Goal: Task Accomplishment & Management: Use online tool/utility

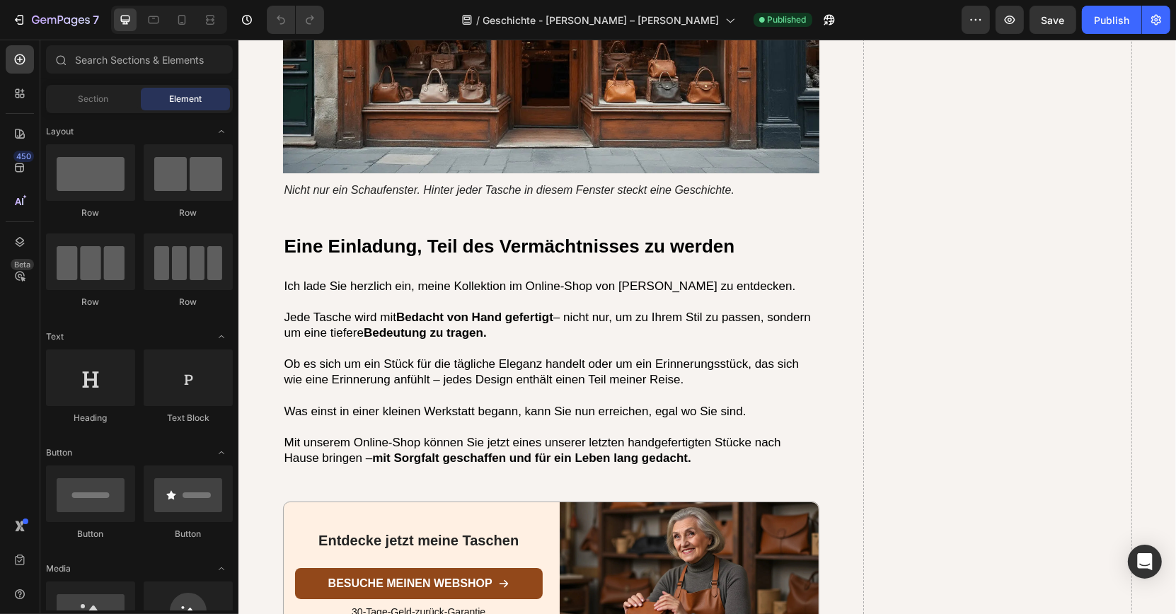
scroll to position [4139, 0]
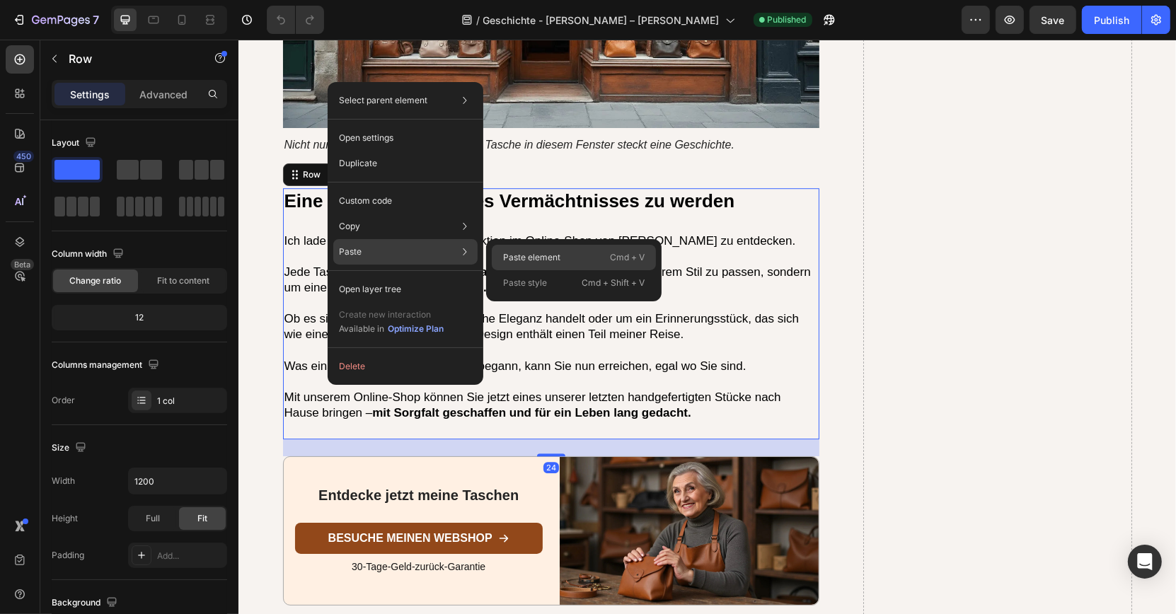
click at [512, 259] on p "Paste element" at bounding box center [531, 257] width 57 height 13
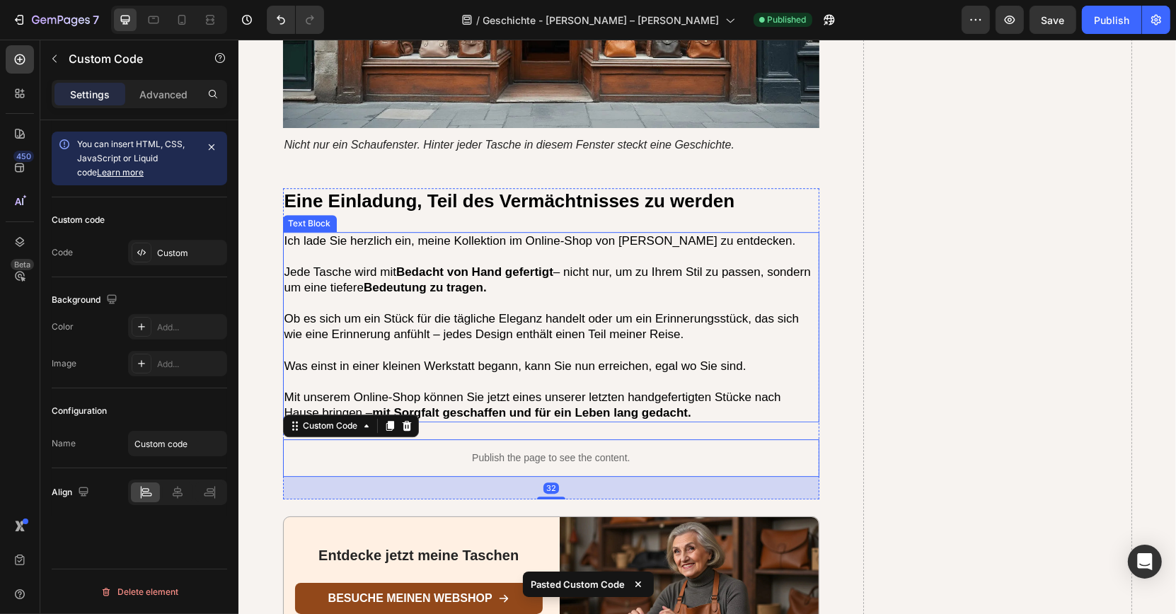
click at [488, 342] on p at bounding box center [551, 350] width 534 height 16
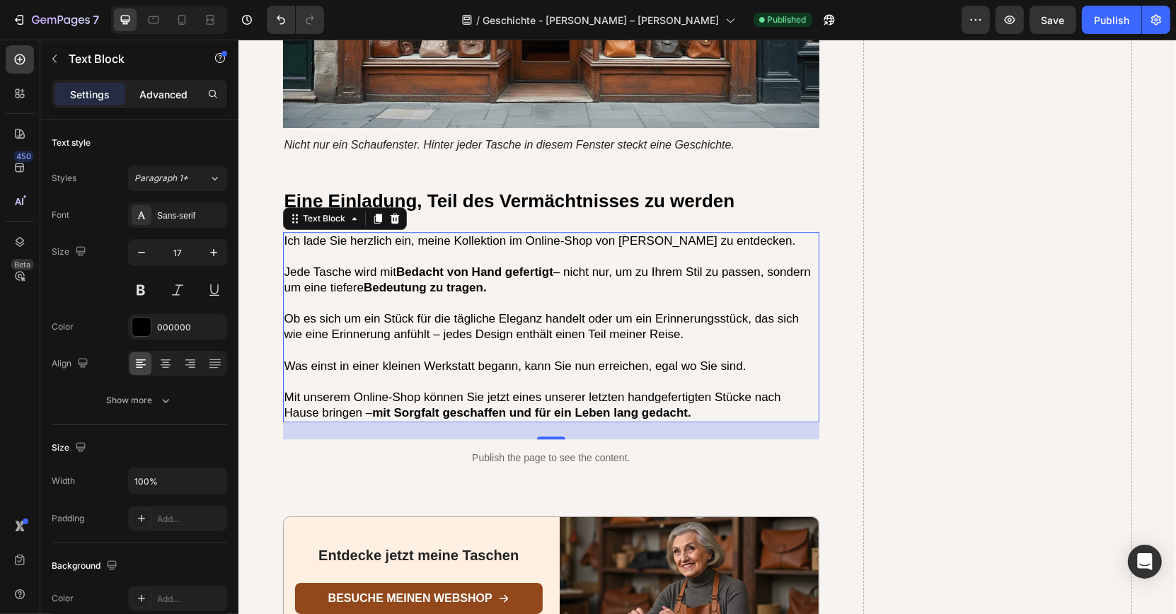
click at [169, 88] on p "Advanced" at bounding box center [163, 94] width 48 height 15
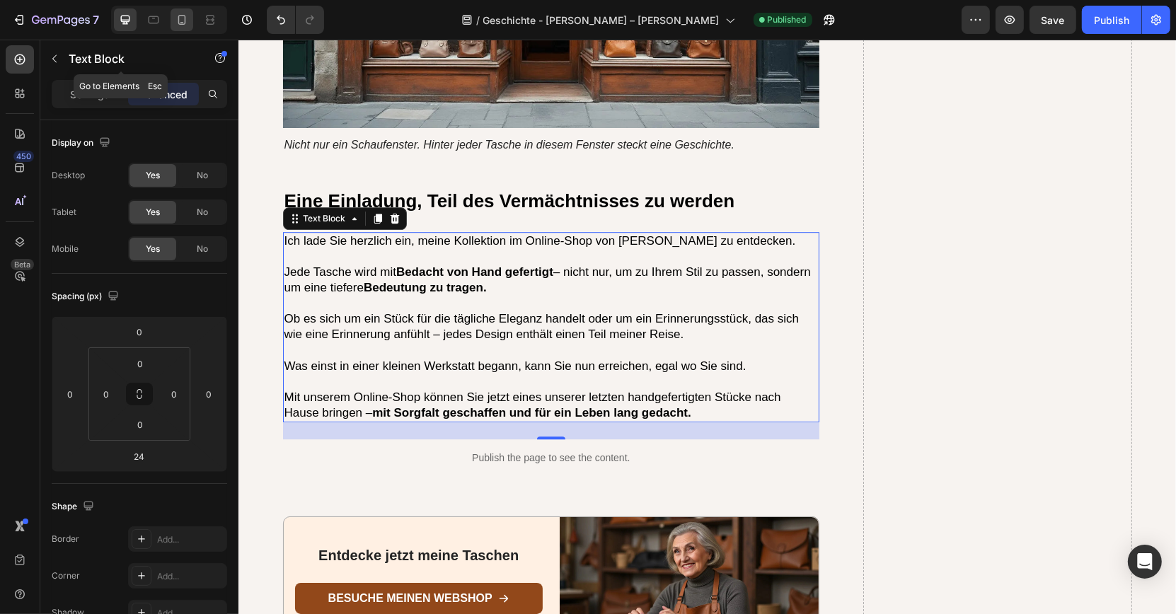
click at [184, 20] on icon at bounding box center [182, 20] width 8 height 10
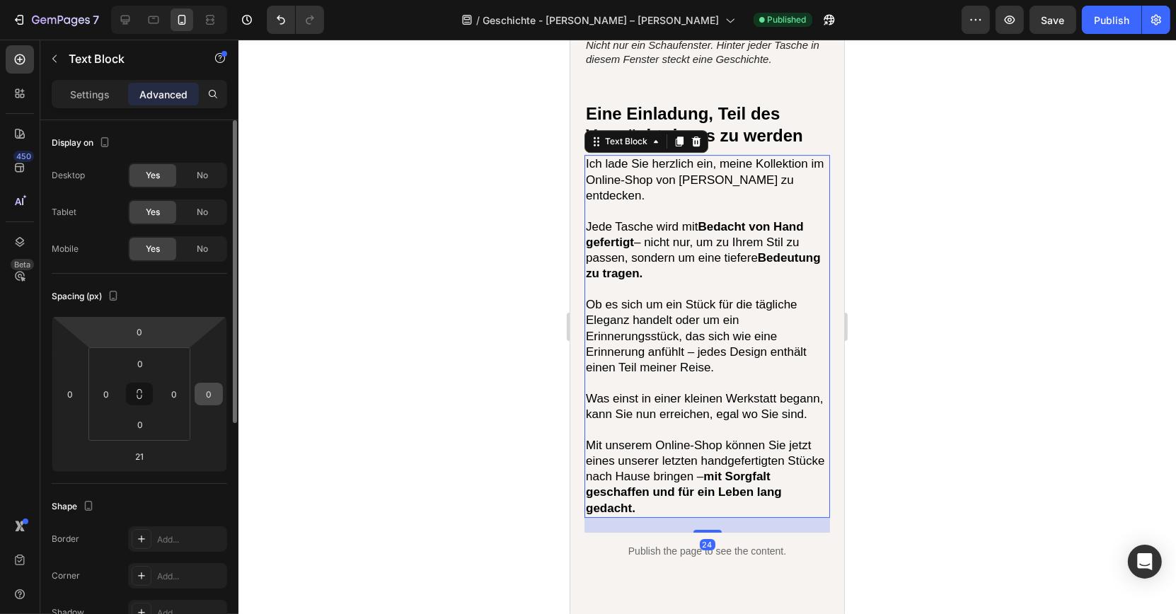
scroll to position [4374, 0]
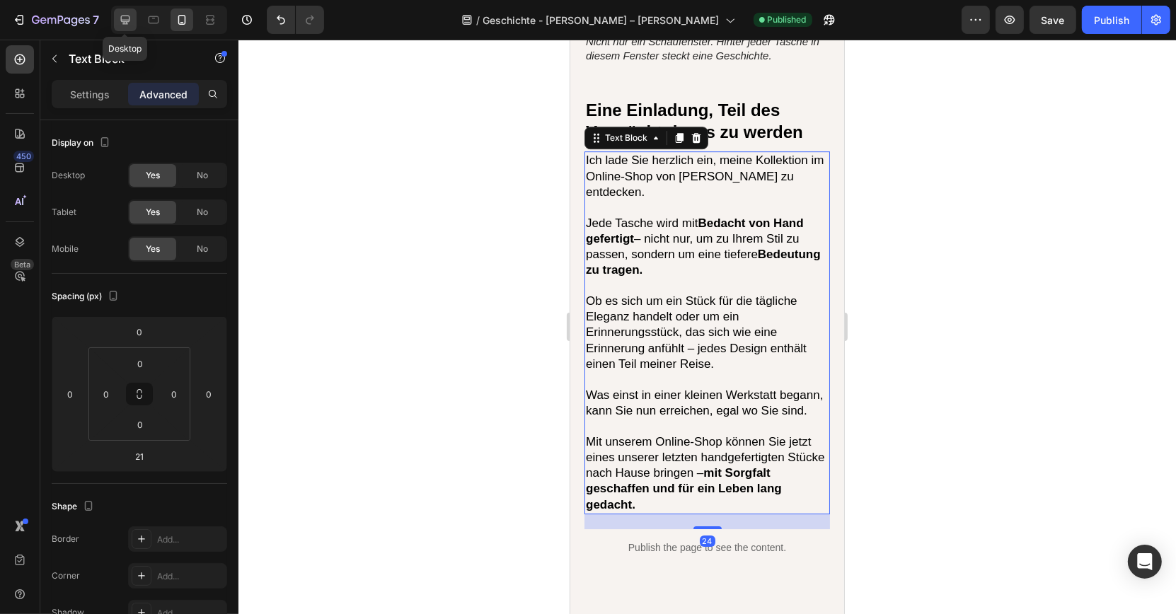
click at [124, 13] on icon at bounding box center [125, 20] width 14 height 14
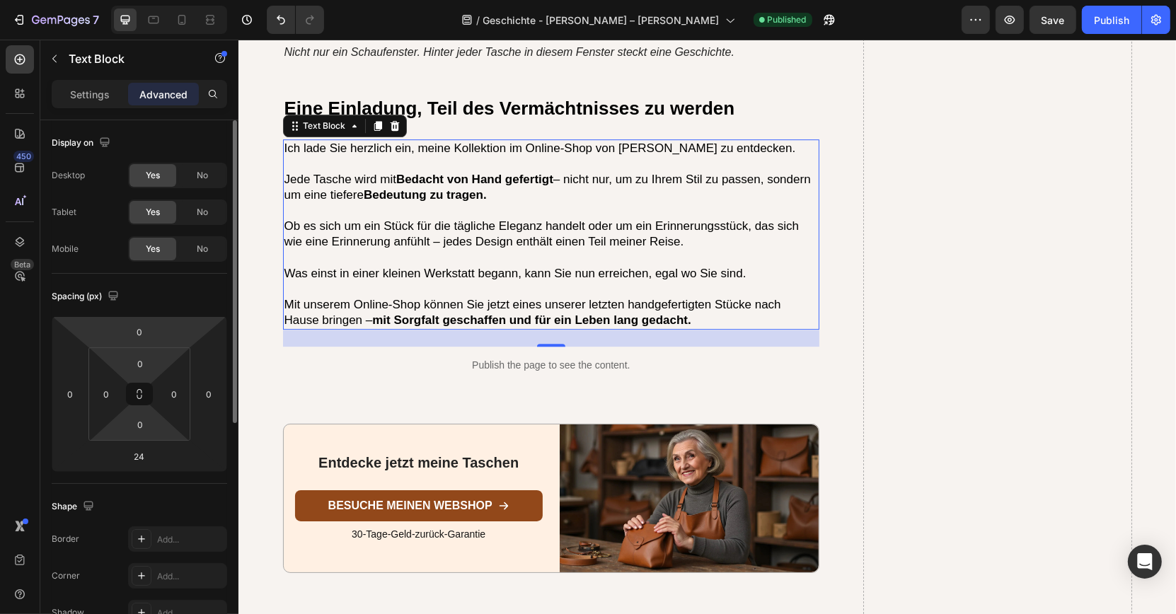
scroll to position [4235, 0]
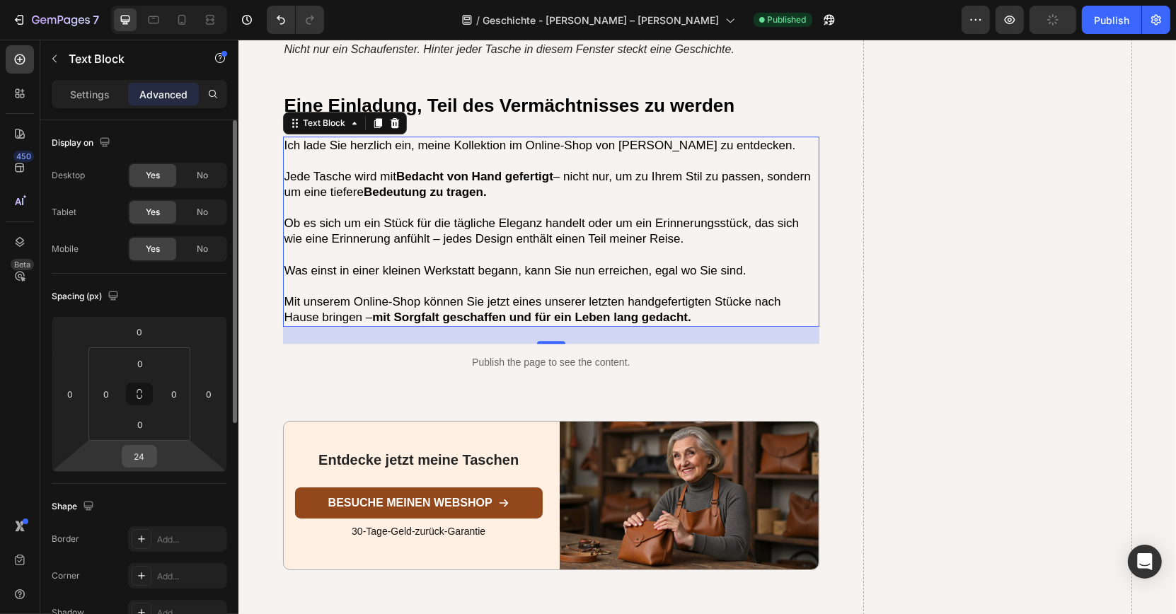
click at [149, 459] on input "24" at bounding box center [139, 456] width 28 height 21
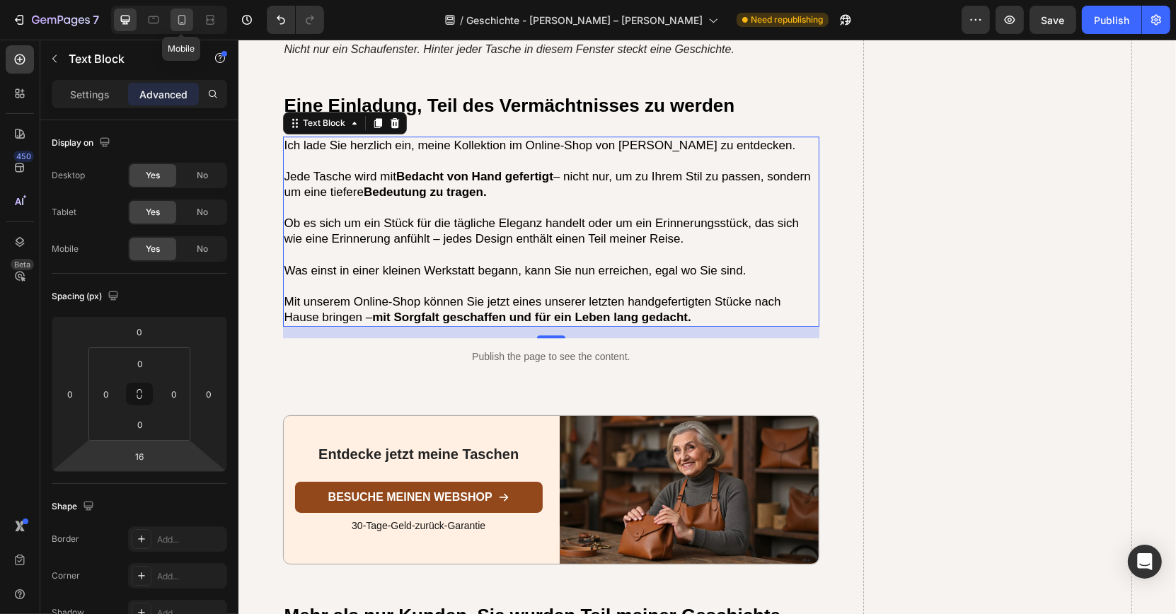
click at [175, 23] on icon at bounding box center [182, 20] width 14 height 14
type input "21"
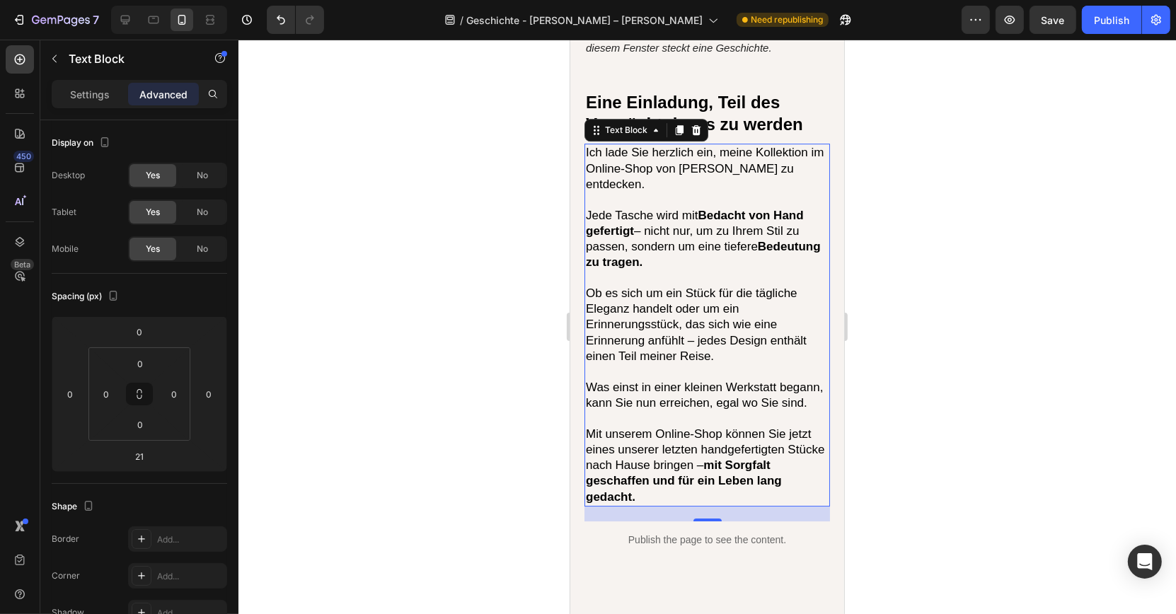
scroll to position [4374, 0]
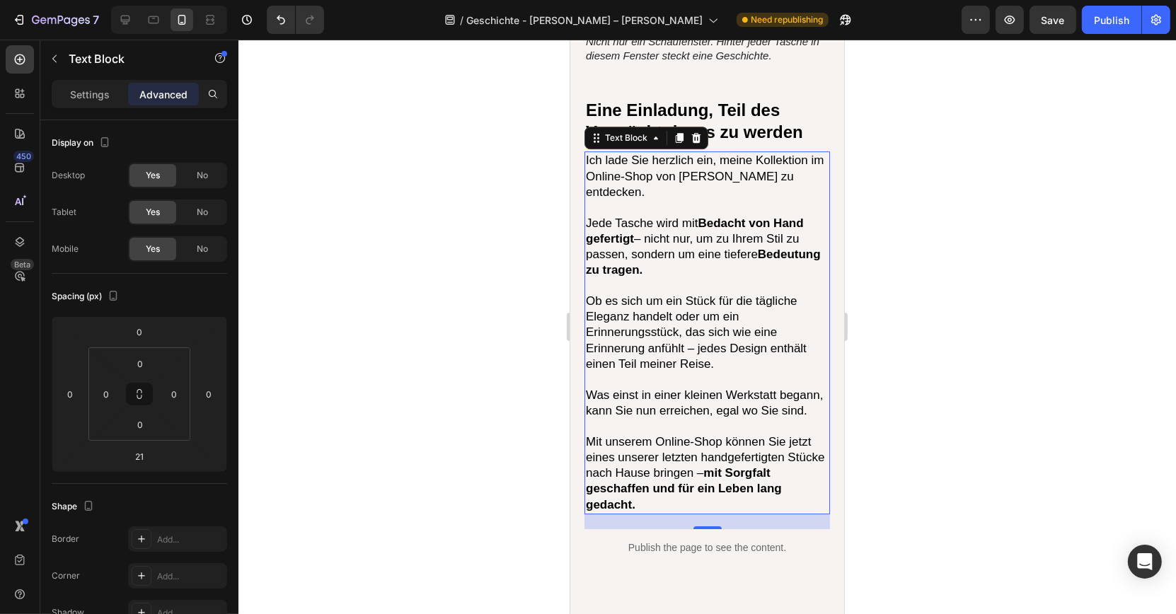
click at [486, 345] on div at bounding box center [707, 327] width 938 height 575
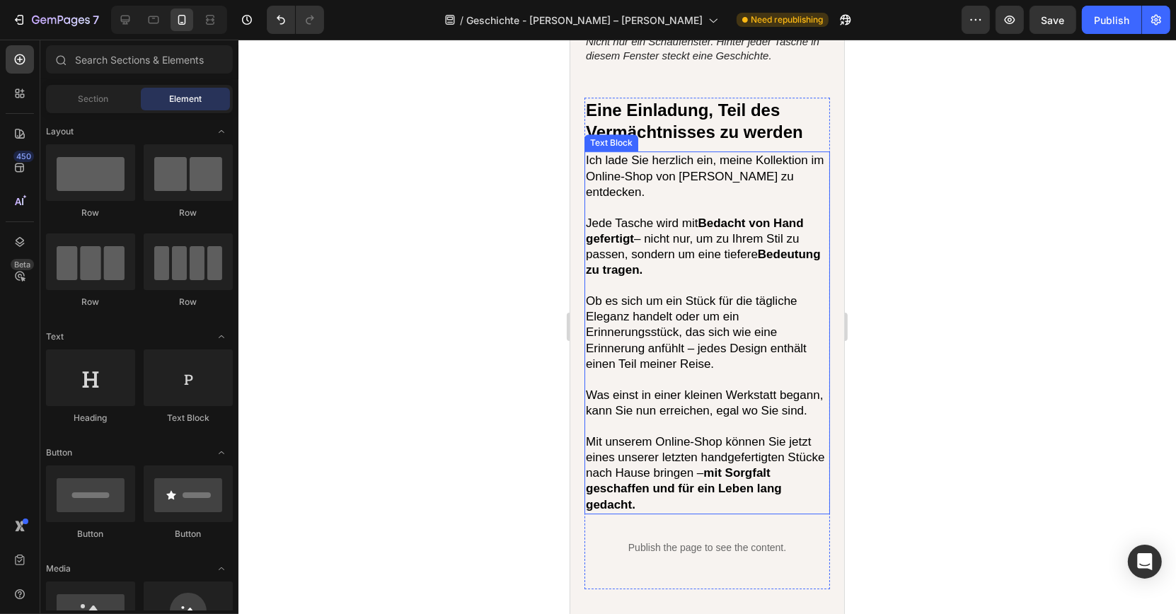
click at [614, 372] on p at bounding box center [706, 380] width 243 height 16
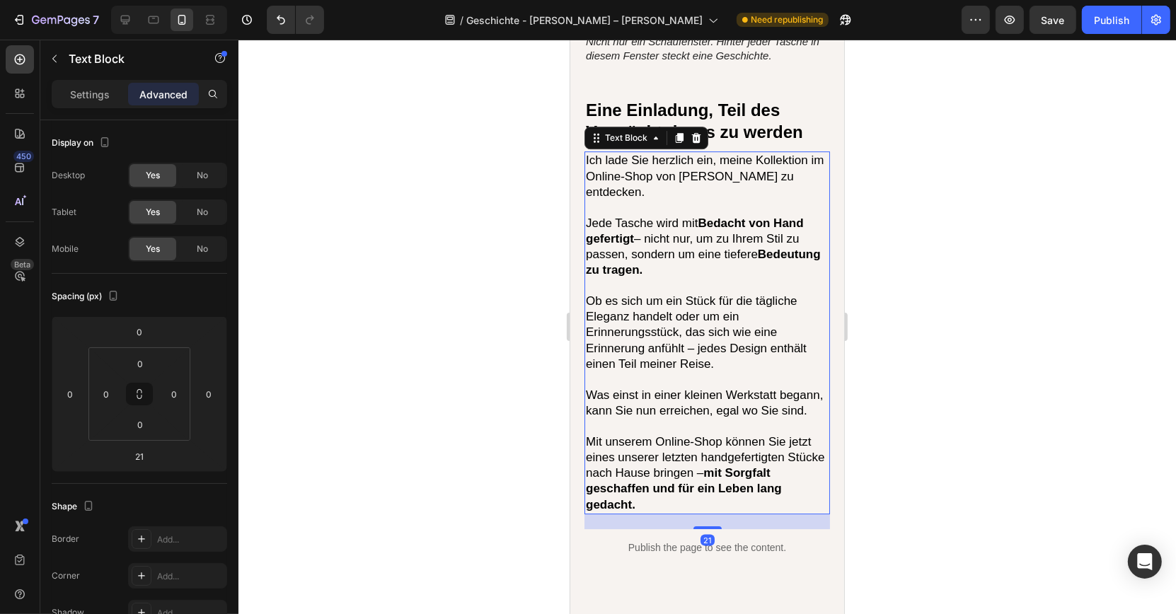
click at [510, 310] on div at bounding box center [707, 327] width 938 height 575
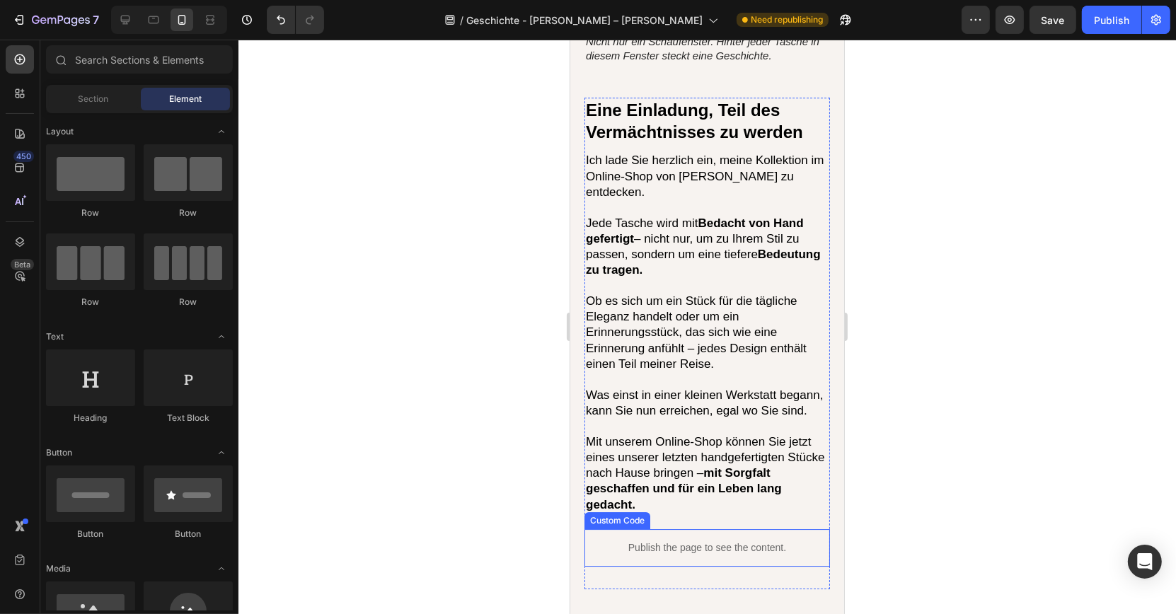
click at [621, 541] on p "Publish the page to see the content." at bounding box center [707, 548] width 246 height 15
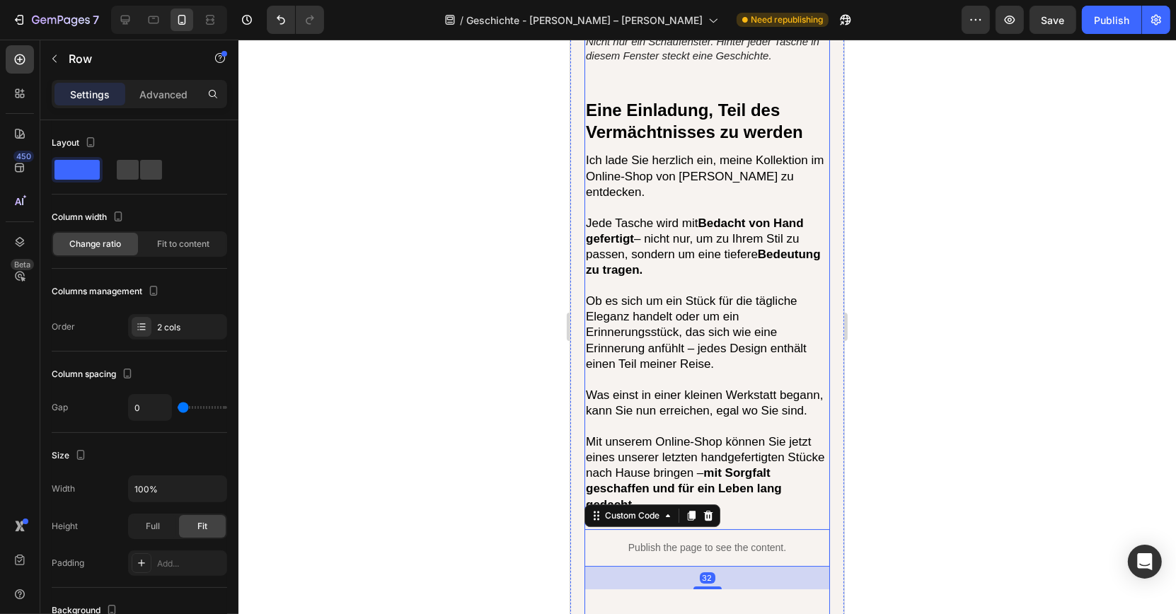
click at [609, 541] on div "Eine Reise, die alles veränderte Heading Jahre später, nachdem meine Eltern ver…" at bounding box center [707, 150] width 246 height 4505
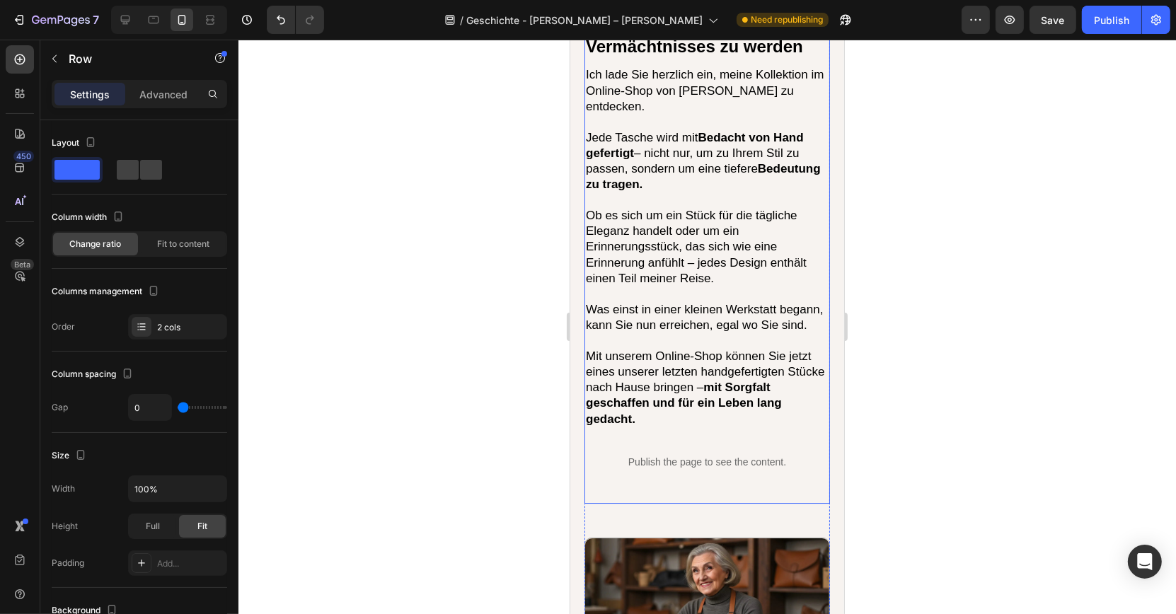
scroll to position [4493, 0]
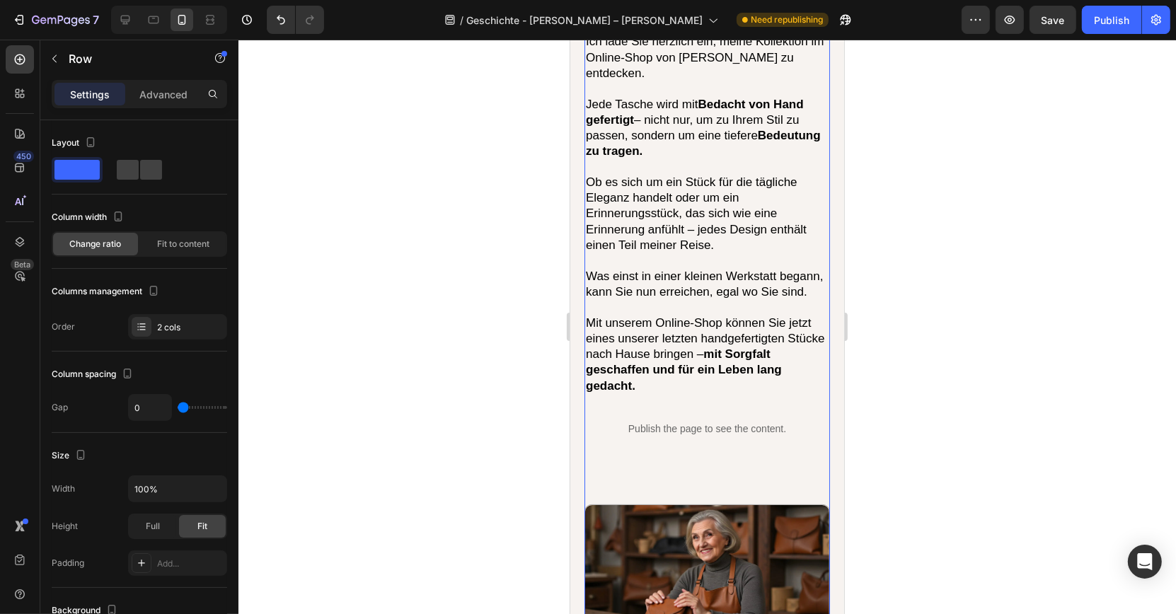
click at [639, 414] on div "Eine Reise, die alles veränderte Heading Jahre später, nachdem meine Eltern ver…" at bounding box center [707, 32] width 246 height 4505
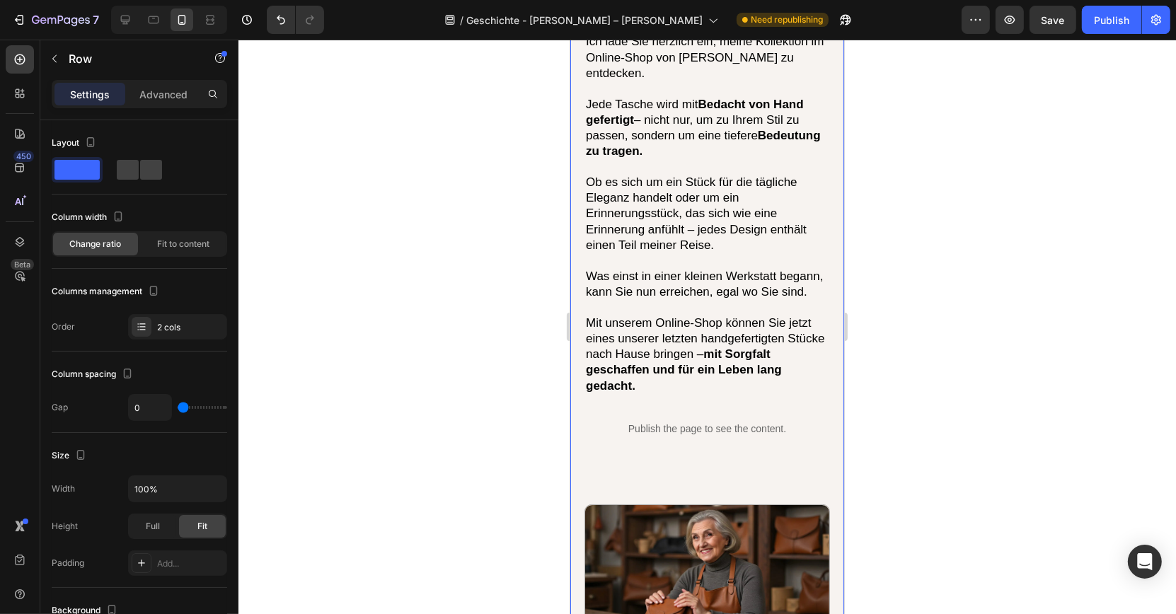
click at [573, 434] on div "Eine Reise, die alles veränderte Heading Jahre später, nachdem meine Eltern ver…" at bounding box center [707, 74] width 274 height 4603
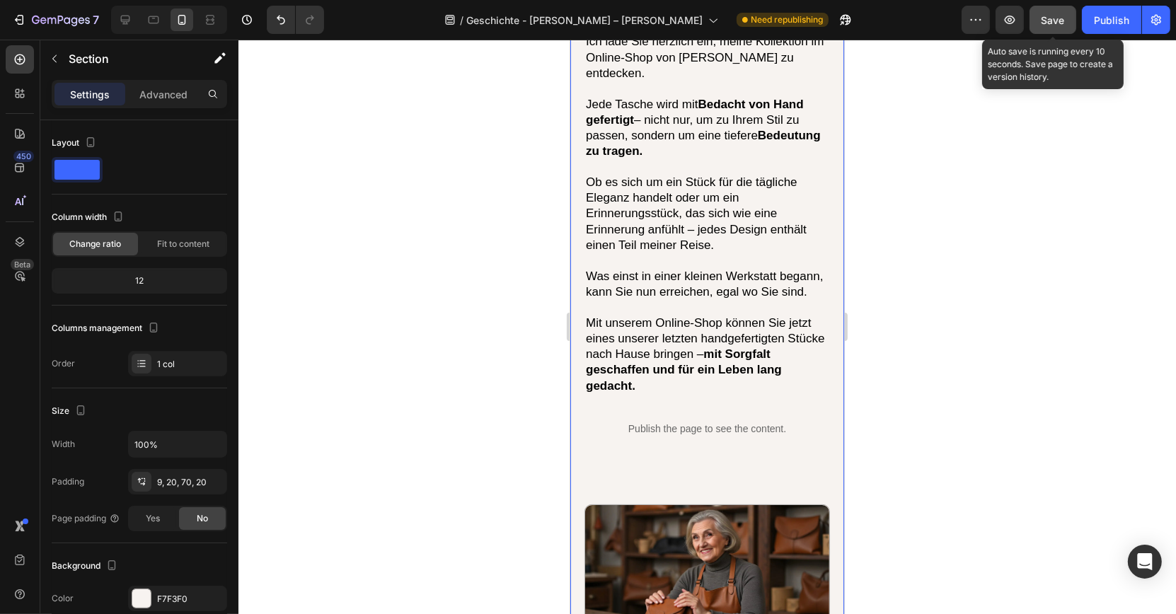
click at [1037, 28] on button "Save" at bounding box center [1053, 20] width 47 height 28
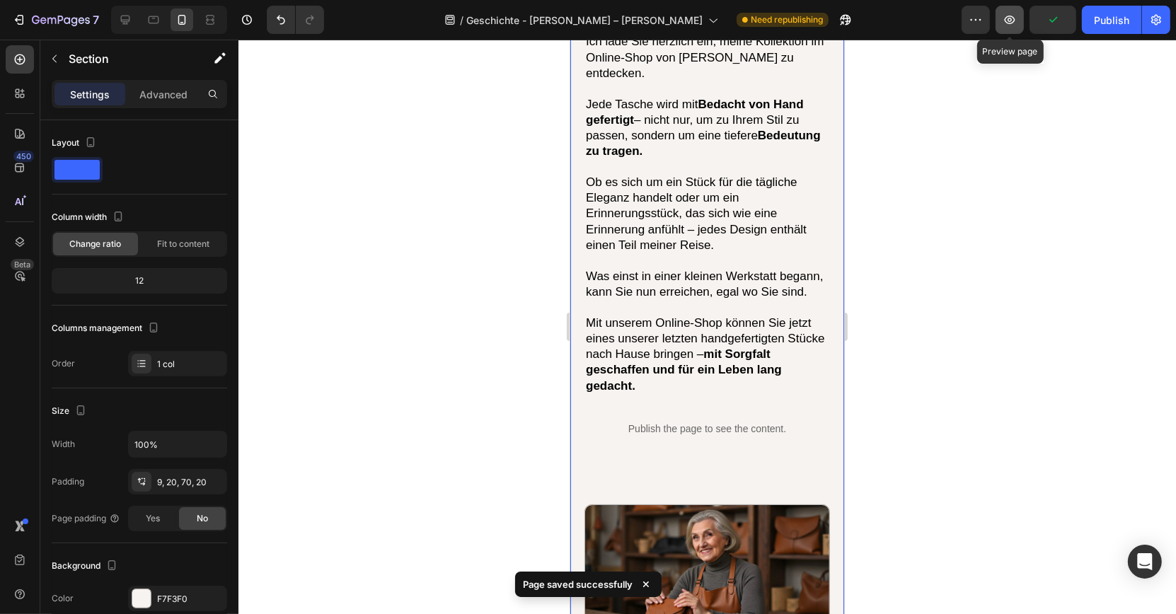
click at [1010, 22] on icon "button" at bounding box center [1010, 20] width 4 height 4
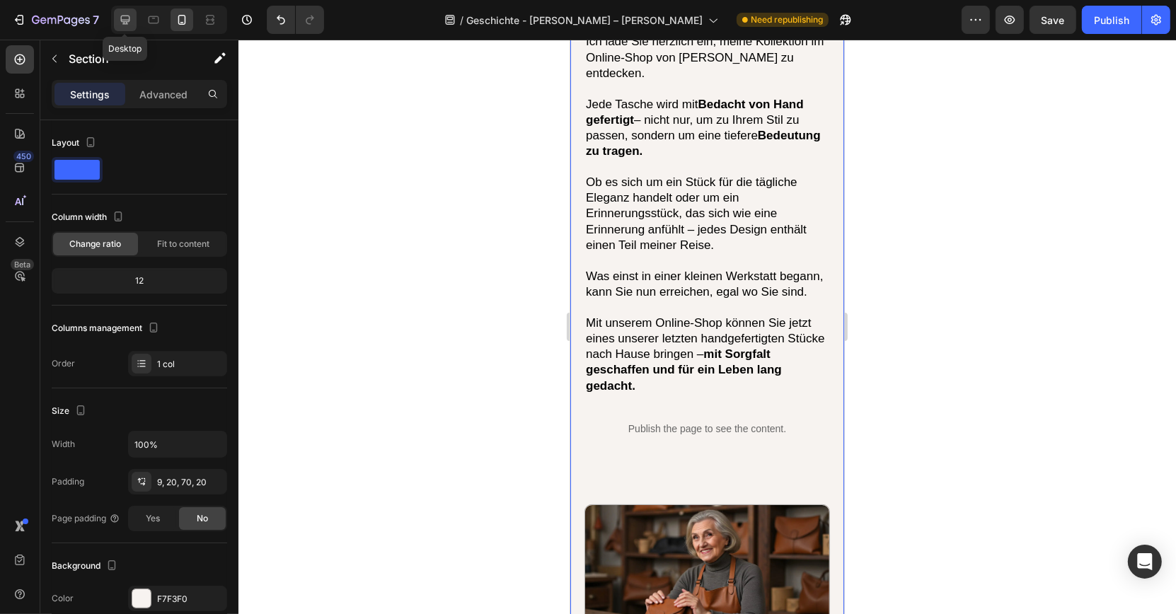
click at [119, 23] on icon at bounding box center [125, 20] width 14 height 14
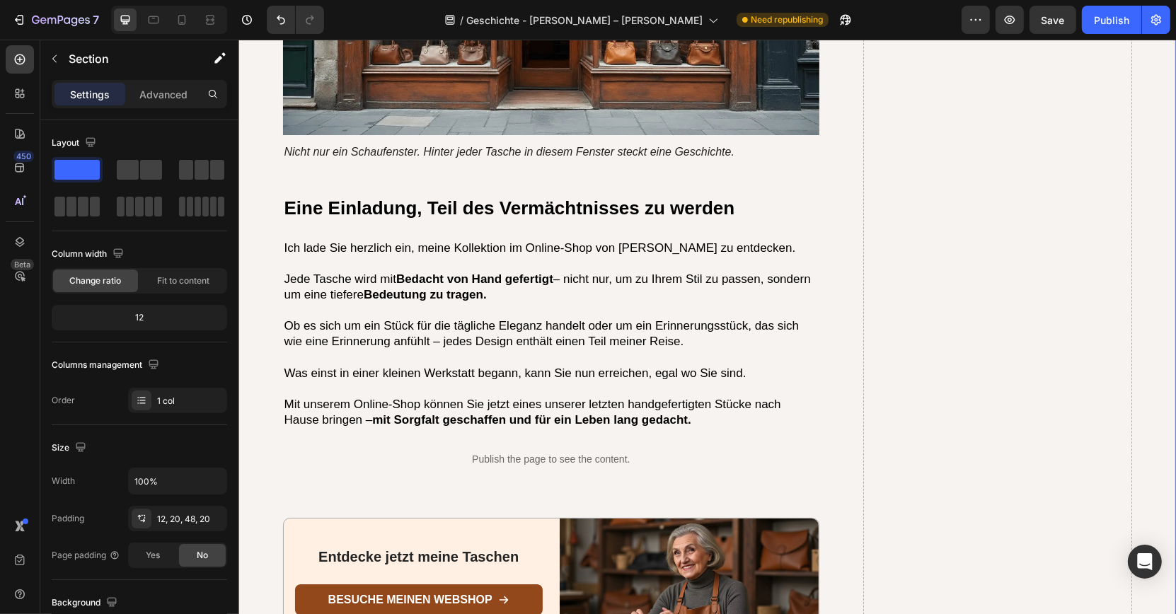
scroll to position [4151, 0]
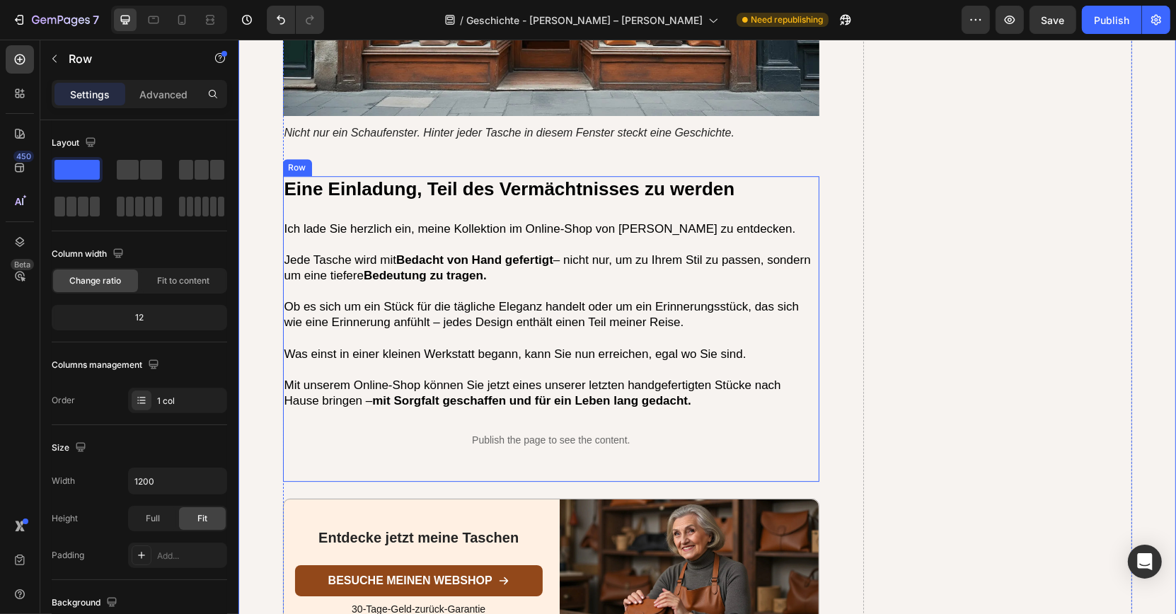
click at [488, 363] on div "Eine Einladung, Teil des Vermächtnisses zu werden Heading Ich lade Sie herzlich…" at bounding box center [550, 329] width 537 height 306
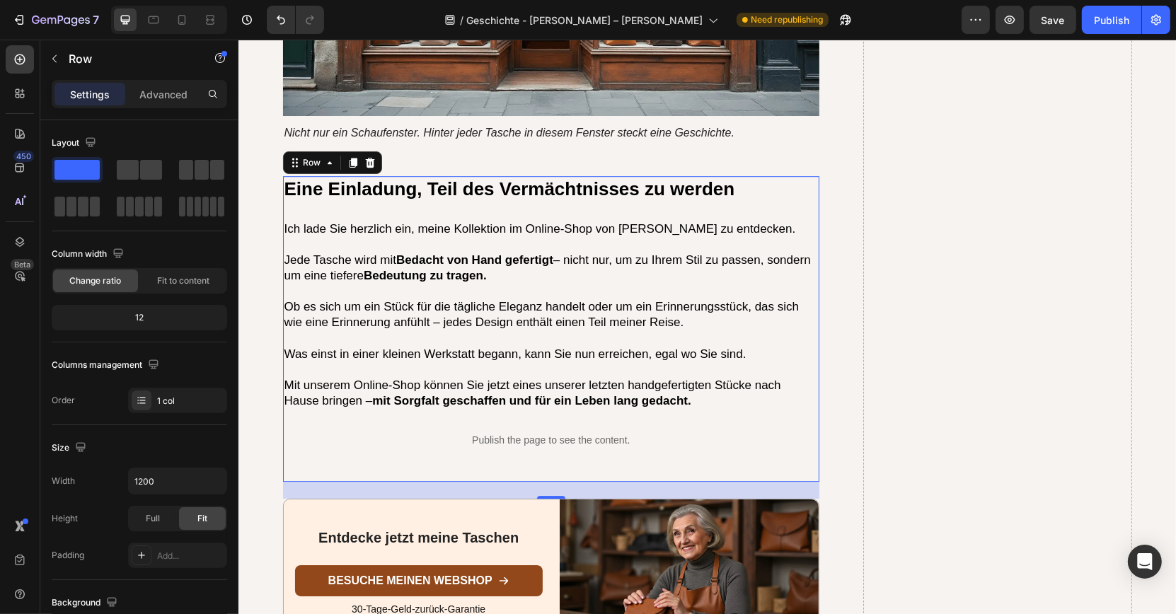
click at [184, 108] on div "Settings Advanced" at bounding box center [139, 100] width 198 height 40
click at [175, 98] on p "Advanced" at bounding box center [163, 94] width 48 height 15
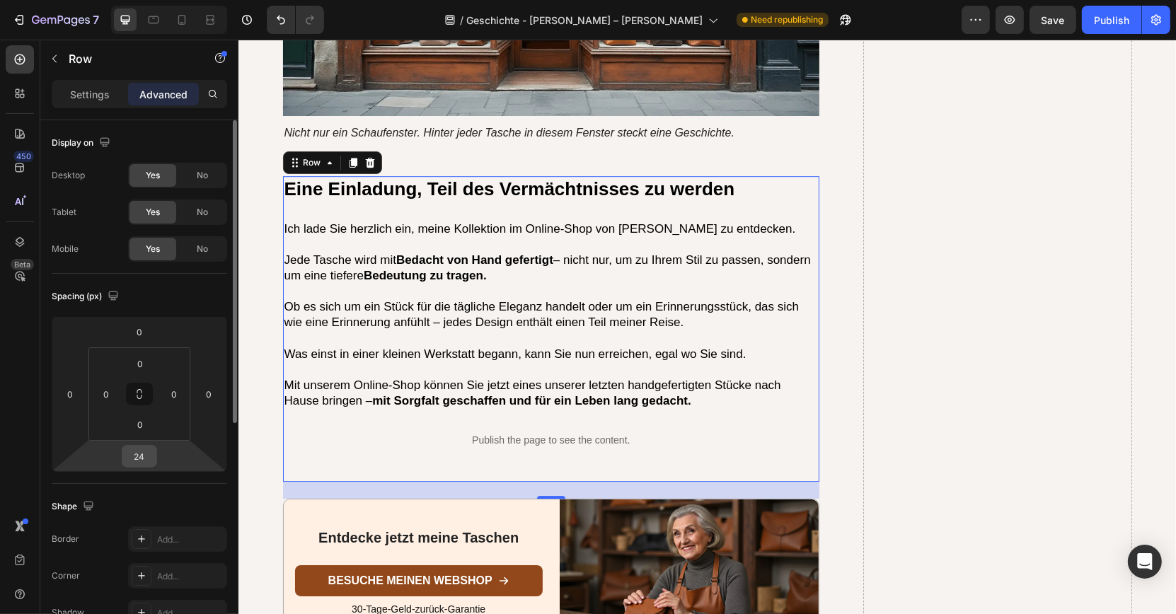
click at [146, 454] on input "24" at bounding box center [139, 456] width 28 height 21
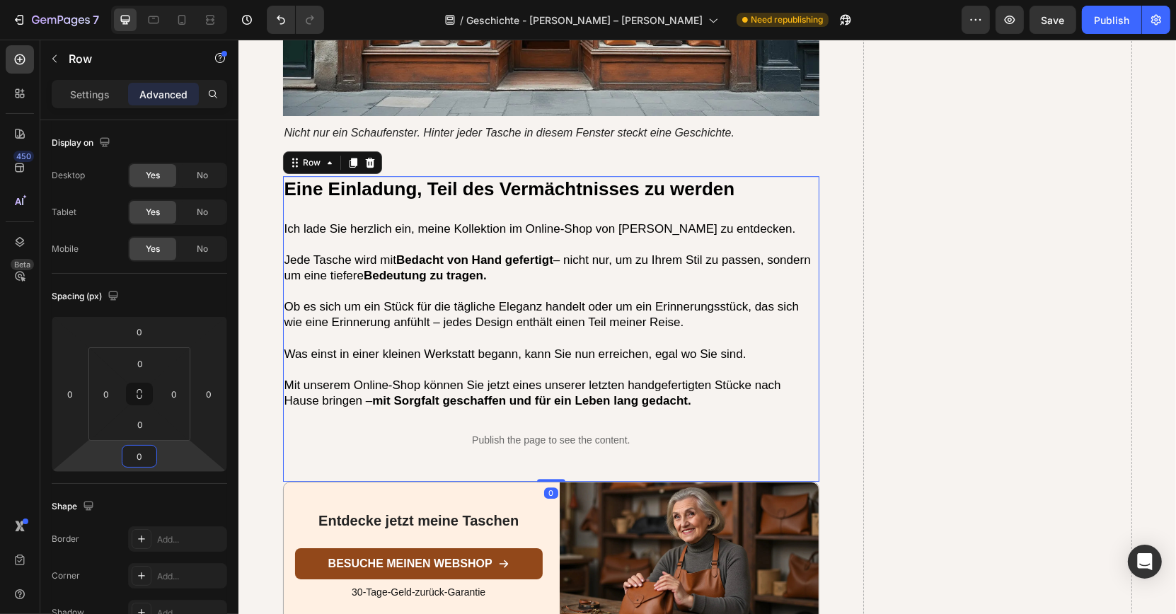
click at [191, 8] on div at bounding box center [182, 19] width 23 height 23
click at [189, 18] on div at bounding box center [182, 19] width 23 height 23
type input "48"
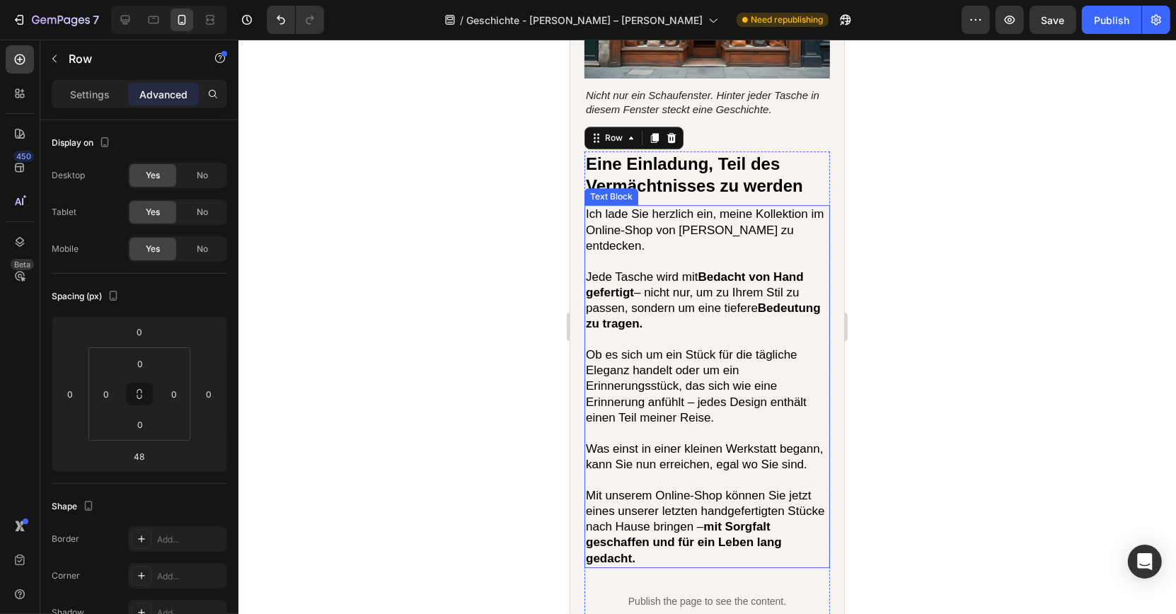
scroll to position [4437, 0]
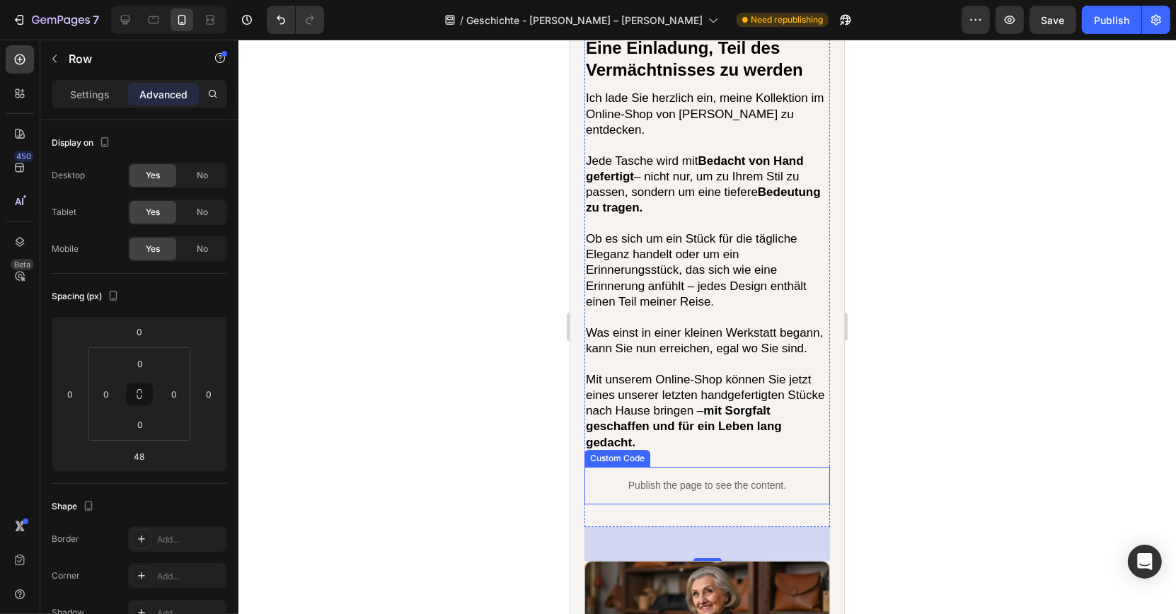
click at [624, 478] on p "Publish the page to see the content." at bounding box center [707, 485] width 246 height 15
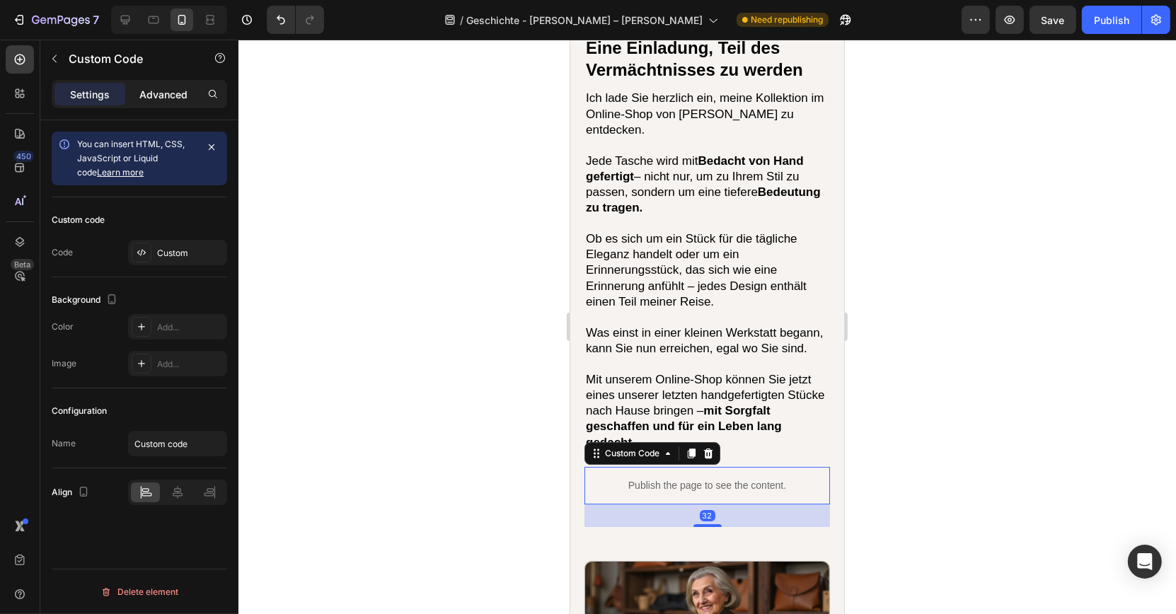
click at [183, 92] on p "Advanced" at bounding box center [163, 94] width 48 height 15
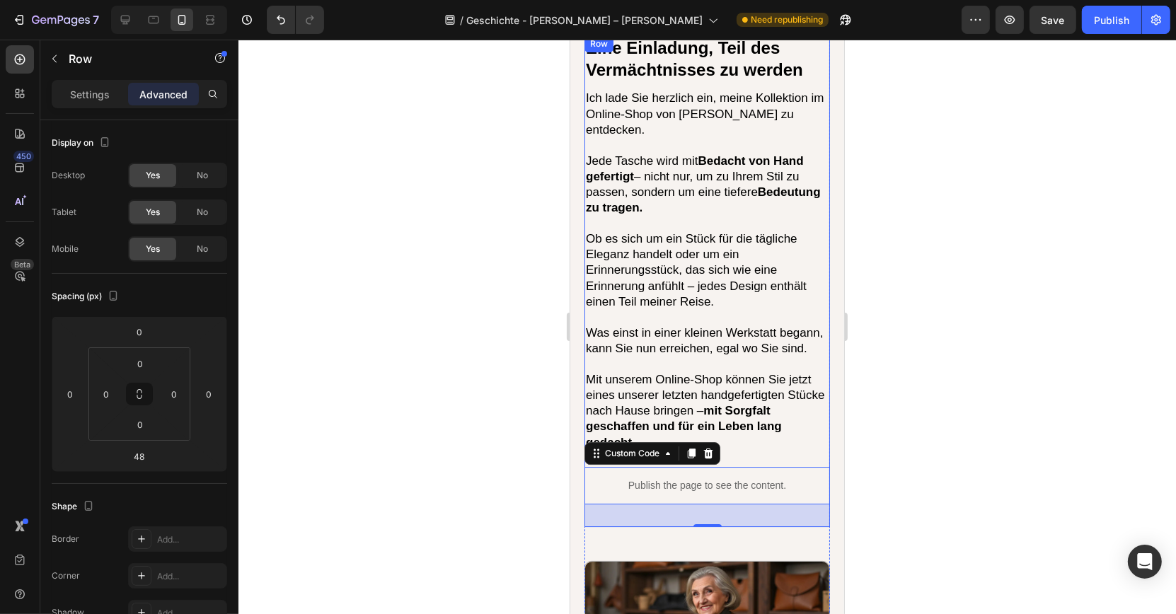
click at [745, 394] on div "Eine Einladung, Teil des Vermächtnisses zu werden Heading Ich lade Sie herzlich…" at bounding box center [707, 281] width 246 height 492
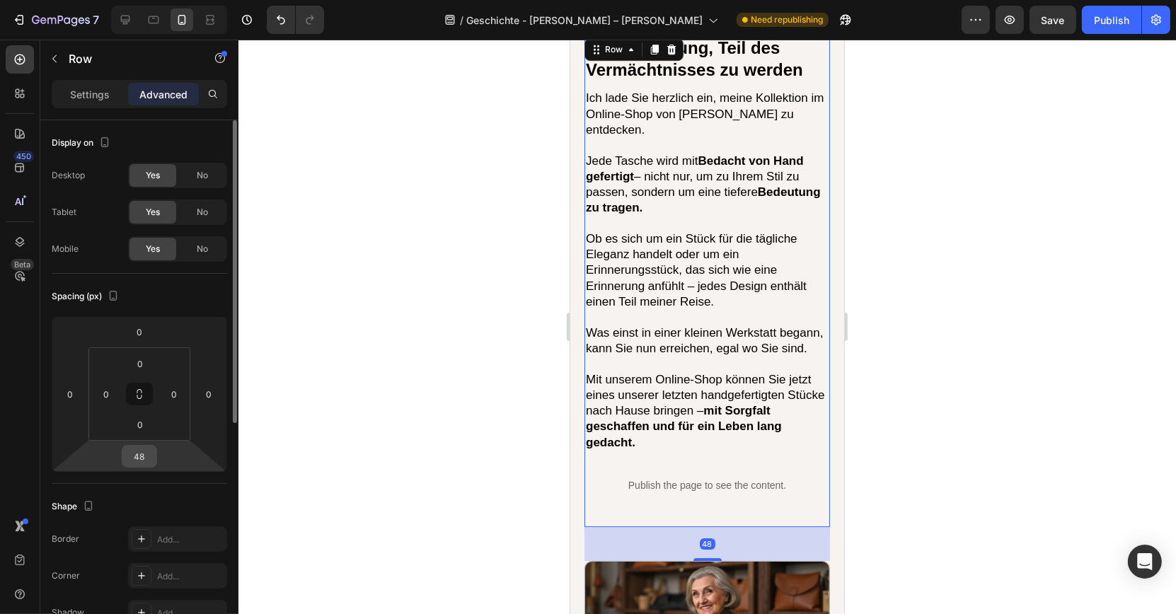
click at [151, 451] on input "48" at bounding box center [139, 456] width 28 height 21
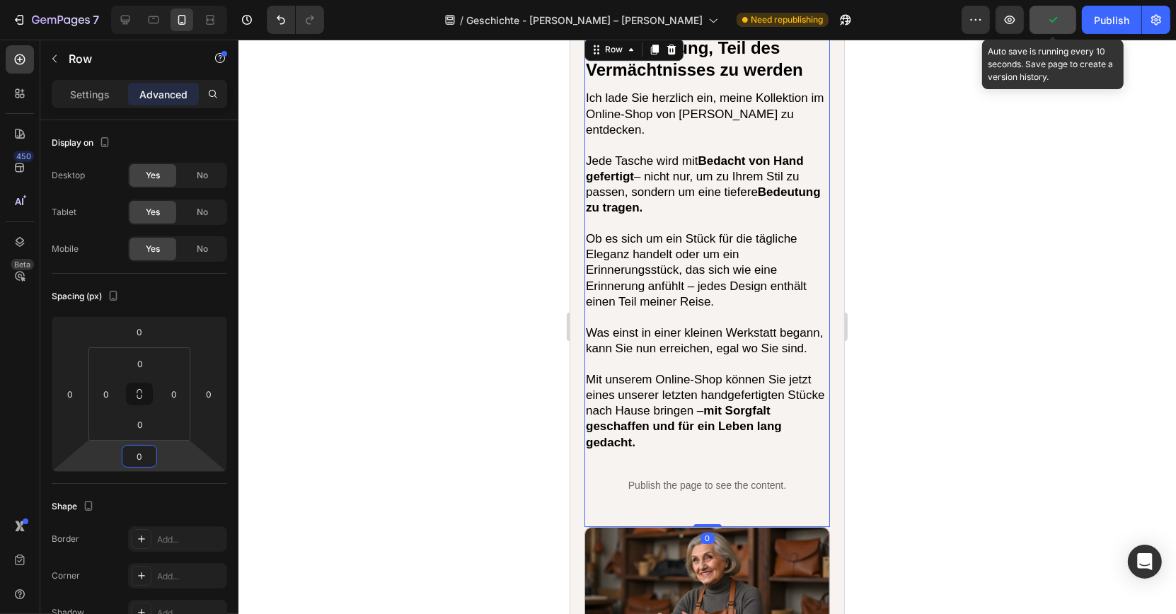
type input "0"
click at [633, 478] on p "Publish the page to see the content." at bounding box center [707, 485] width 246 height 15
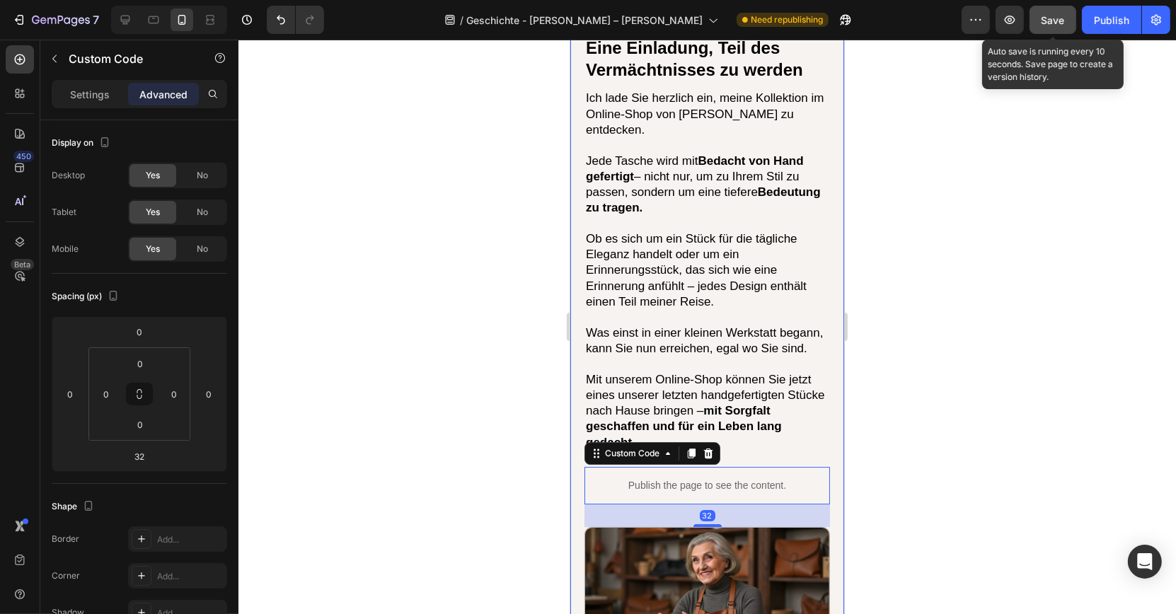
click at [457, 308] on div at bounding box center [707, 327] width 938 height 575
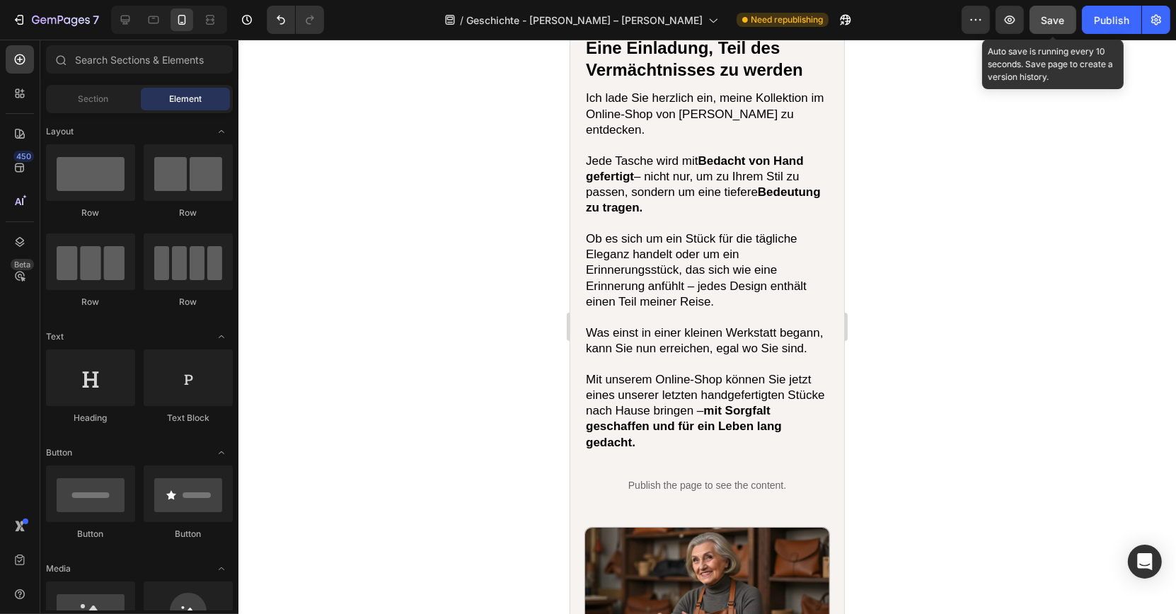
click at [1037, 23] on button "Save" at bounding box center [1053, 20] width 47 height 28
click at [1055, 33] on button "Save" at bounding box center [1053, 20] width 47 height 28
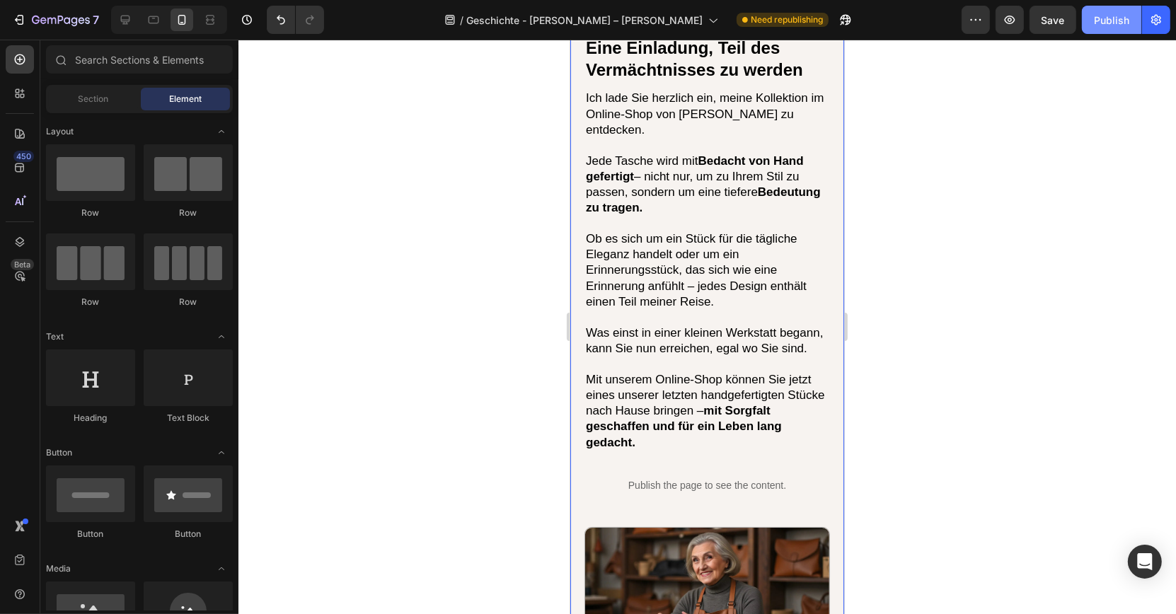
click at [1101, 28] on button "Publish" at bounding box center [1111, 20] width 59 height 28
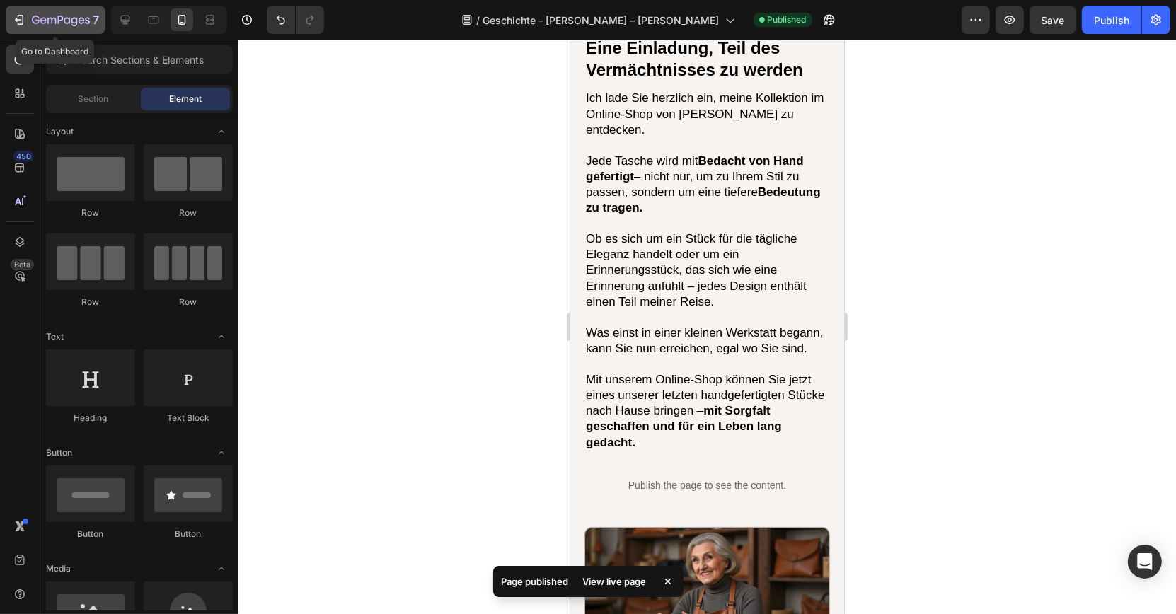
click at [67, 31] on button "7" at bounding box center [56, 20] width 100 height 28
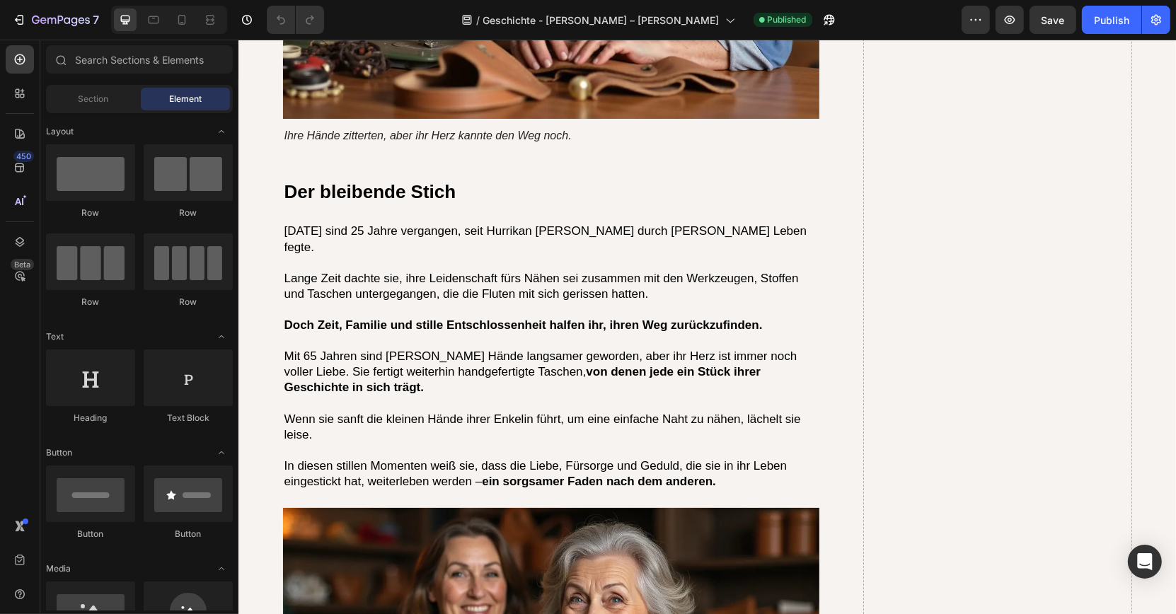
scroll to position [4407, 0]
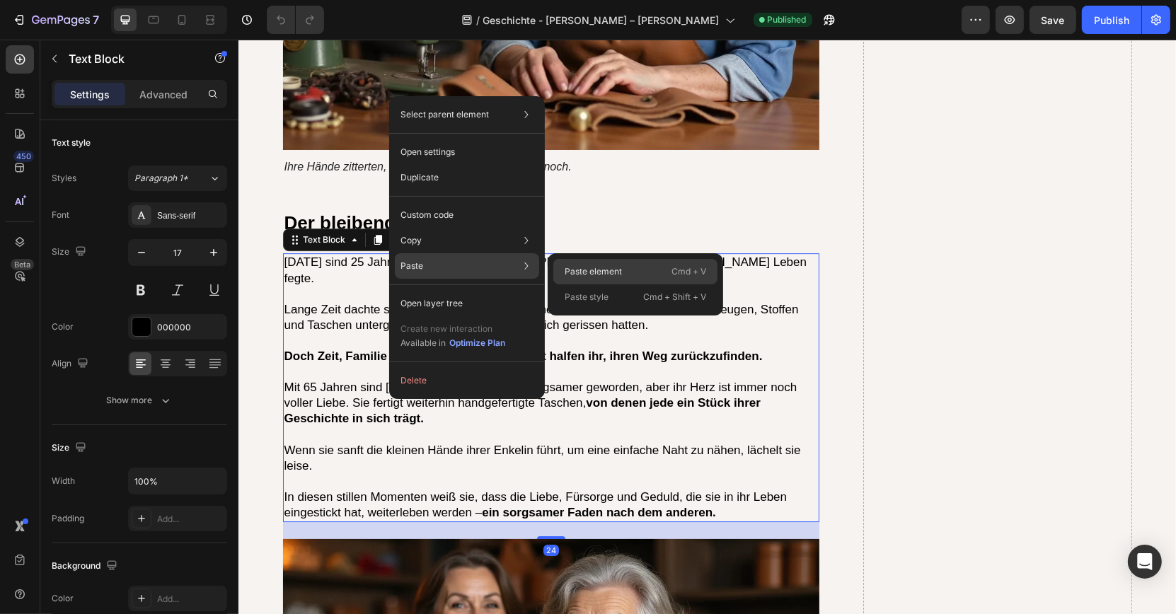
click at [576, 270] on p "Paste element" at bounding box center [593, 271] width 57 height 13
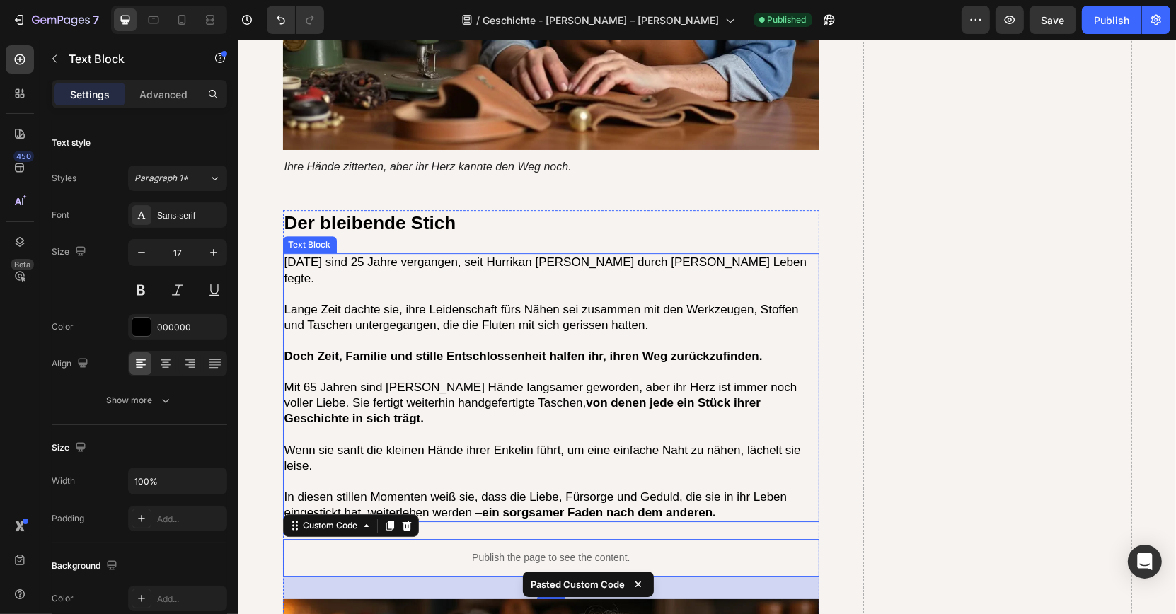
click at [500, 490] on p "In diesen stillen Momenten weiß sie, dass die Liebe, Fürsorge und Geduld, die s…" at bounding box center [551, 505] width 534 height 31
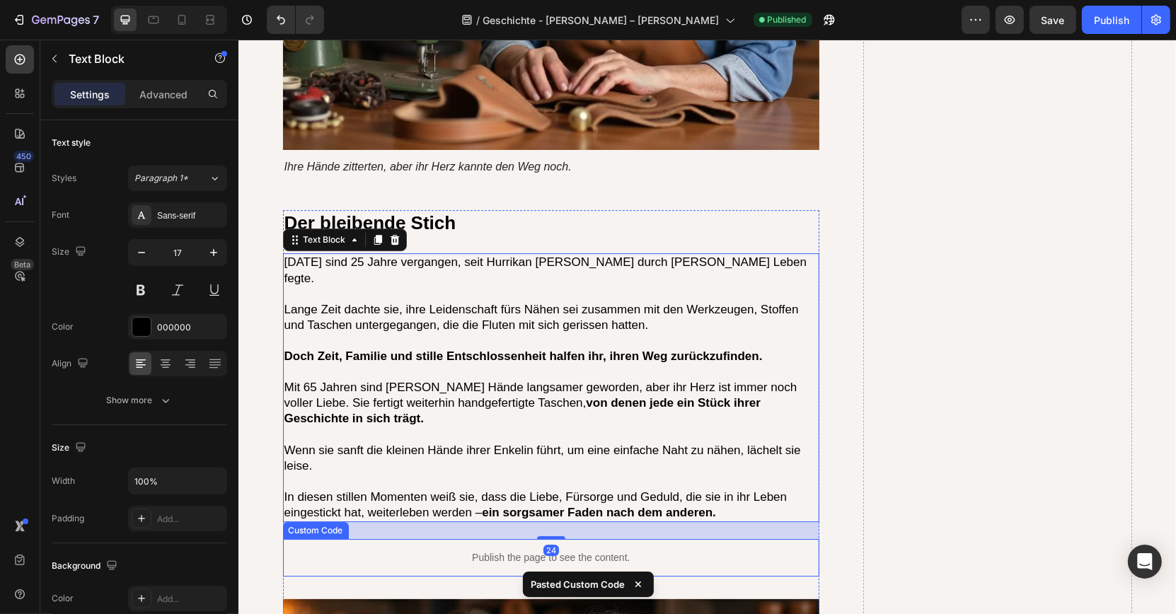
click at [410, 539] on div "Publish the page to see the content." at bounding box center [550, 558] width 537 height 38
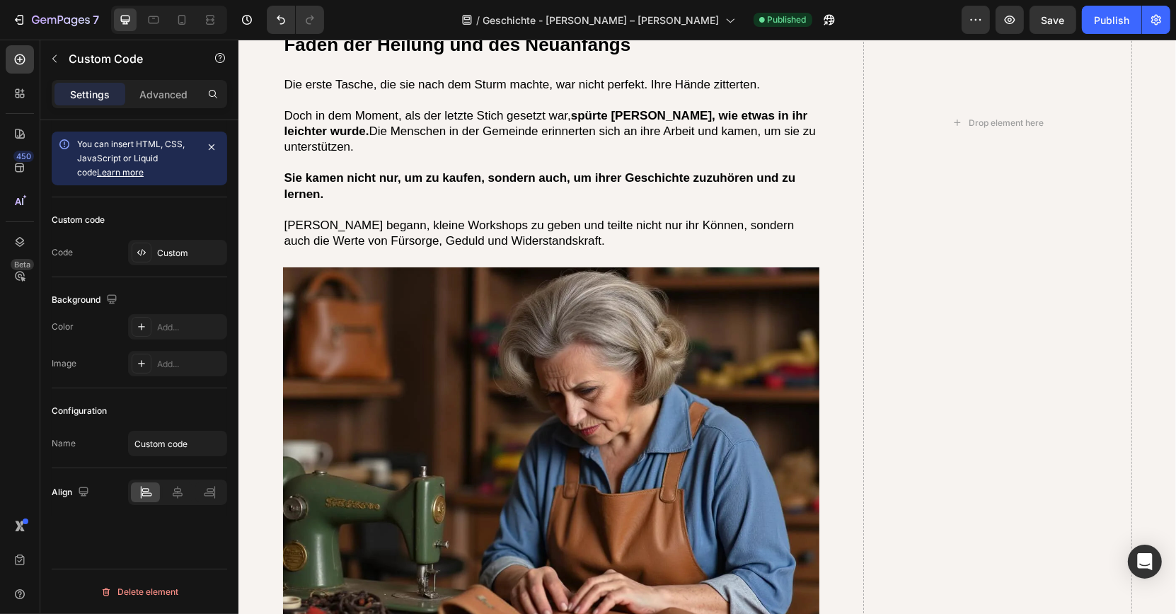
scroll to position [3883, 0]
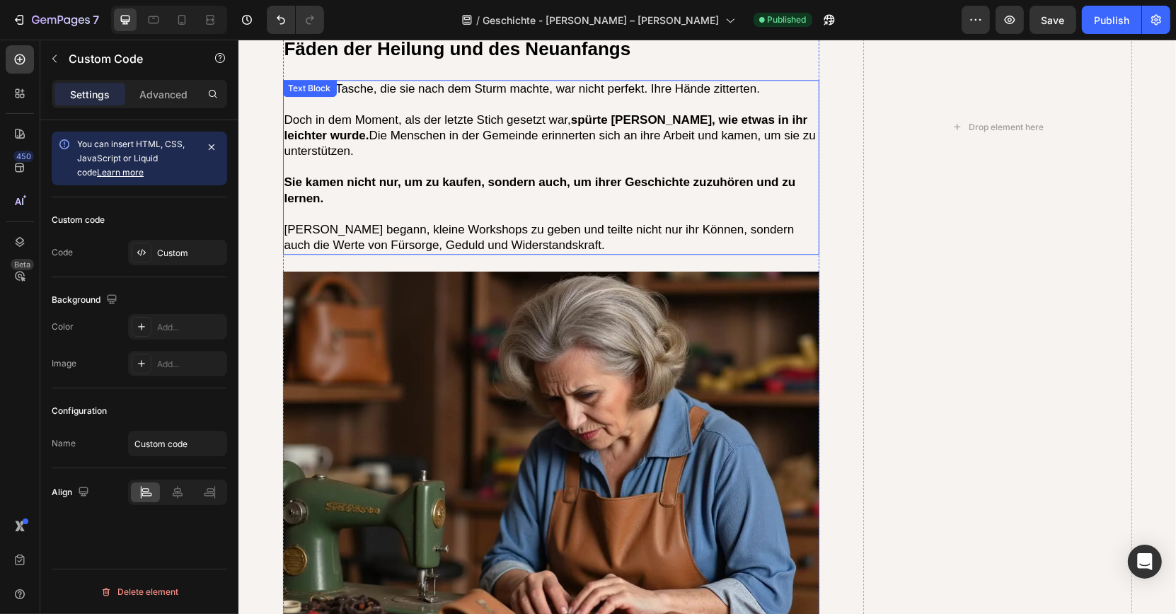
click at [449, 222] on p "[PERSON_NAME] begann, kleine Workshops zu geben und teilte nicht nur ihr Können…" at bounding box center [551, 237] width 534 height 31
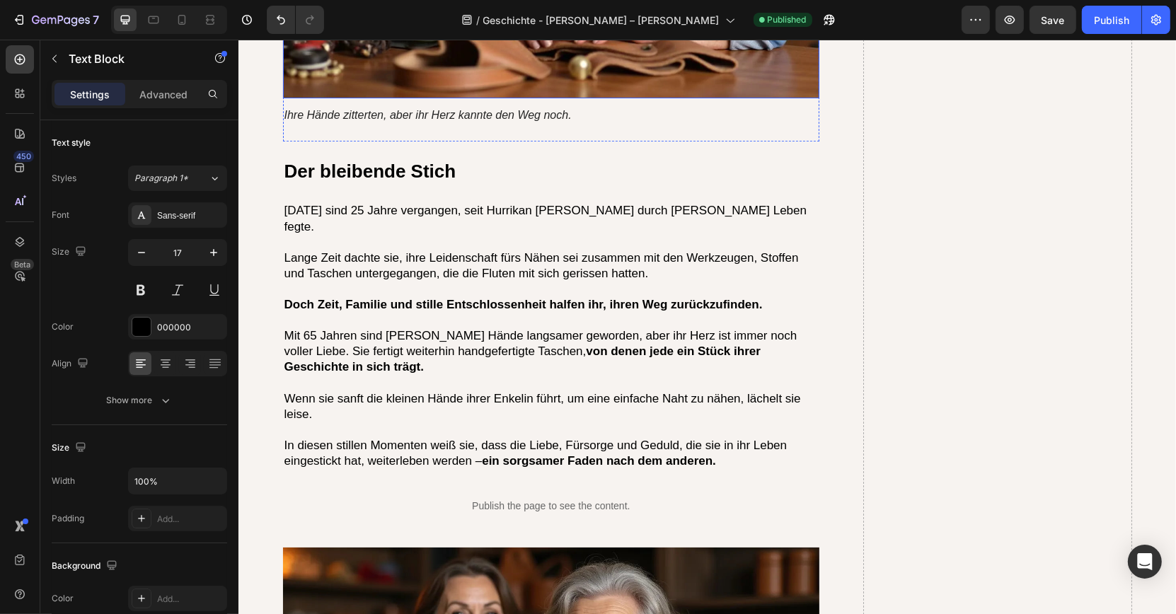
scroll to position [4499, 0]
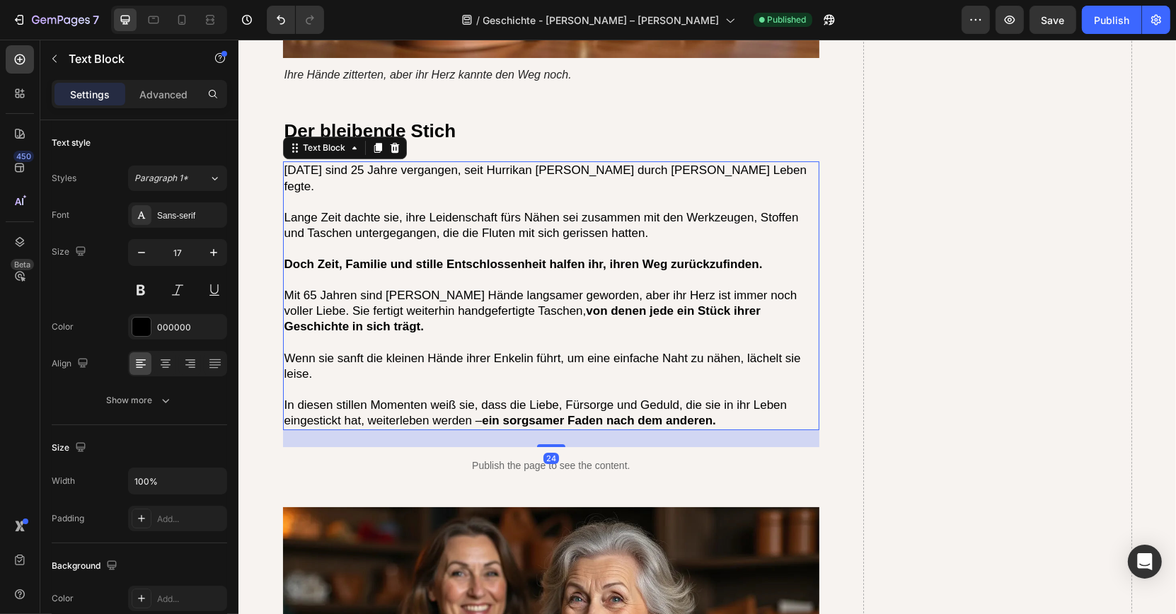
click at [452, 382] on p at bounding box center [551, 390] width 534 height 16
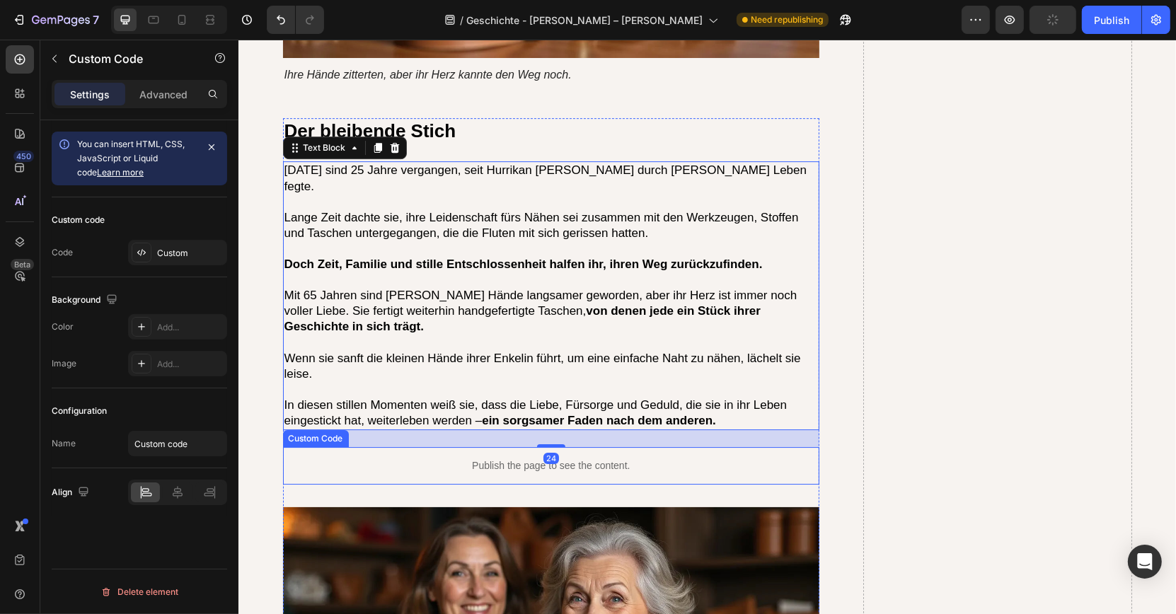
click at [416, 447] on div "Publish the page to see the content." at bounding box center [550, 466] width 537 height 38
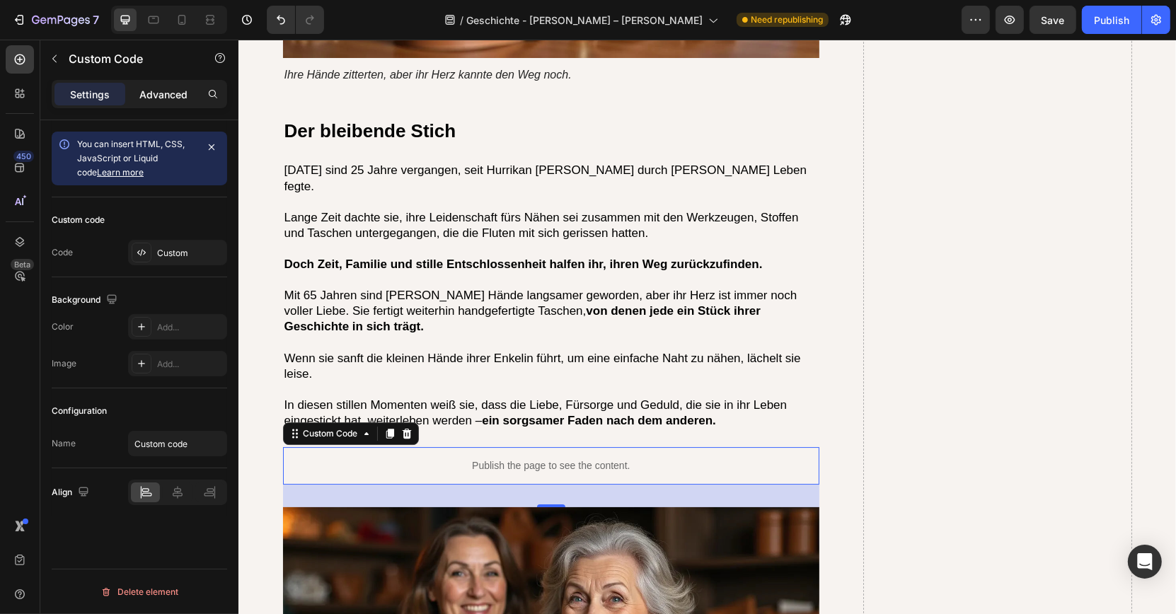
click at [175, 100] on p "Advanced" at bounding box center [163, 94] width 48 height 15
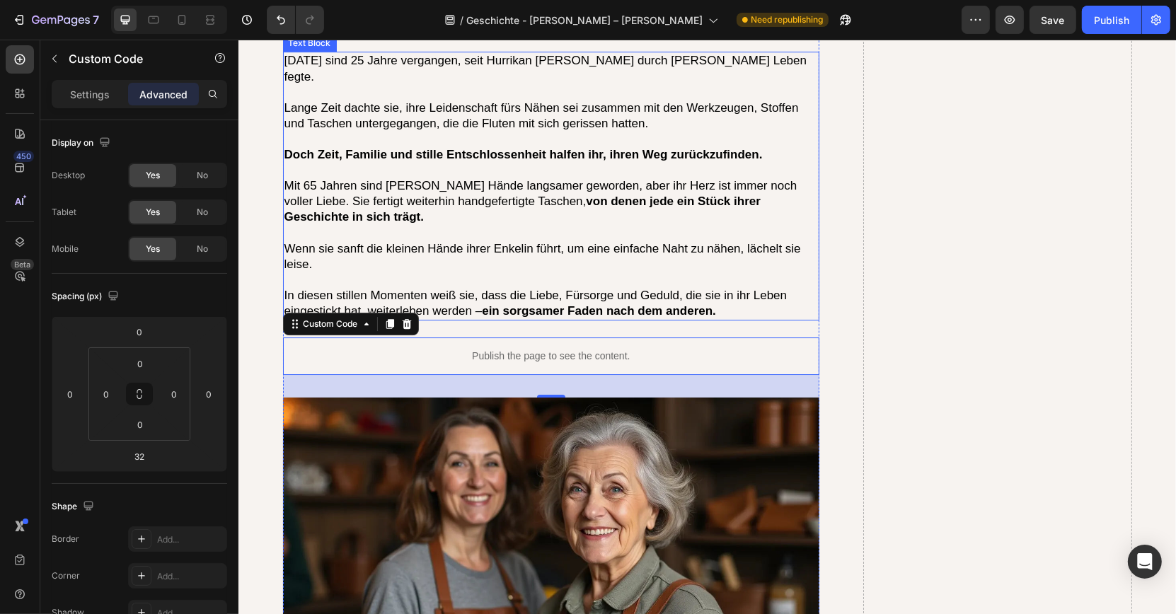
scroll to position [4610, 0]
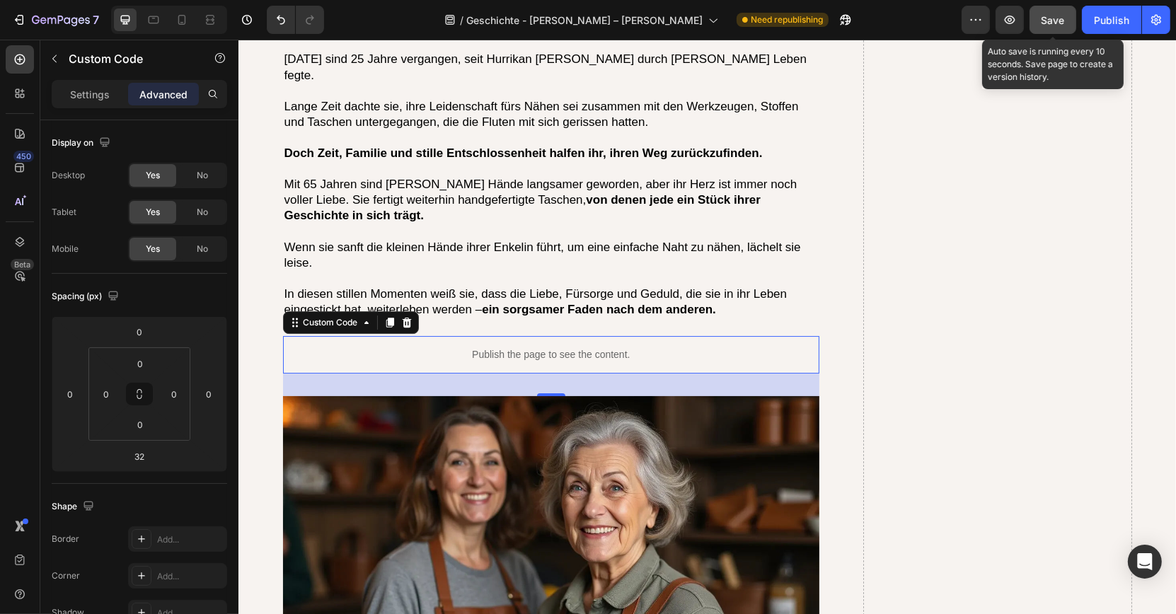
click at [1047, 28] on button "Save" at bounding box center [1053, 20] width 47 height 28
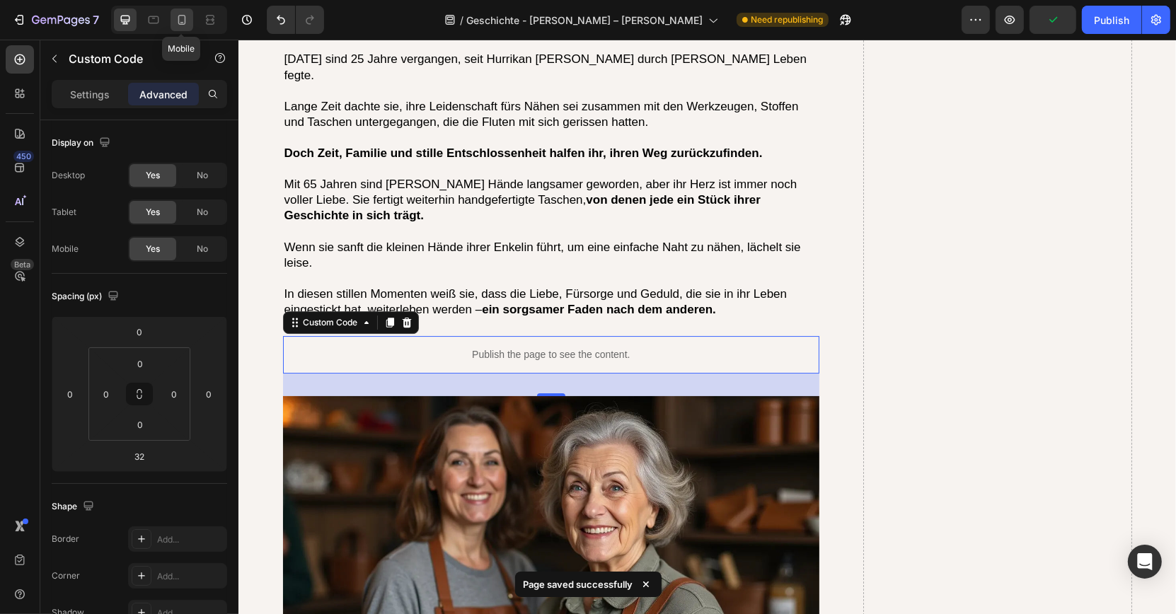
click at [190, 22] on div at bounding box center [182, 19] width 23 height 23
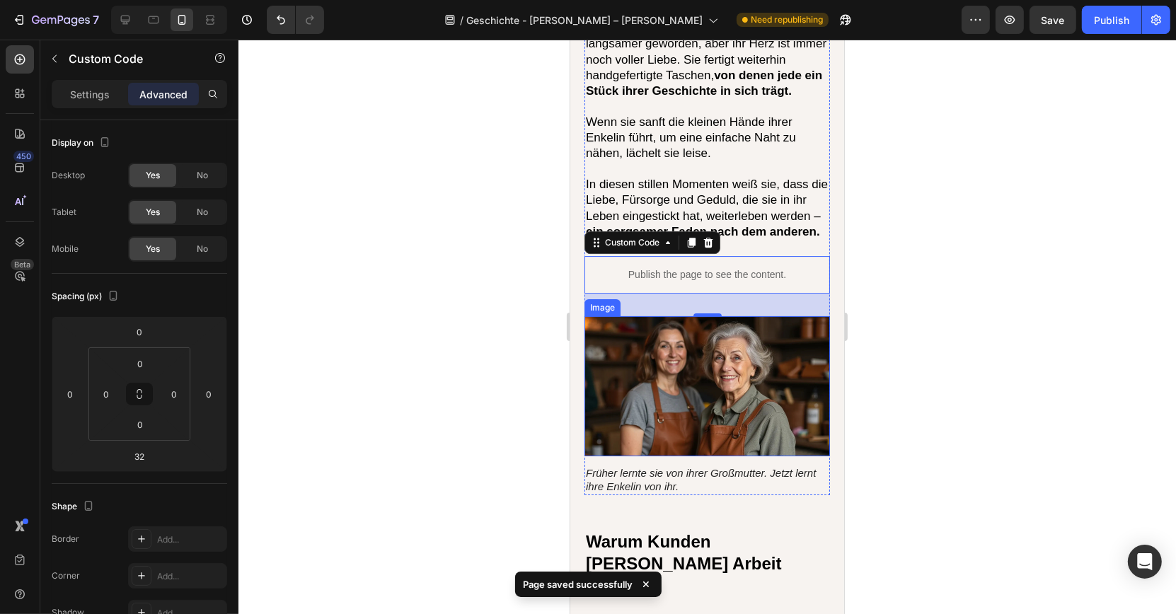
scroll to position [4547, 0]
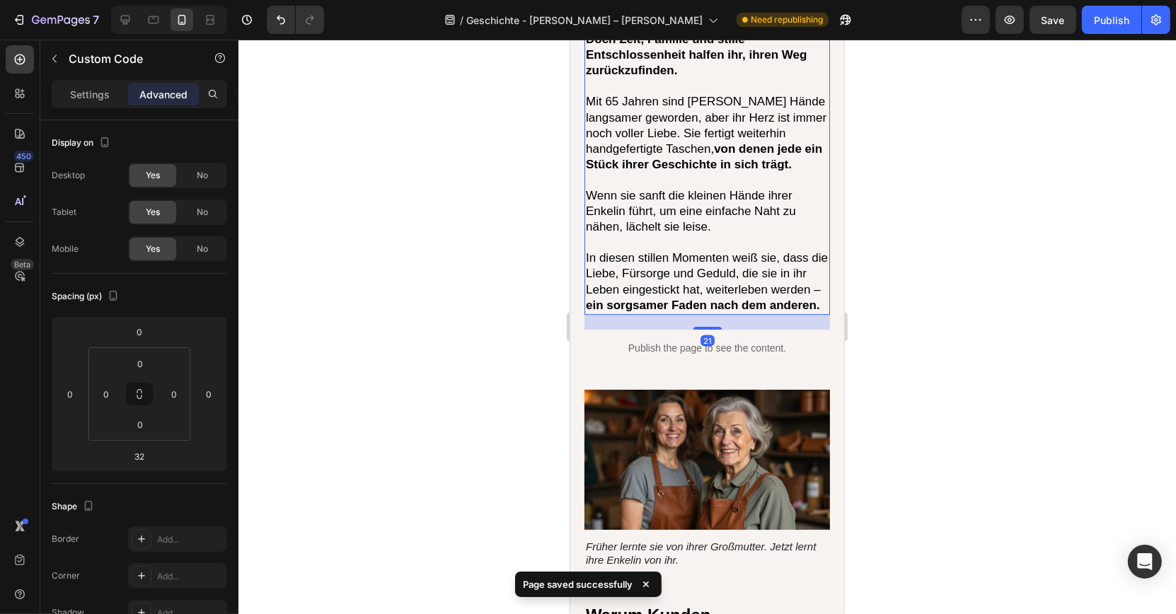
click at [651, 250] on p "In diesen stillen Momenten weiß sie, dass die Liebe, Fürsorge und Geduld, die s…" at bounding box center [706, 281] width 243 height 62
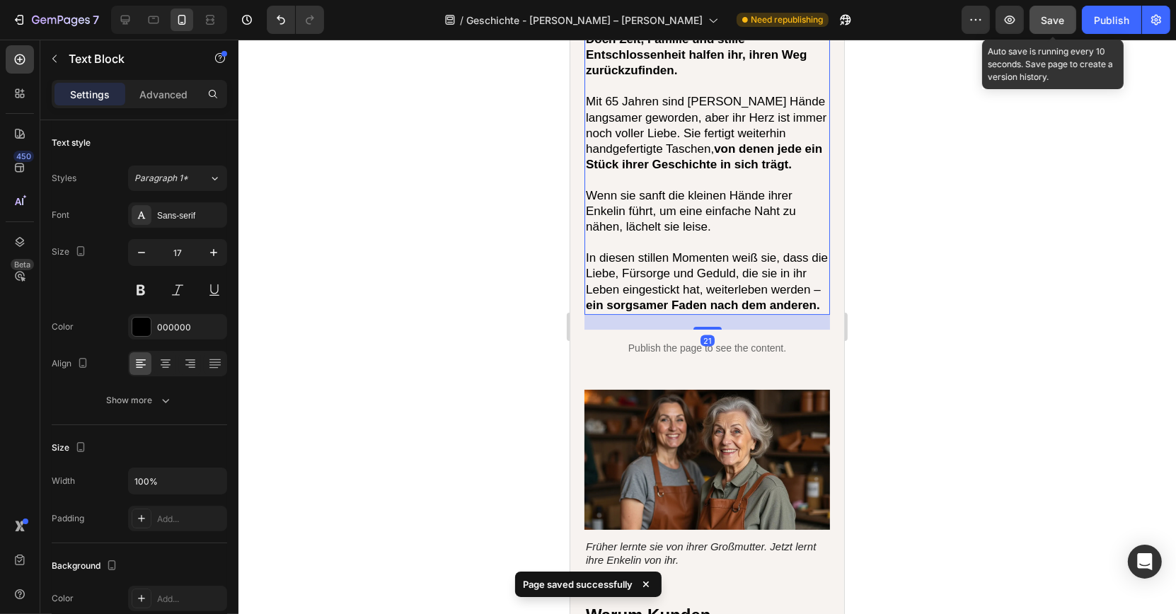
click at [1039, 28] on button "Save" at bounding box center [1053, 20] width 47 height 28
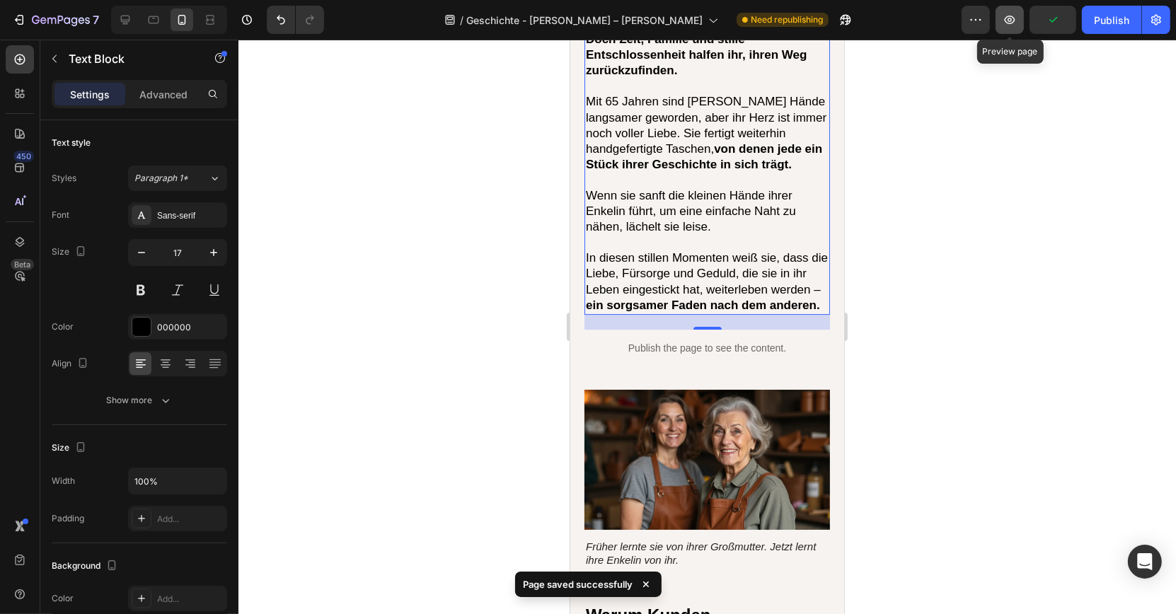
click at [1021, 25] on button "button" at bounding box center [1010, 20] width 28 height 28
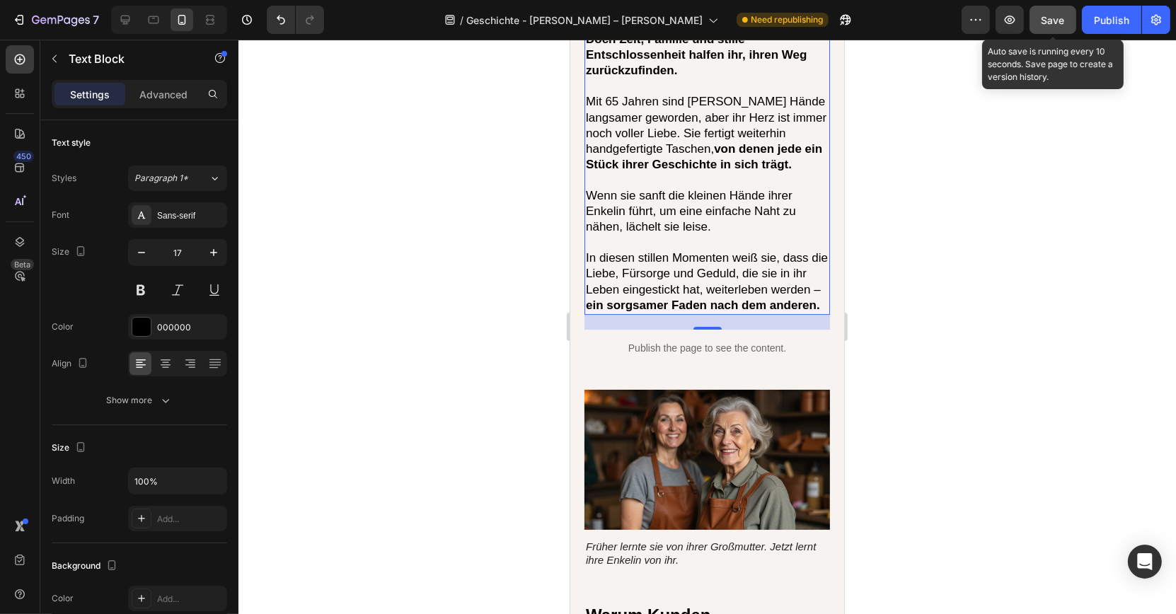
click at [1054, 22] on span "Save" at bounding box center [1053, 20] width 23 height 12
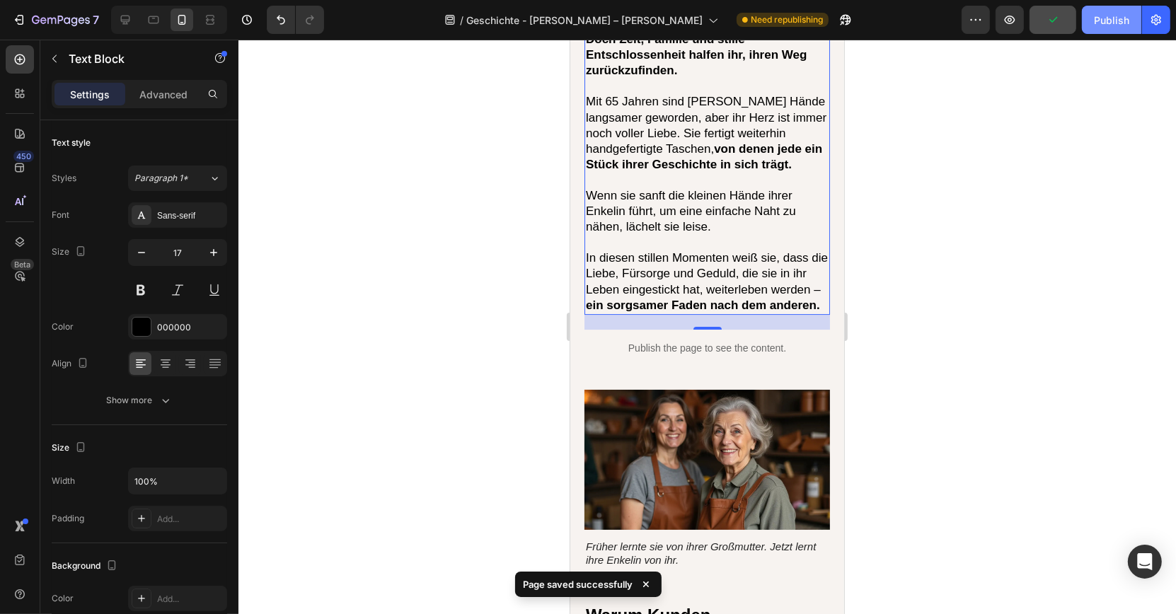
click at [1099, 23] on div "Publish" at bounding box center [1111, 20] width 35 height 15
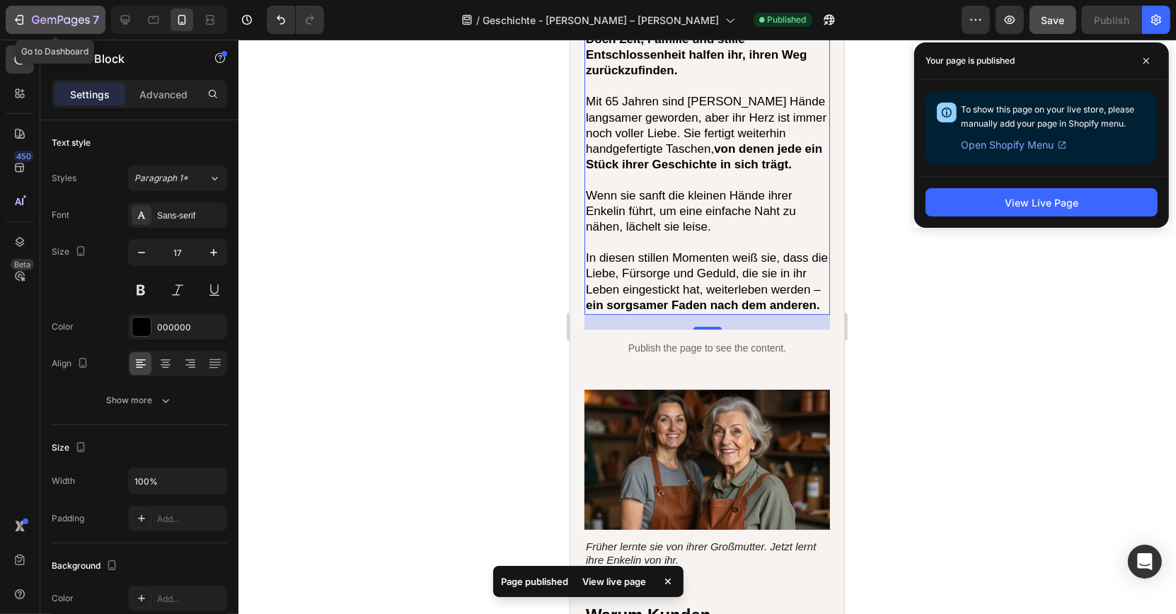
click at [47, 28] on button "7" at bounding box center [56, 20] width 100 height 28
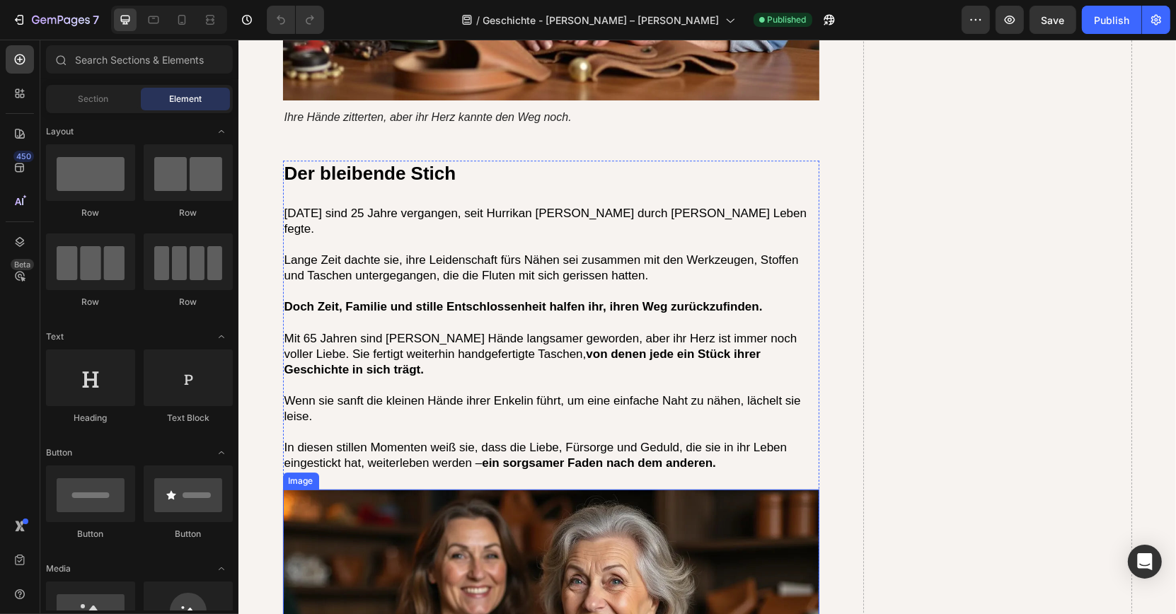
scroll to position [4263, 0]
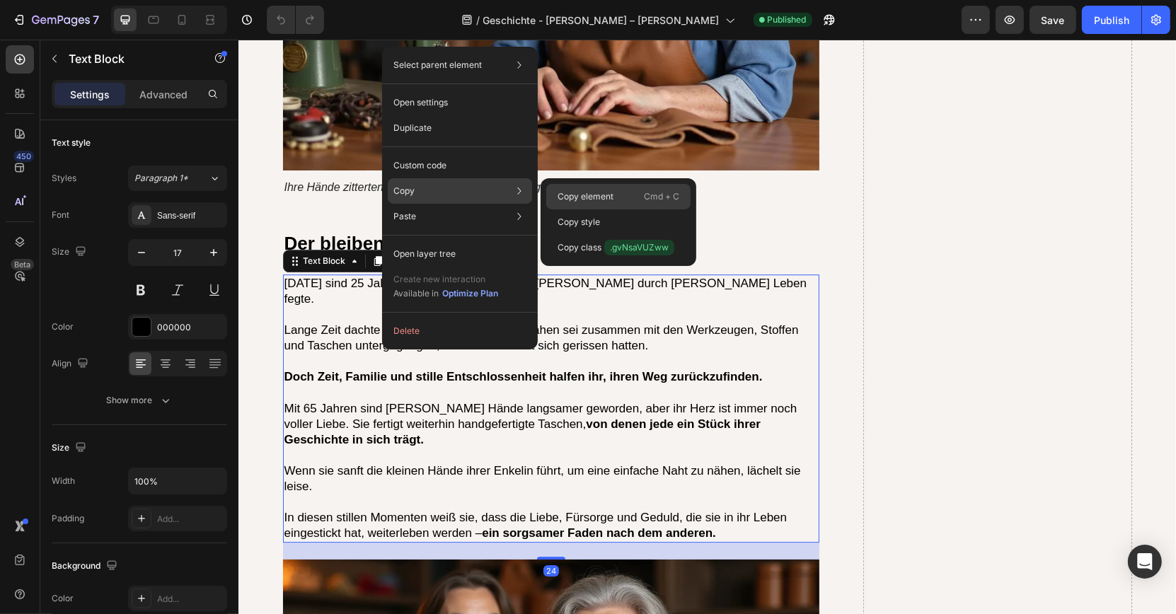
click at [558, 196] on p "Copy element" at bounding box center [586, 196] width 56 height 13
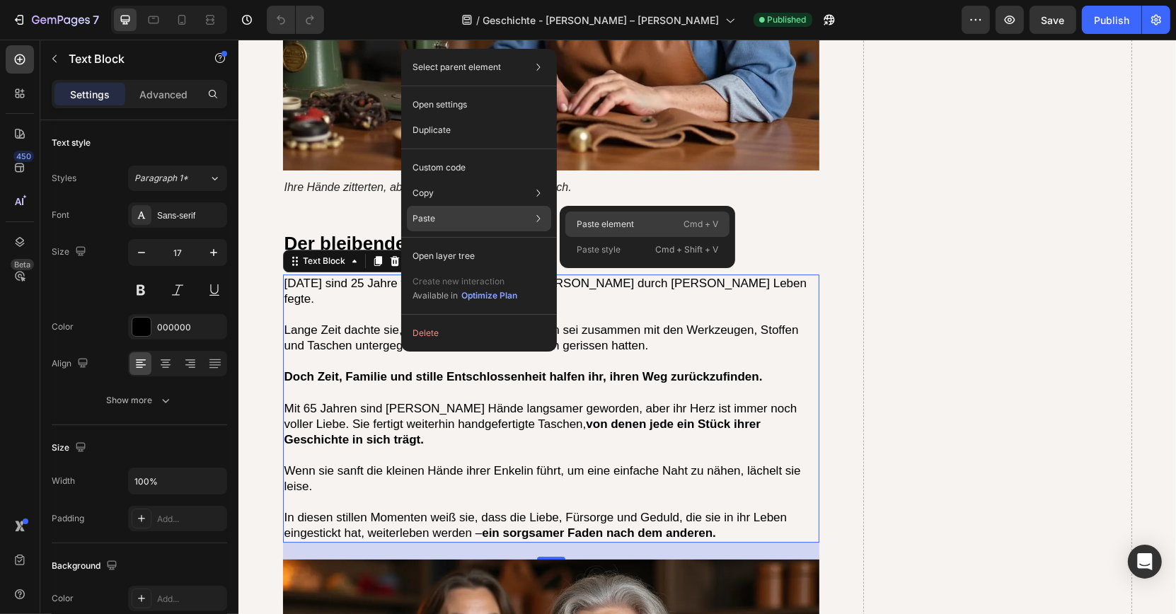
click at [608, 223] on p "Paste element" at bounding box center [605, 224] width 57 height 13
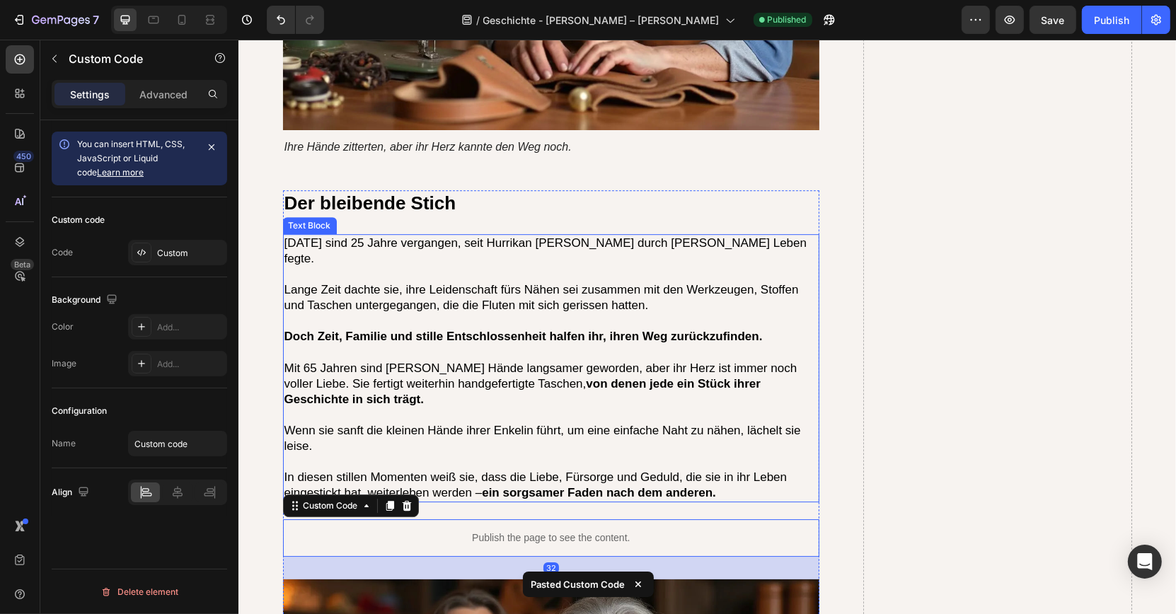
scroll to position [4305, 0]
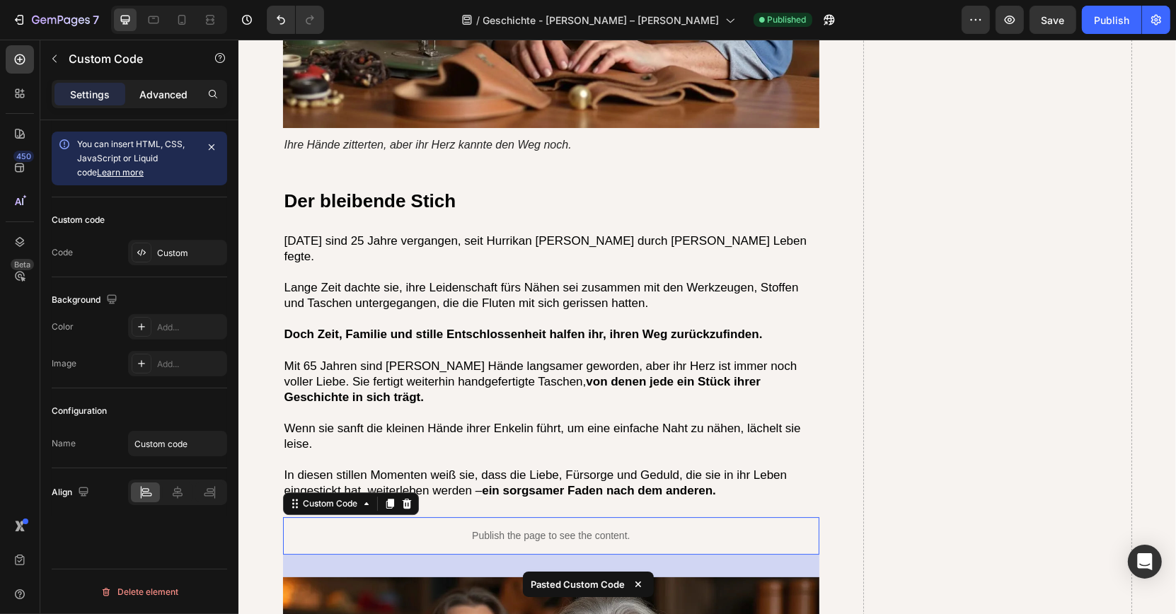
click at [153, 91] on p "Advanced" at bounding box center [163, 94] width 48 height 15
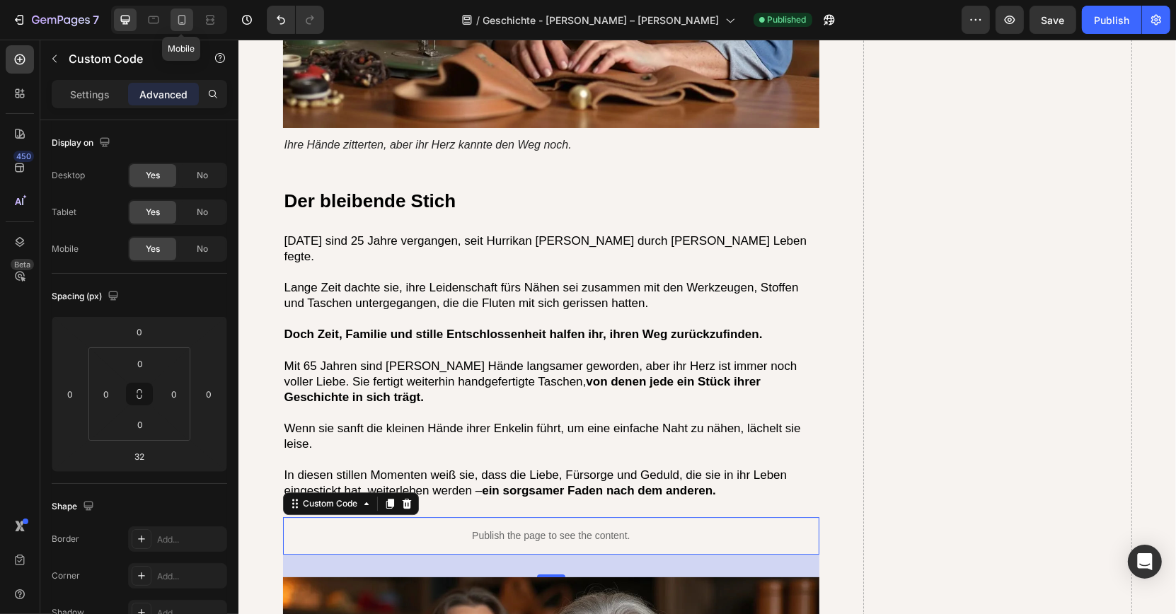
click at [185, 16] on icon at bounding box center [182, 20] width 14 height 14
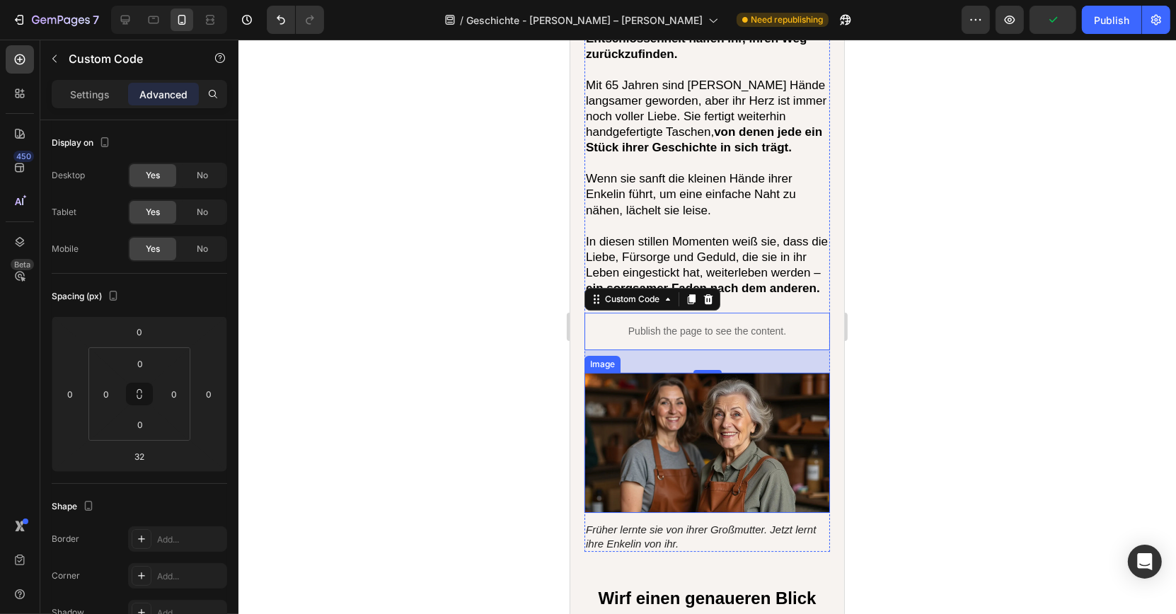
scroll to position [4438, 0]
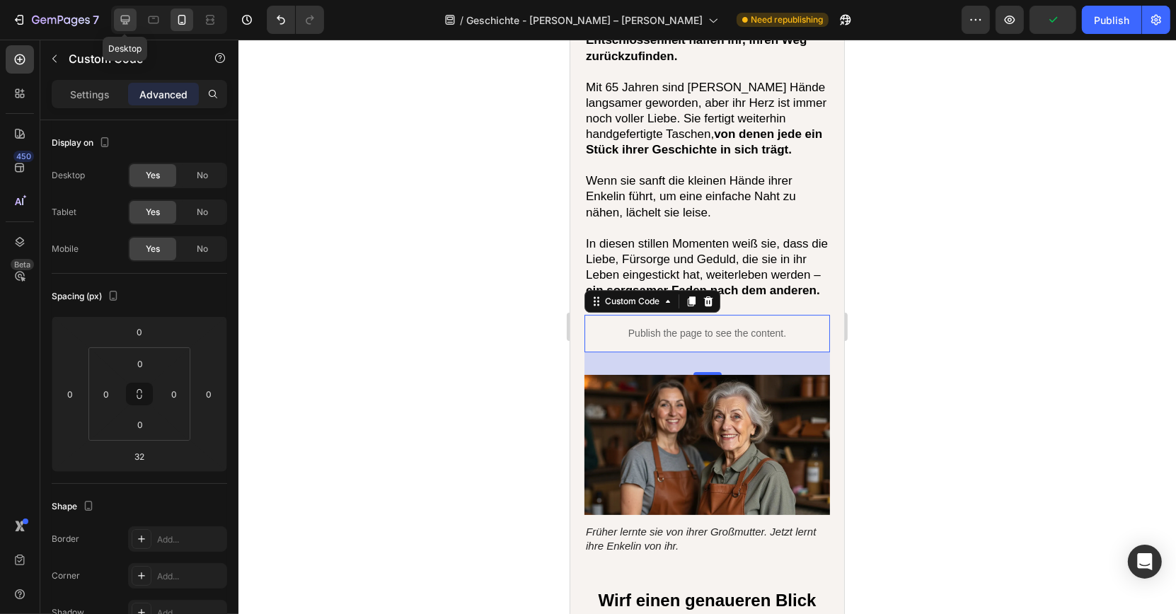
click at [129, 23] on icon at bounding box center [125, 20] width 14 height 14
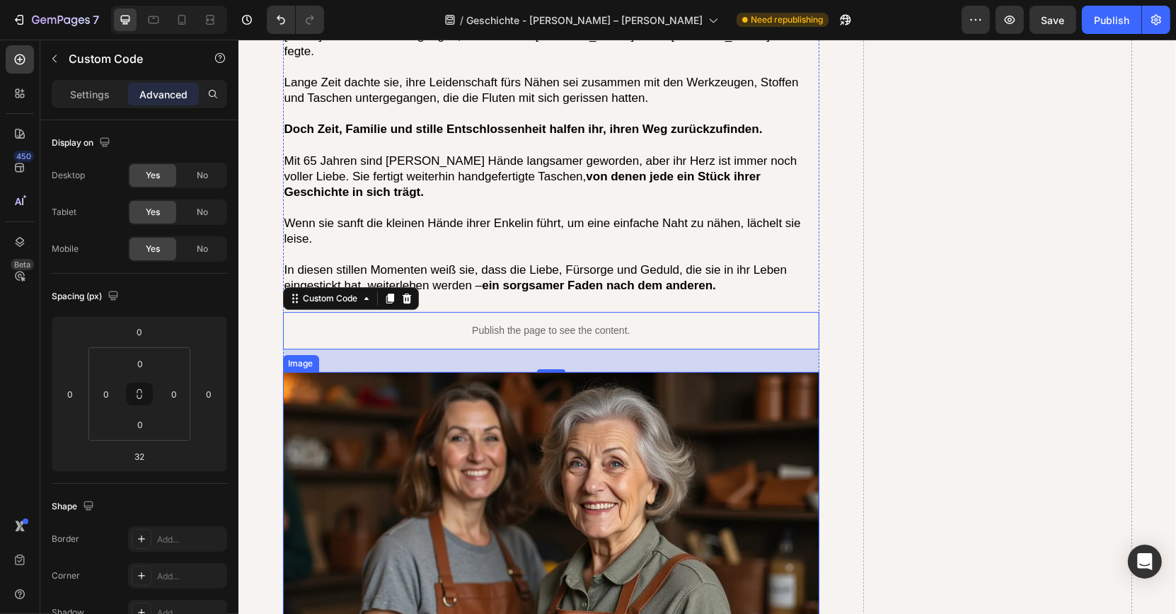
scroll to position [4509, 0]
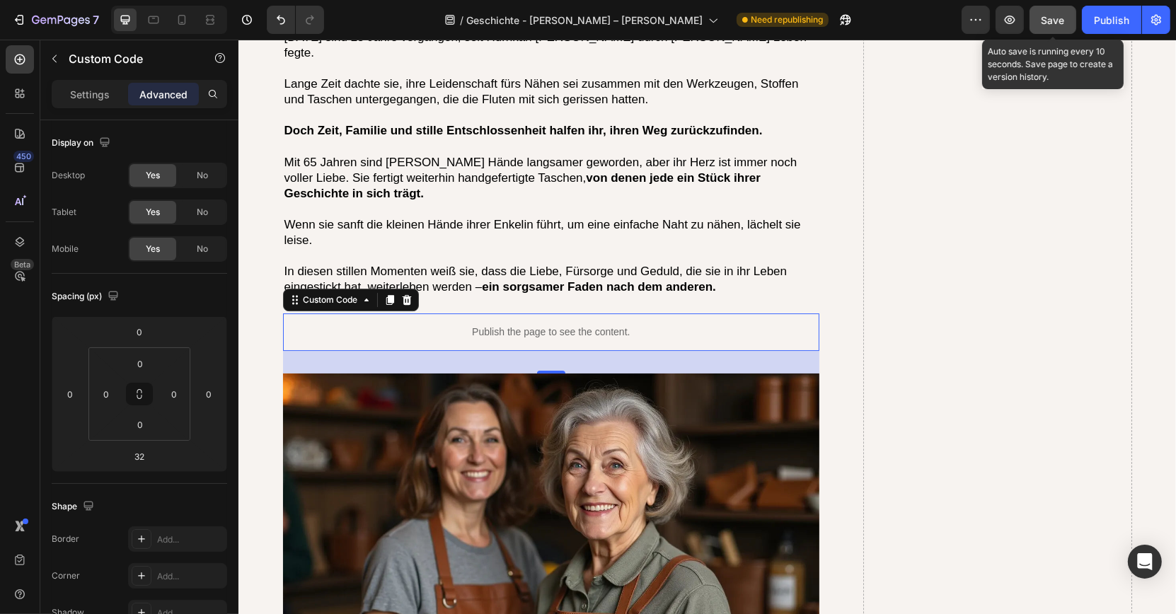
click at [1044, 22] on span "Save" at bounding box center [1053, 20] width 23 height 12
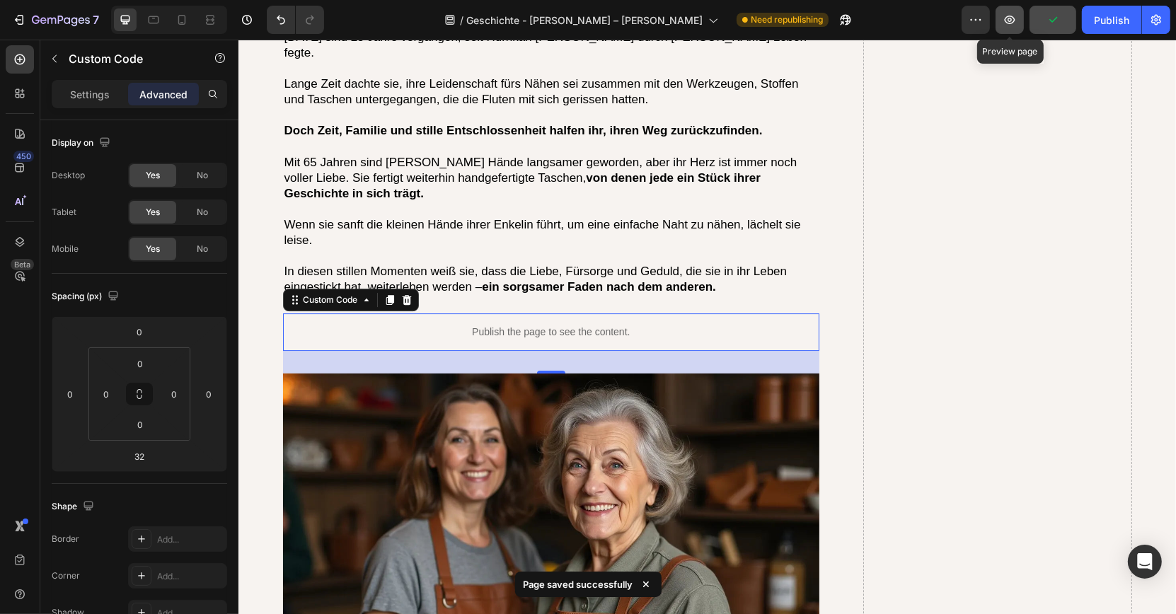
click at [1010, 22] on icon "button" at bounding box center [1010, 20] width 14 height 14
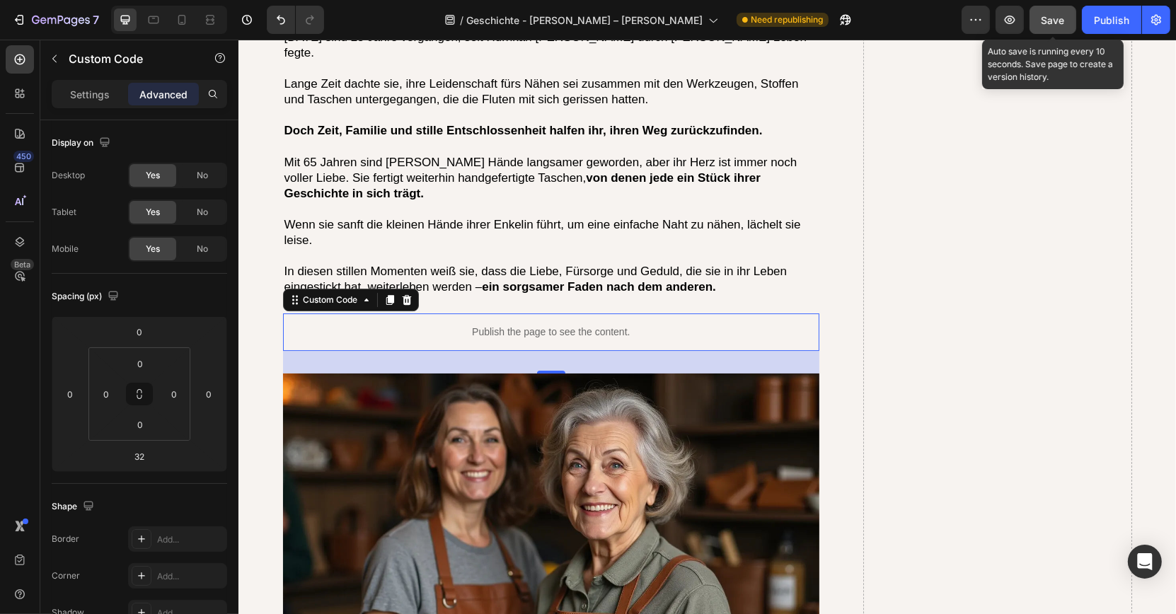
click at [1038, 24] on button "Save" at bounding box center [1053, 20] width 47 height 28
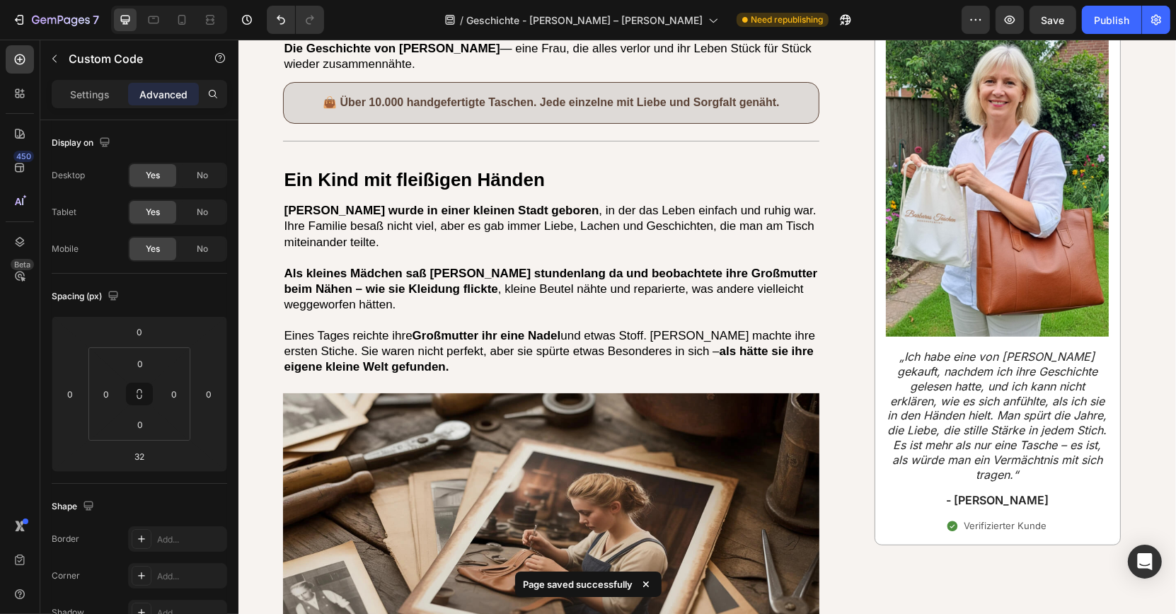
scroll to position [0, 0]
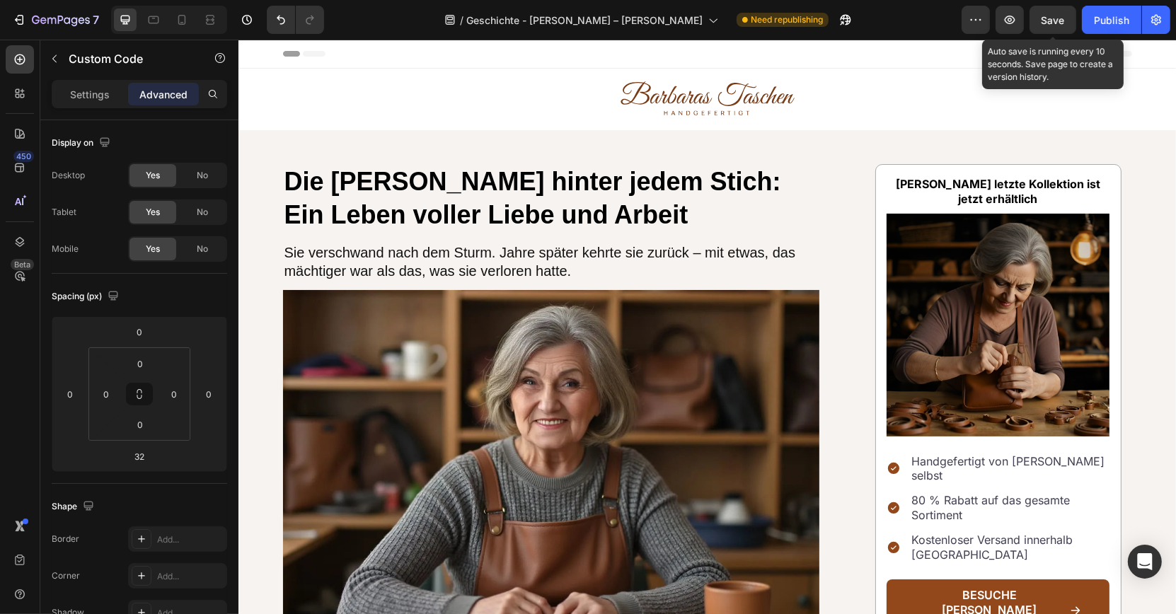
click at [1057, 19] on span "Save" at bounding box center [1053, 20] width 23 height 12
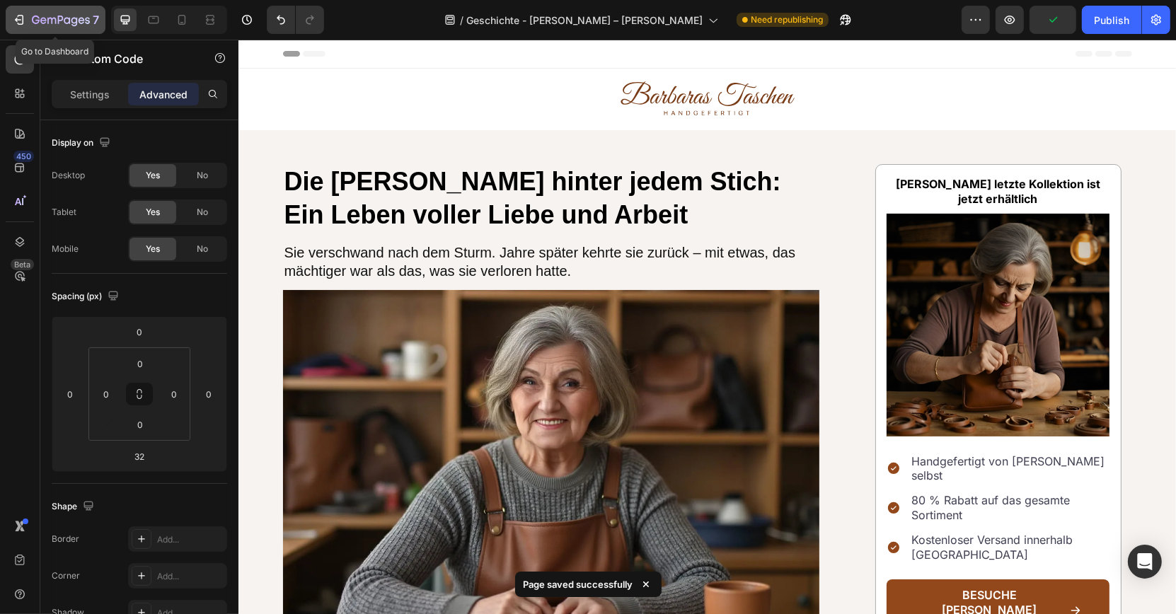
click at [81, 11] on div "7" at bounding box center [65, 19] width 67 height 17
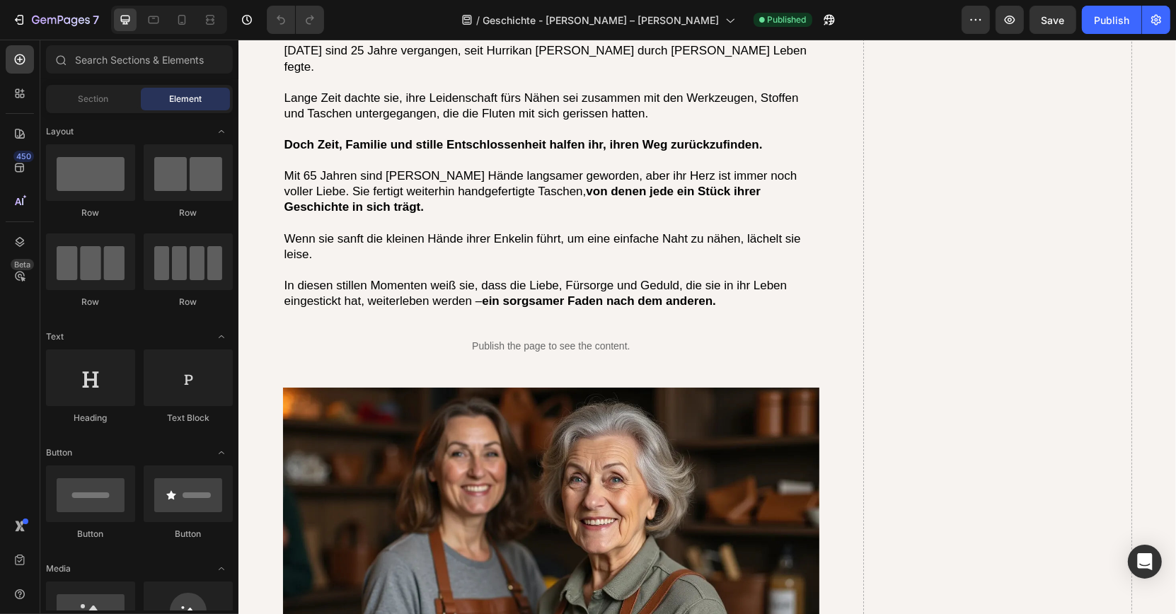
scroll to position [4606, 0]
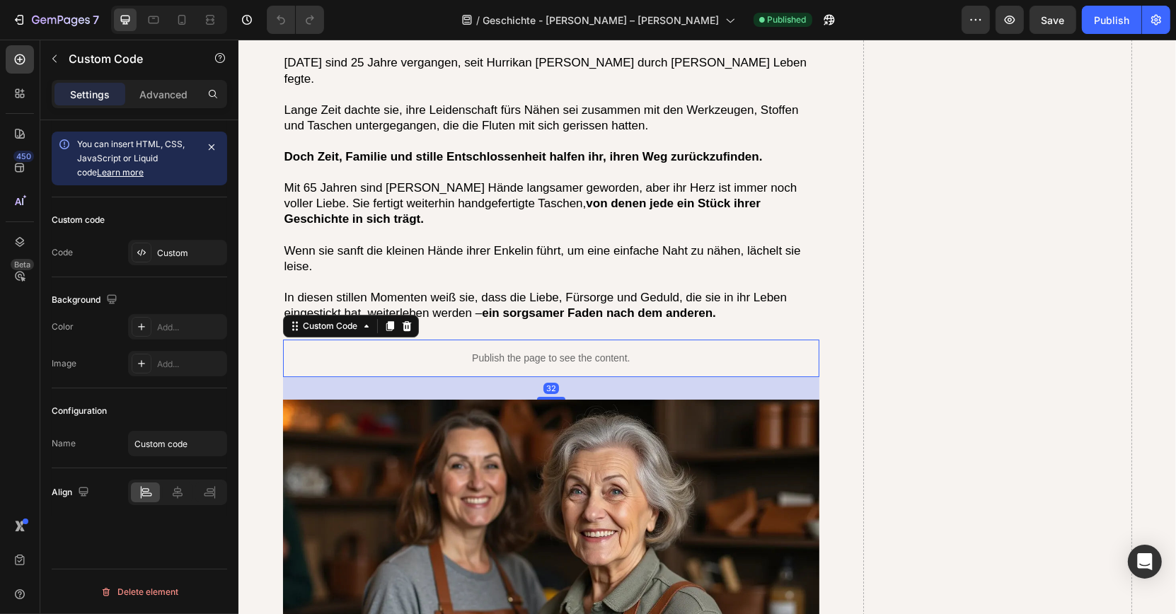
click at [550, 340] on div "Publish the page to see the content." at bounding box center [550, 359] width 537 height 38
click at [81, 25] on icon "button" at bounding box center [61, 21] width 58 height 12
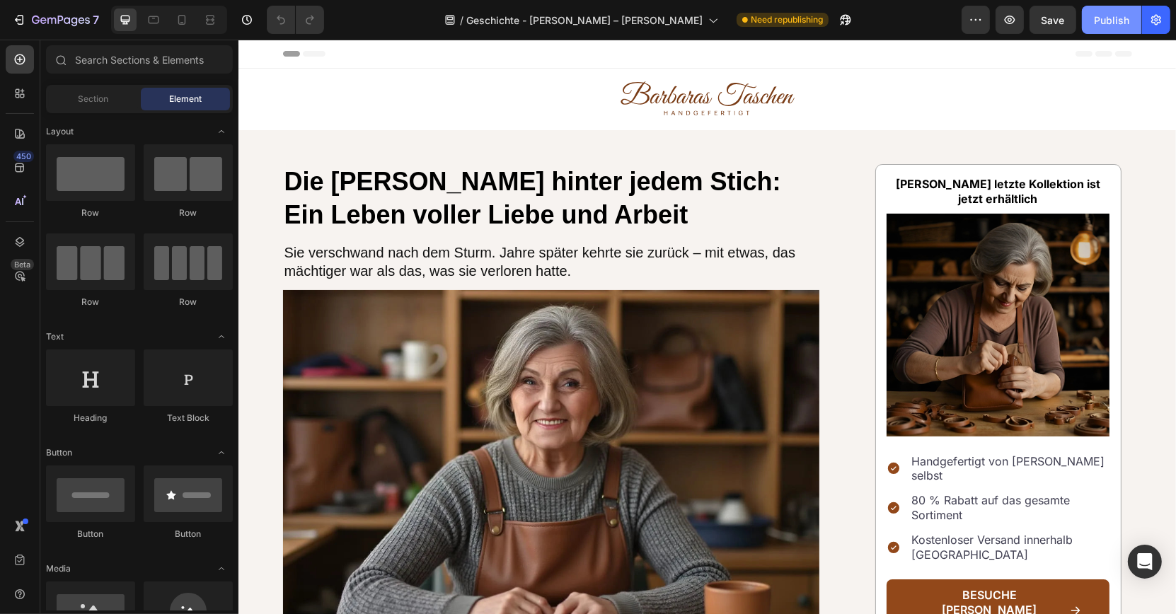
click at [1129, 13] on div "Publish" at bounding box center [1111, 20] width 35 height 15
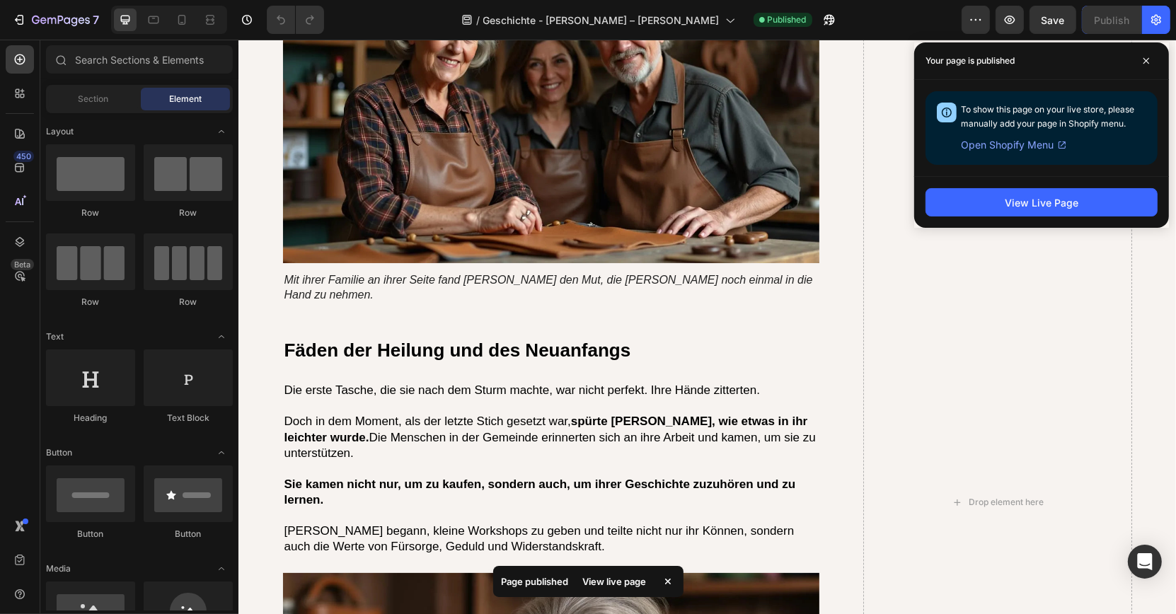
scroll to position [3291, 0]
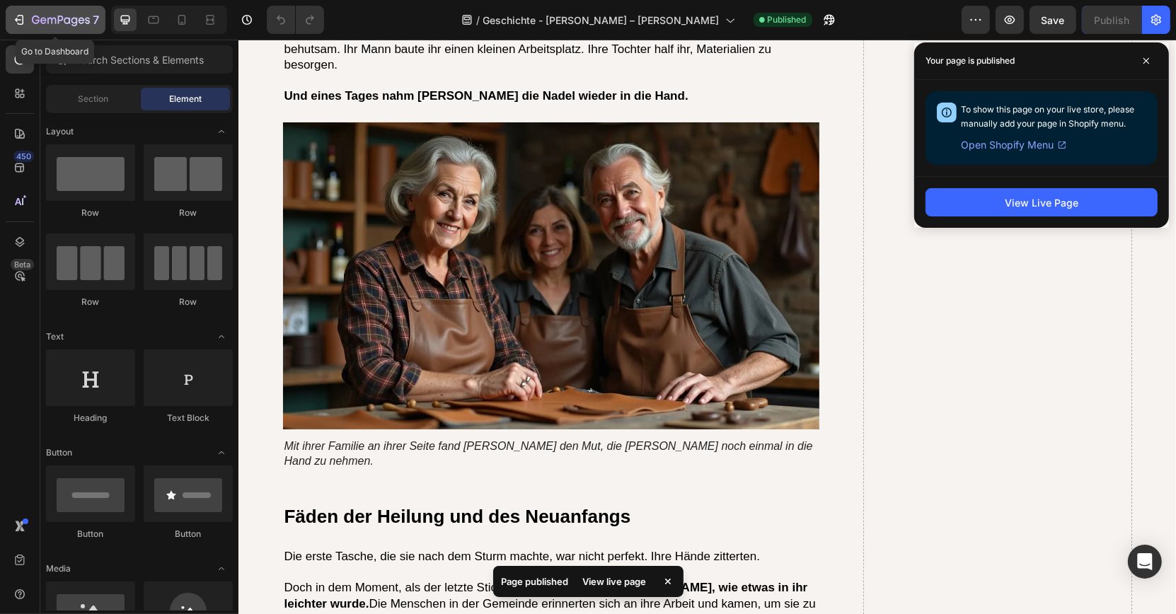
click at [57, 30] on button "7" at bounding box center [56, 20] width 100 height 28
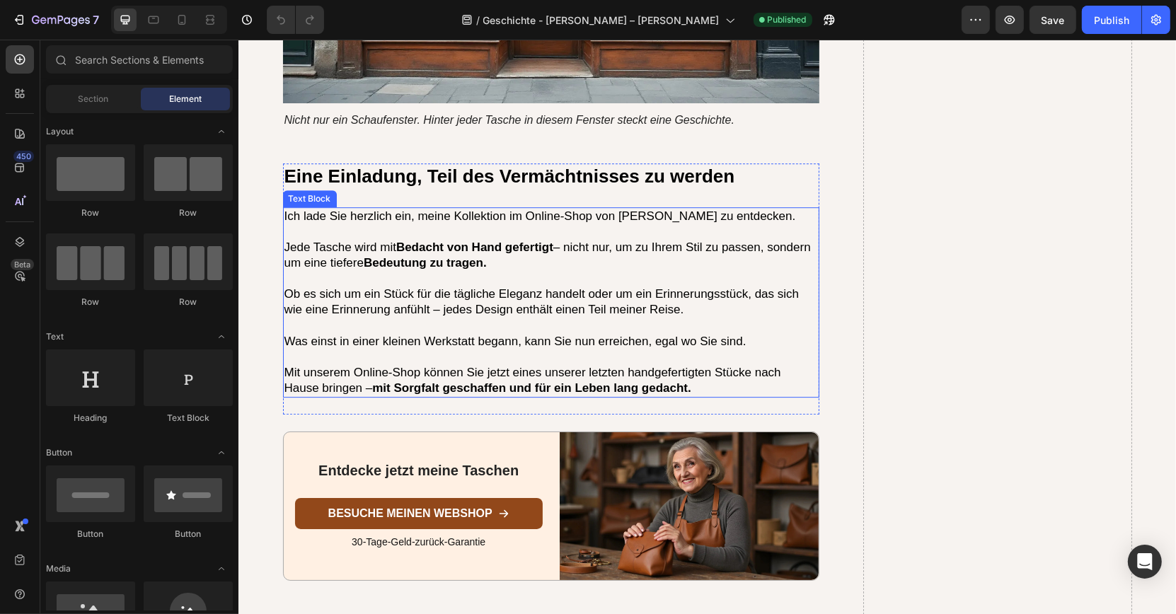
scroll to position [4206, 0]
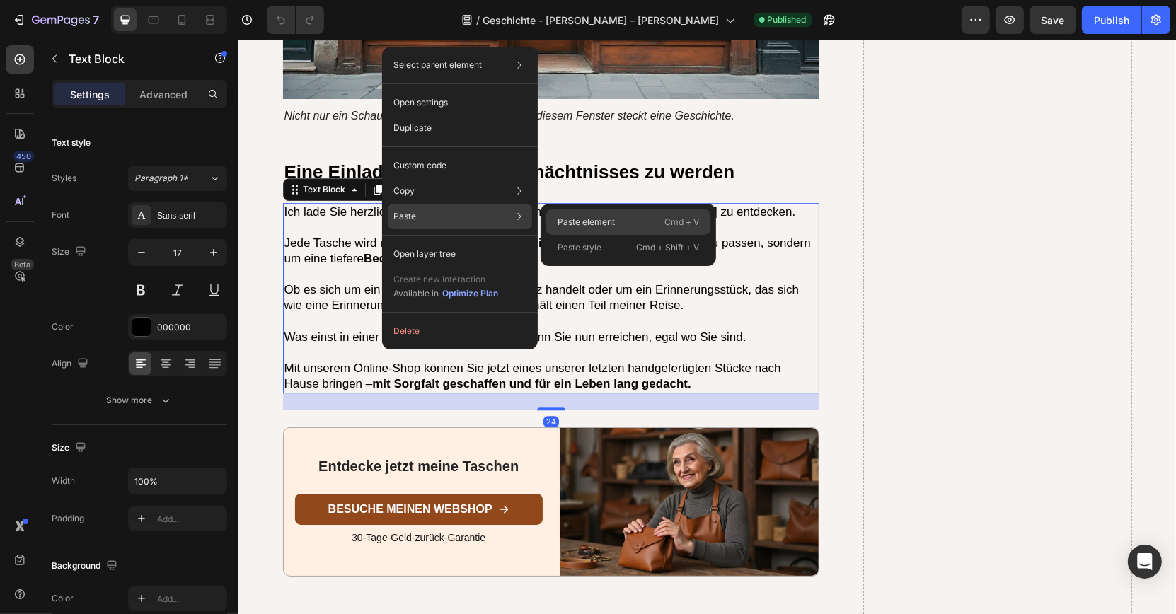
click at [567, 219] on p "Paste element" at bounding box center [586, 222] width 57 height 13
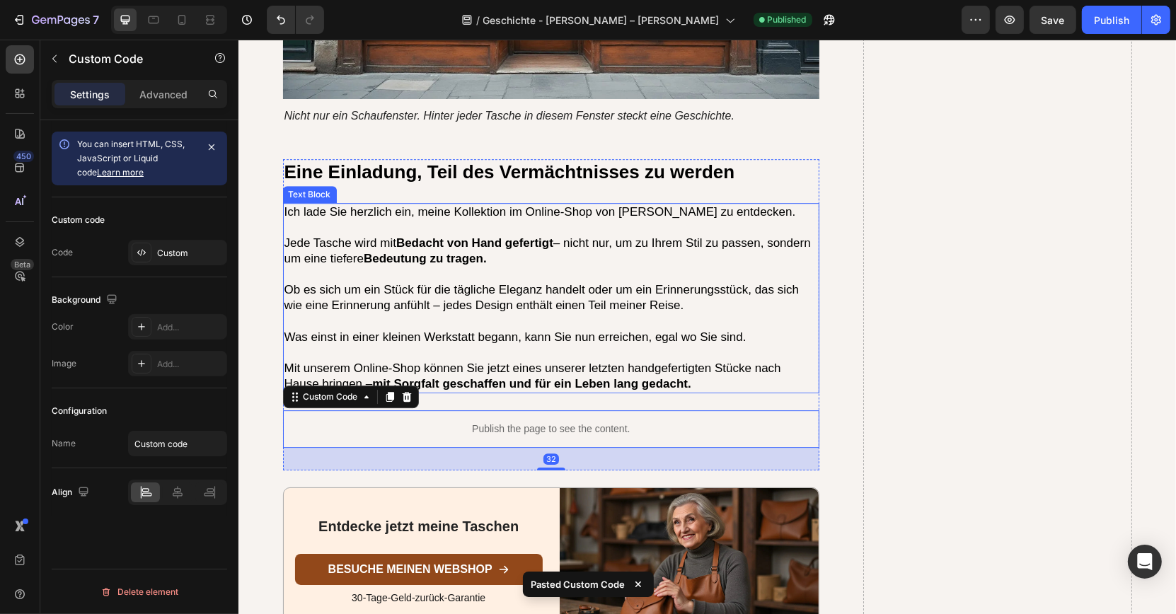
click at [480, 345] on p at bounding box center [551, 353] width 534 height 16
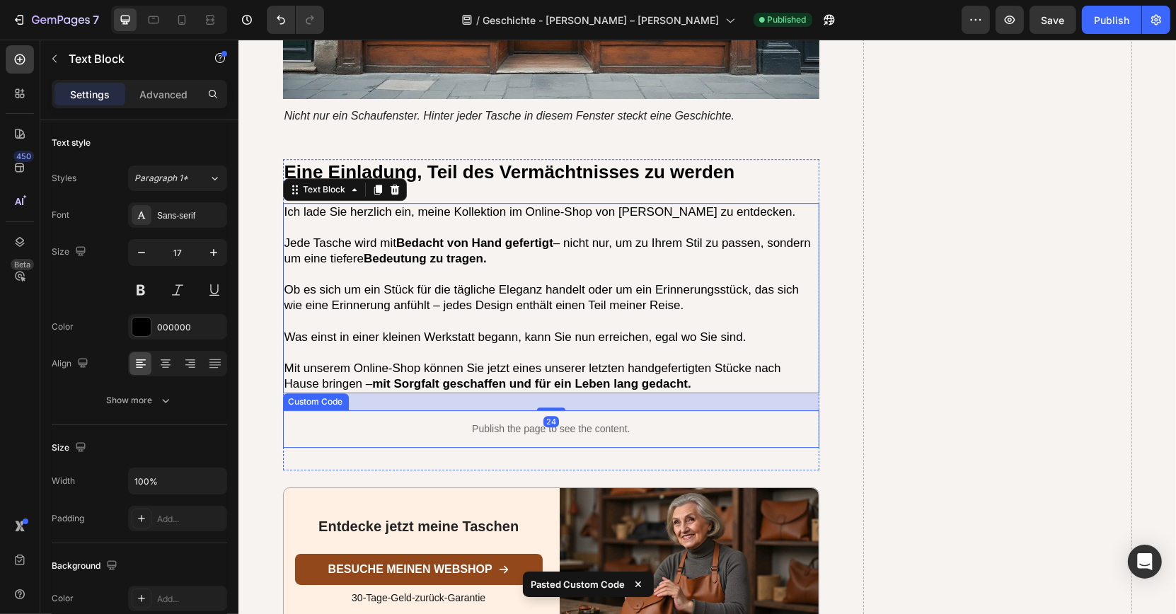
click at [427, 422] on p "Publish the page to see the content." at bounding box center [550, 429] width 537 height 15
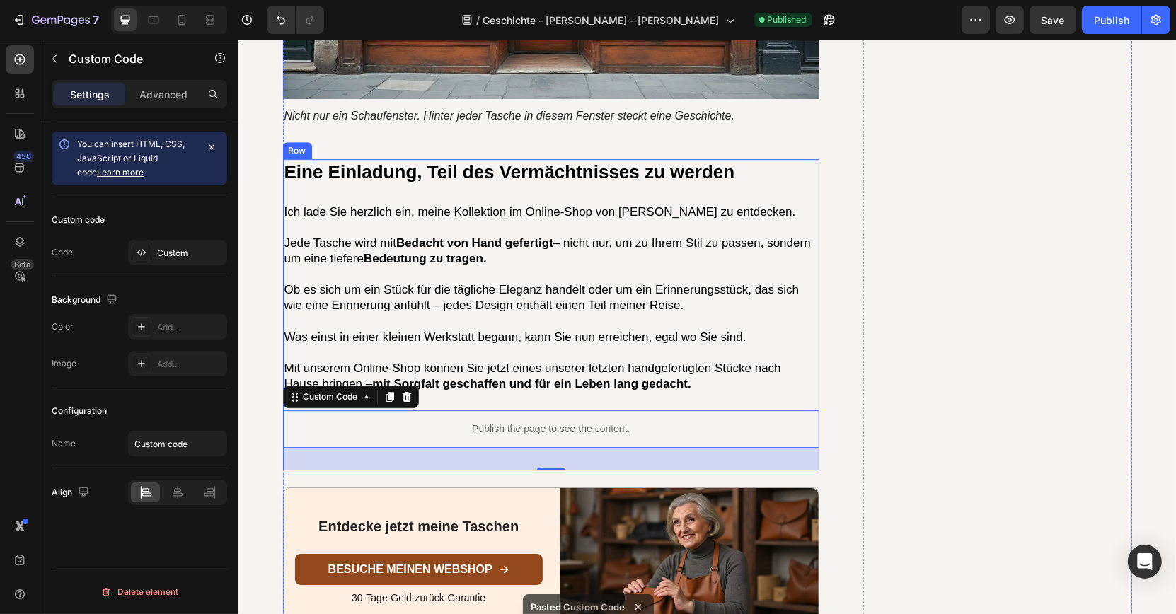
click at [490, 351] on div "Eine Einladung, Teil des Vermächtnisses zu werden Heading Ich lade Sie herzlich…" at bounding box center [550, 314] width 537 height 311
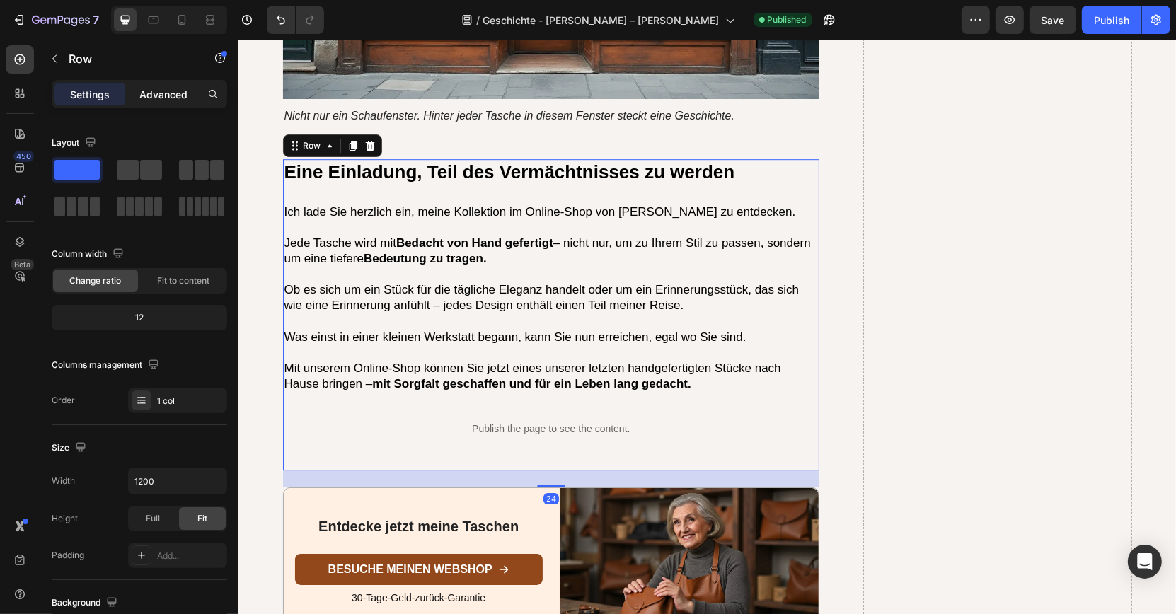
click at [164, 85] on div "Advanced" at bounding box center [163, 94] width 71 height 23
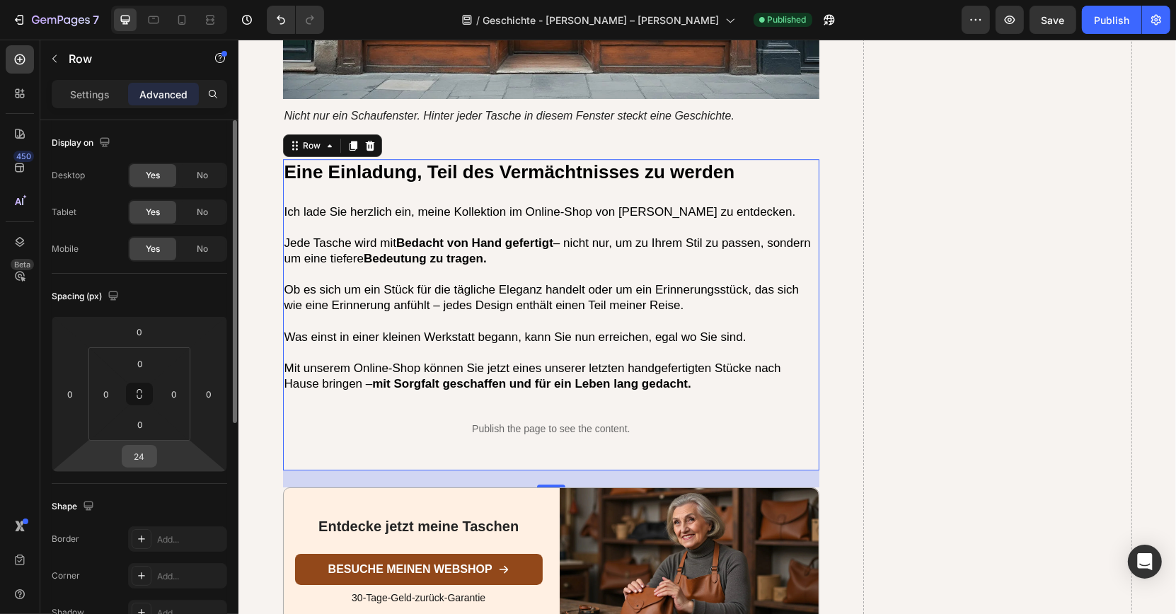
click at [149, 461] on input "24" at bounding box center [139, 456] width 28 height 21
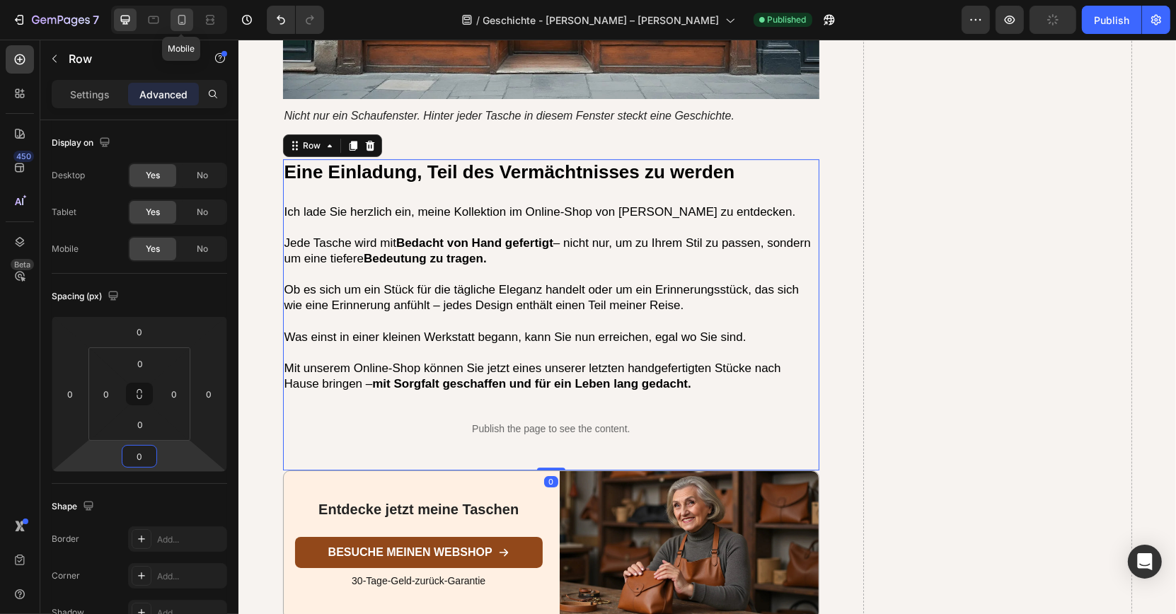
click at [181, 11] on div at bounding box center [182, 19] width 23 height 23
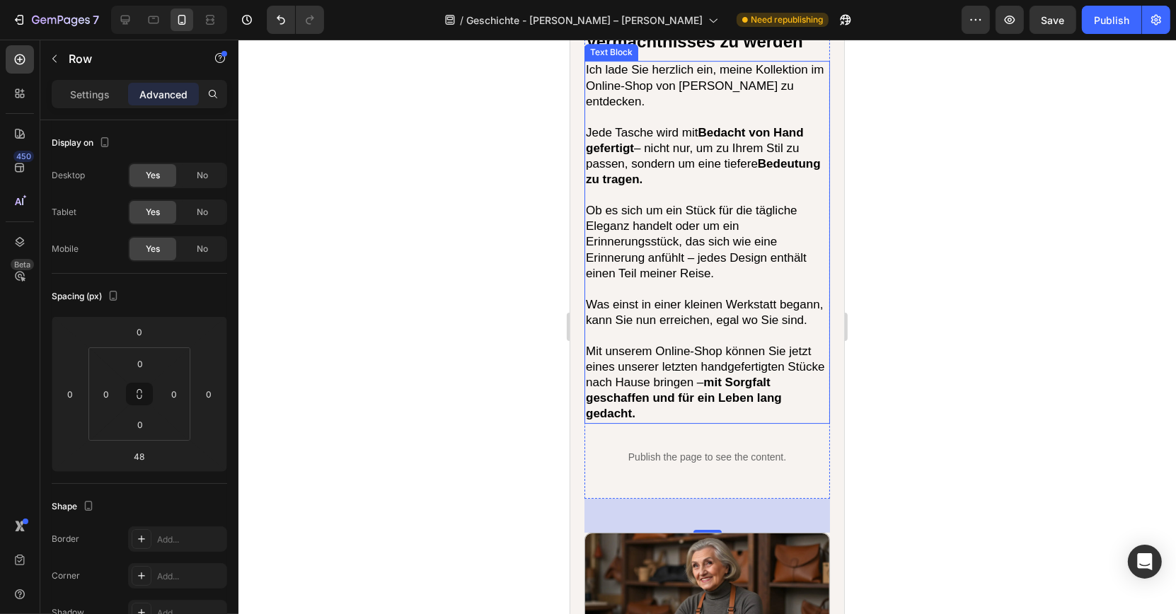
scroll to position [4507, 0]
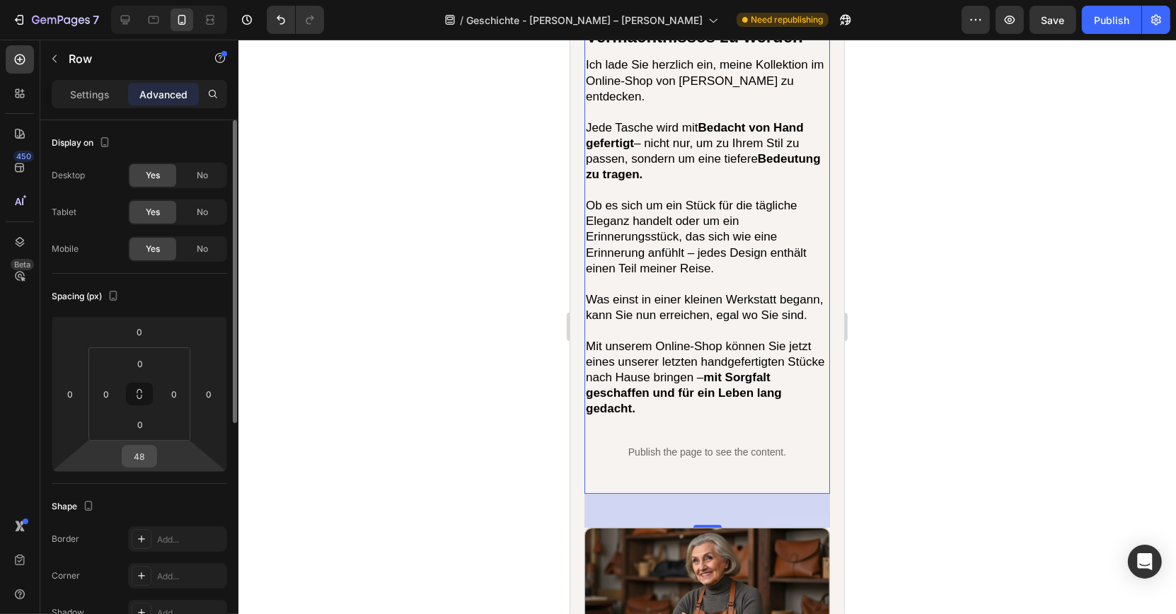
click at [149, 452] on input "48" at bounding box center [139, 456] width 28 height 21
type input "0"
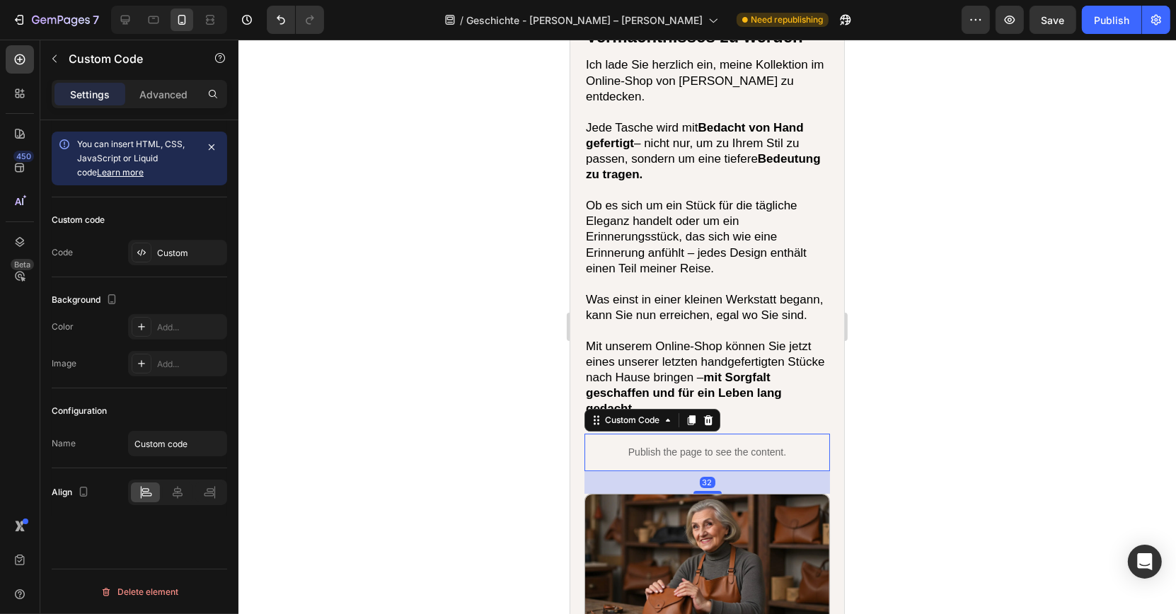
click at [591, 445] on p "Publish the page to see the content." at bounding box center [707, 452] width 246 height 15
click at [1045, 38] on div "7 Version history / Geschichte - Barbara – Barbara Taschen Need republishing Pr…" at bounding box center [588, 20] width 1176 height 40
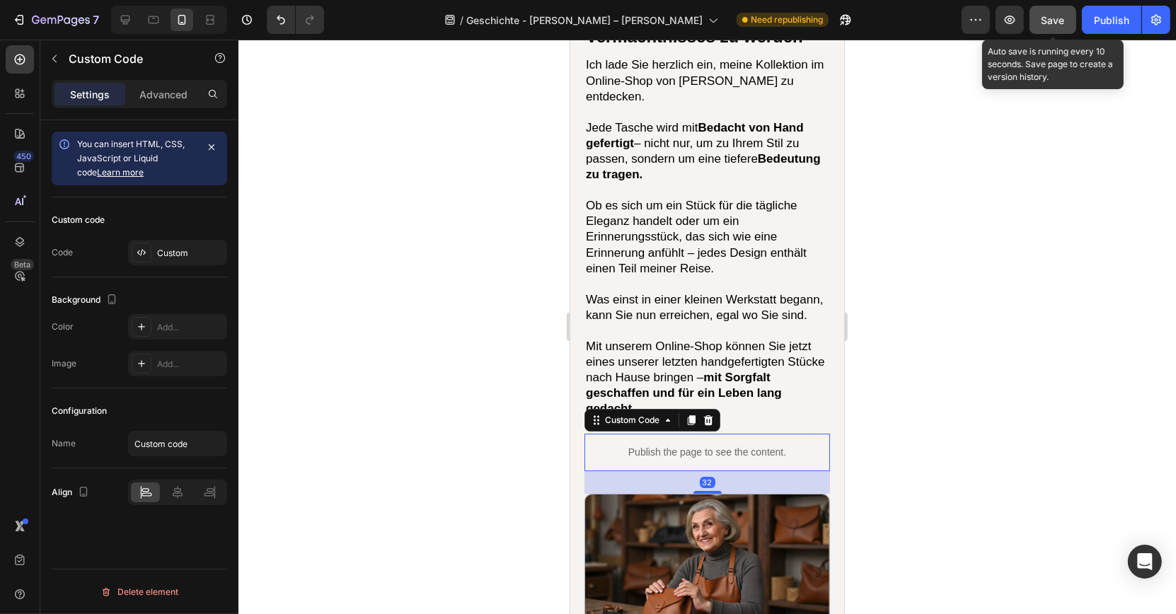
click at [1047, 21] on span "Save" at bounding box center [1053, 20] width 23 height 12
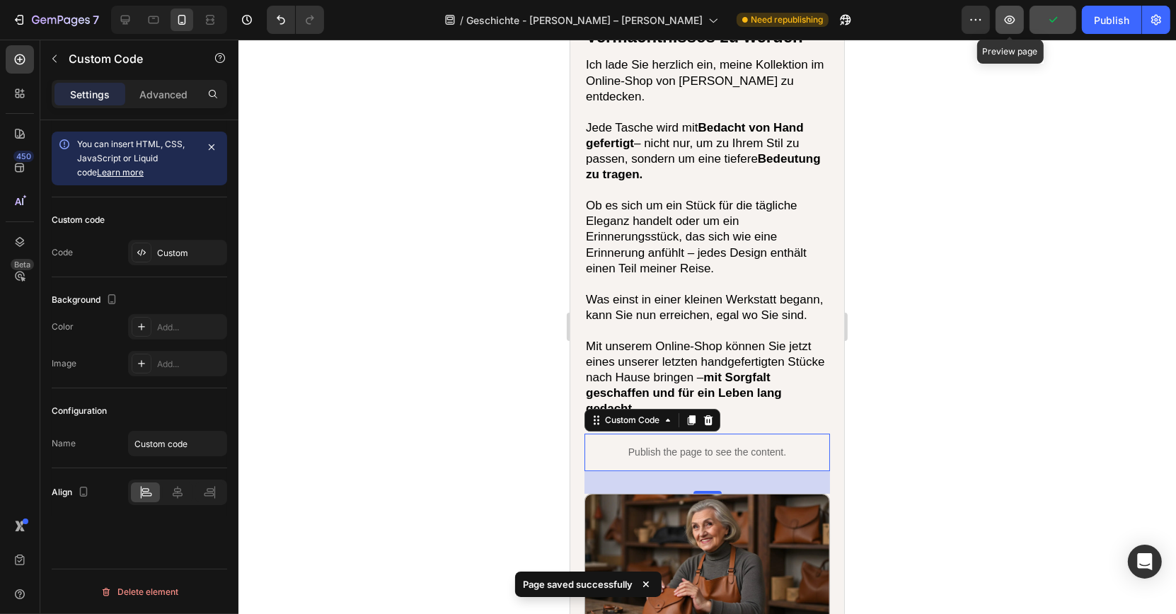
click at [1015, 22] on icon "button" at bounding box center [1010, 20] width 11 height 8
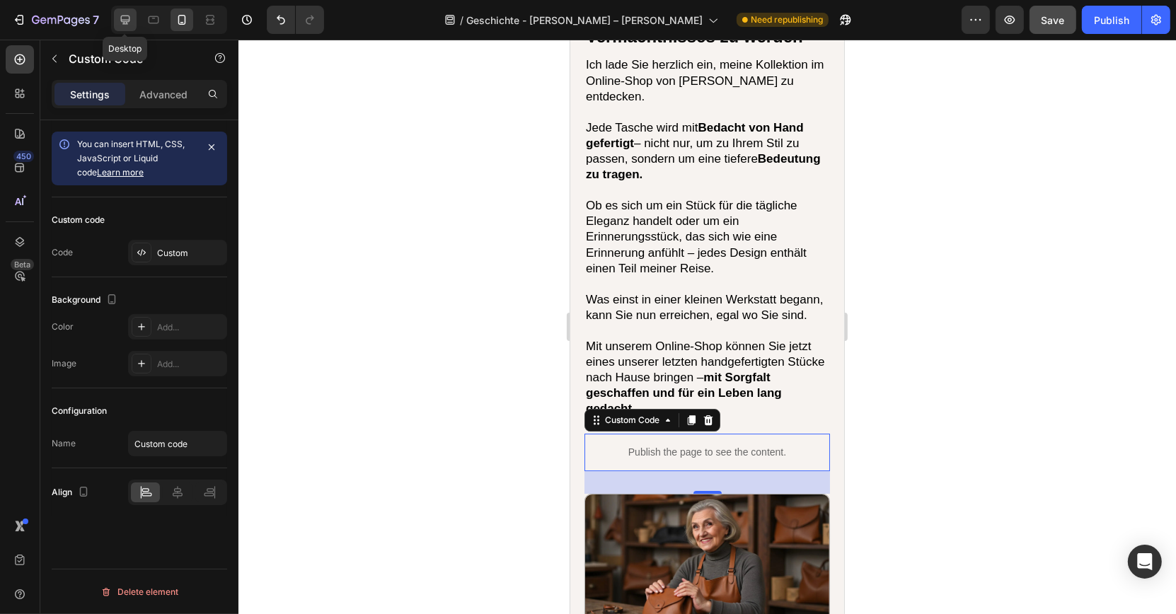
click at [125, 12] on div at bounding box center [125, 19] width 23 height 23
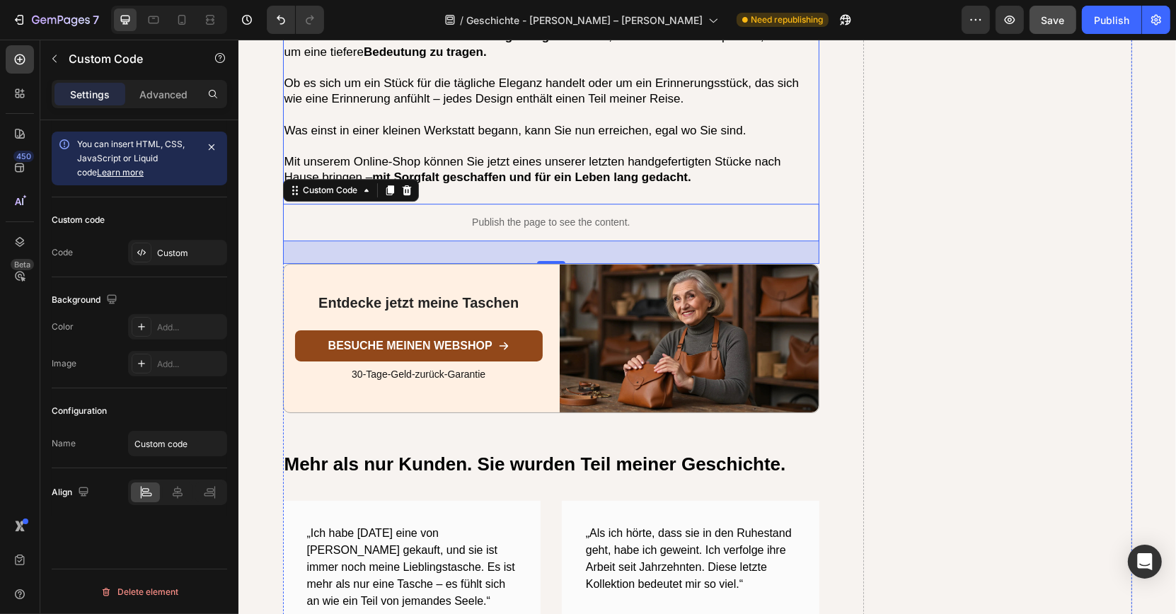
scroll to position [4388, 0]
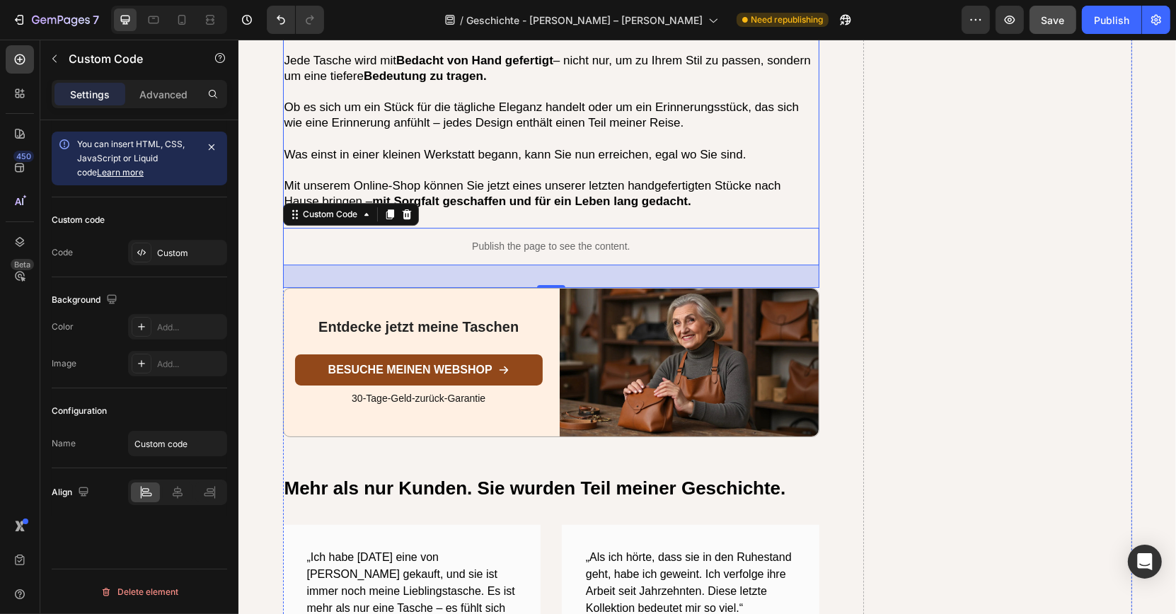
click at [478, 175] on div "Eine Einladung, Teil des Vermächtnisses zu werden Heading Ich lade Sie herzlich…" at bounding box center [550, 132] width 537 height 311
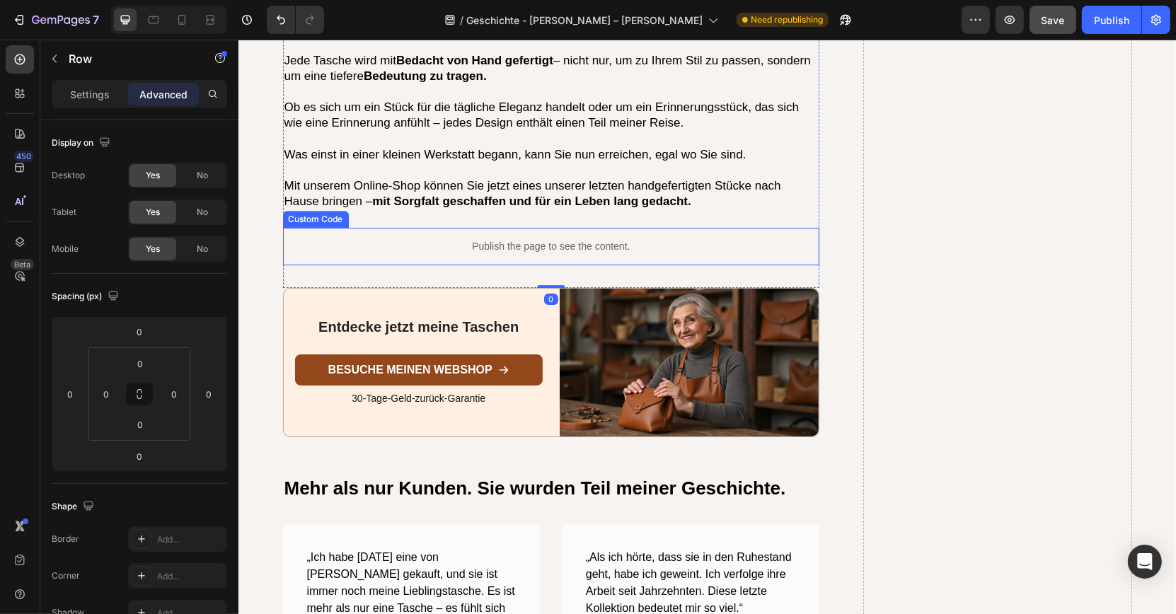
click at [461, 239] on p "Publish the page to see the content." at bounding box center [550, 246] width 537 height 15
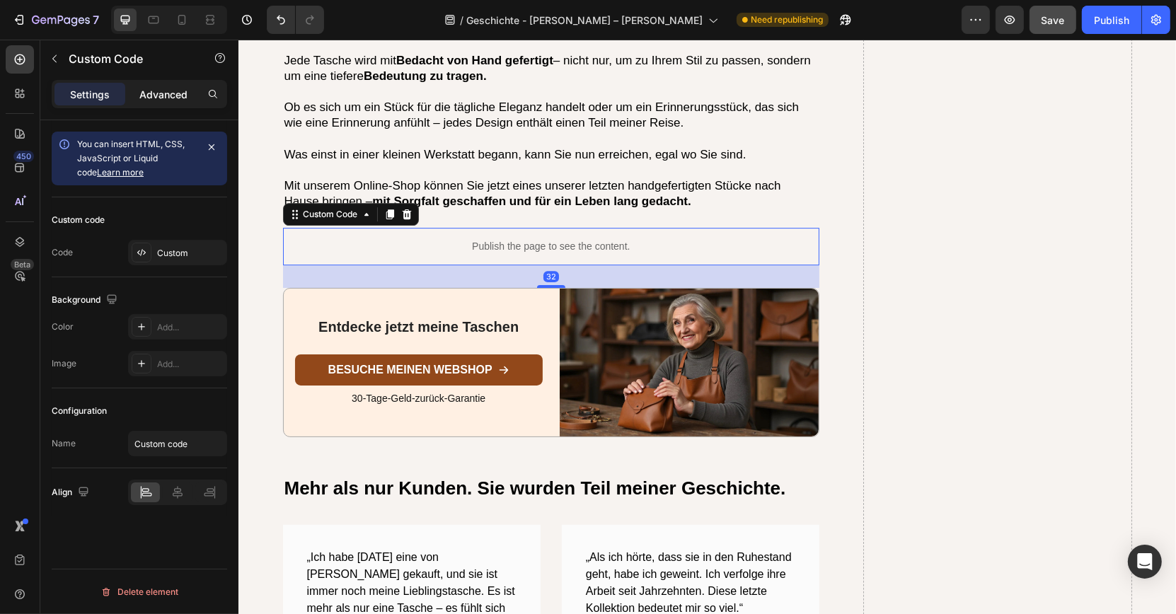
click at [166, 104] on div "Advanced" at bounding box center [163, 94] width 71 height 23
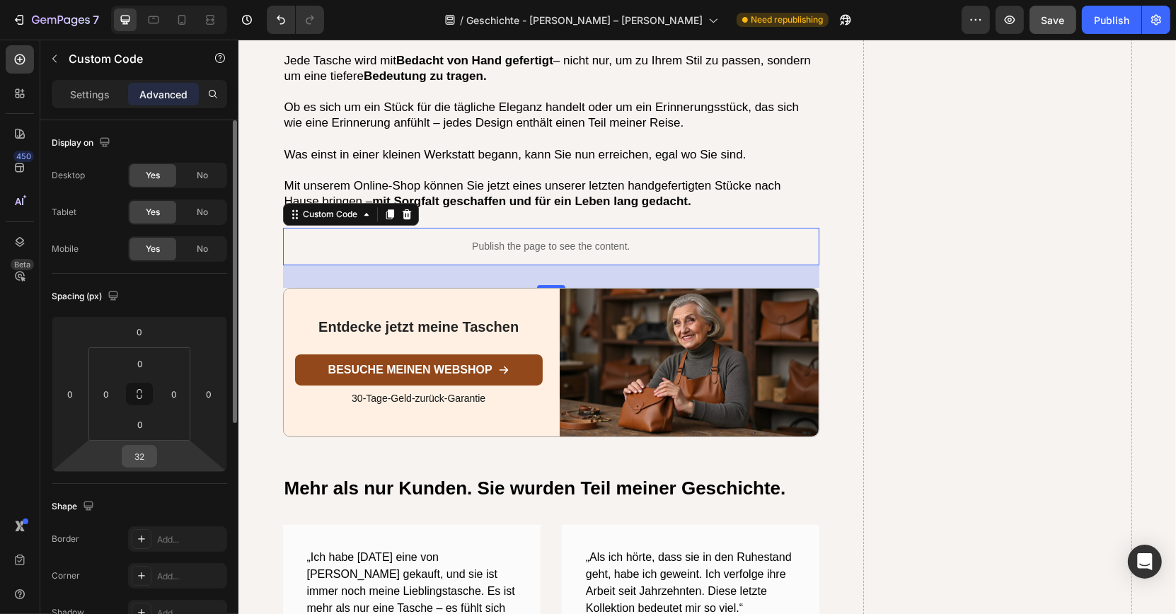
click at [149, 449] on input "32" at bounding box center [139, 456] width 28 height 21
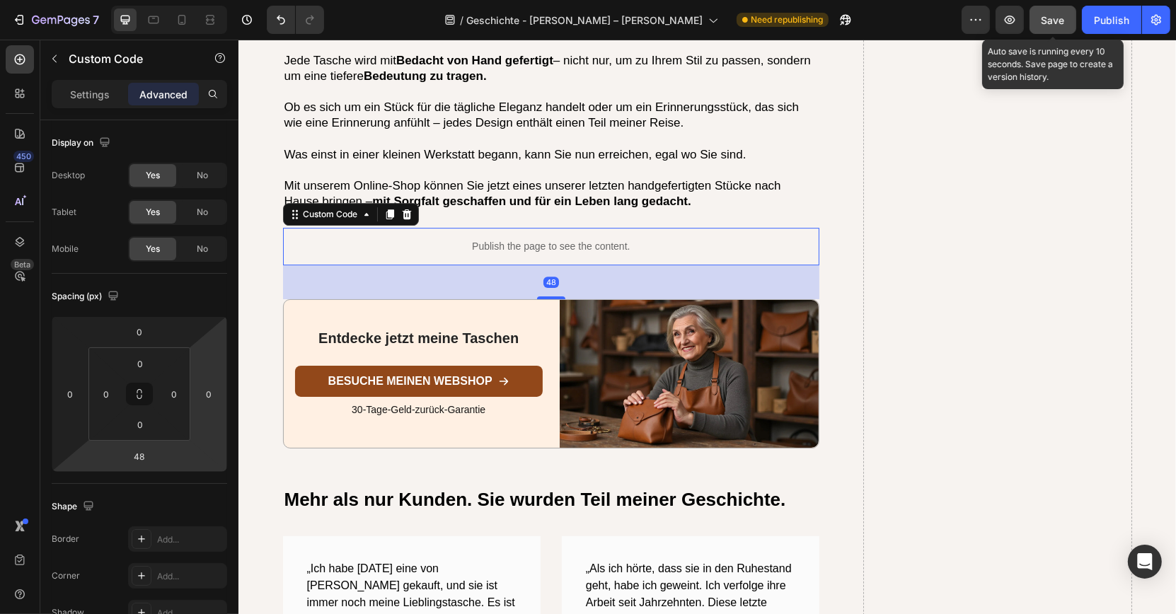
click at [1039, 27] on button "Save" at bounding box center [1053, 20] width 47 height 28
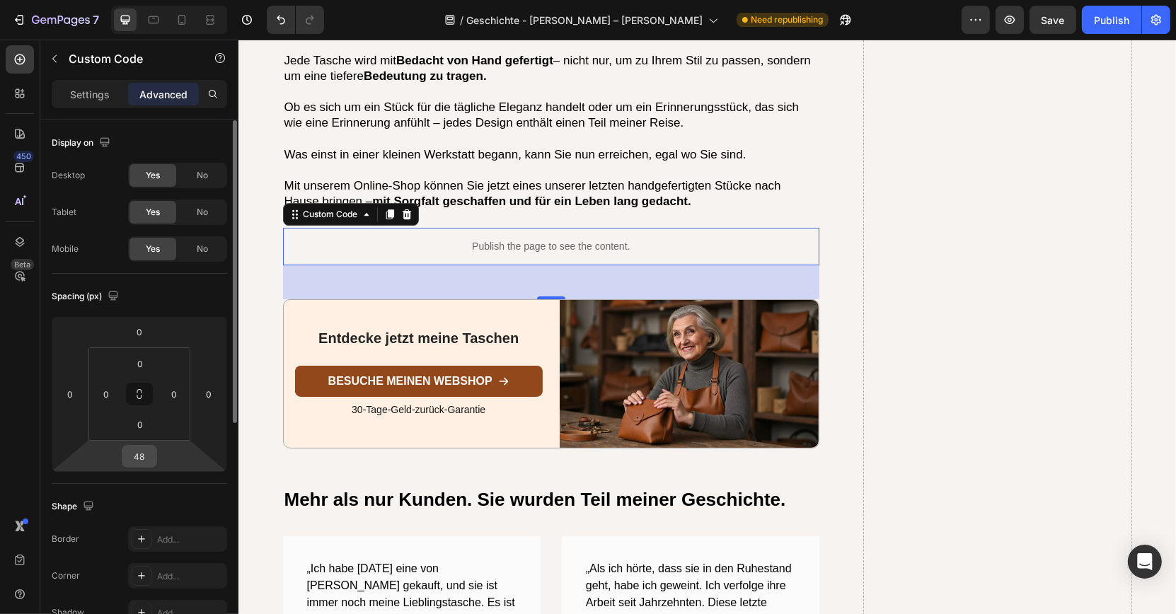
click at [154, 451] on input "48" at bounding box center [139, 456] width 28 height 21
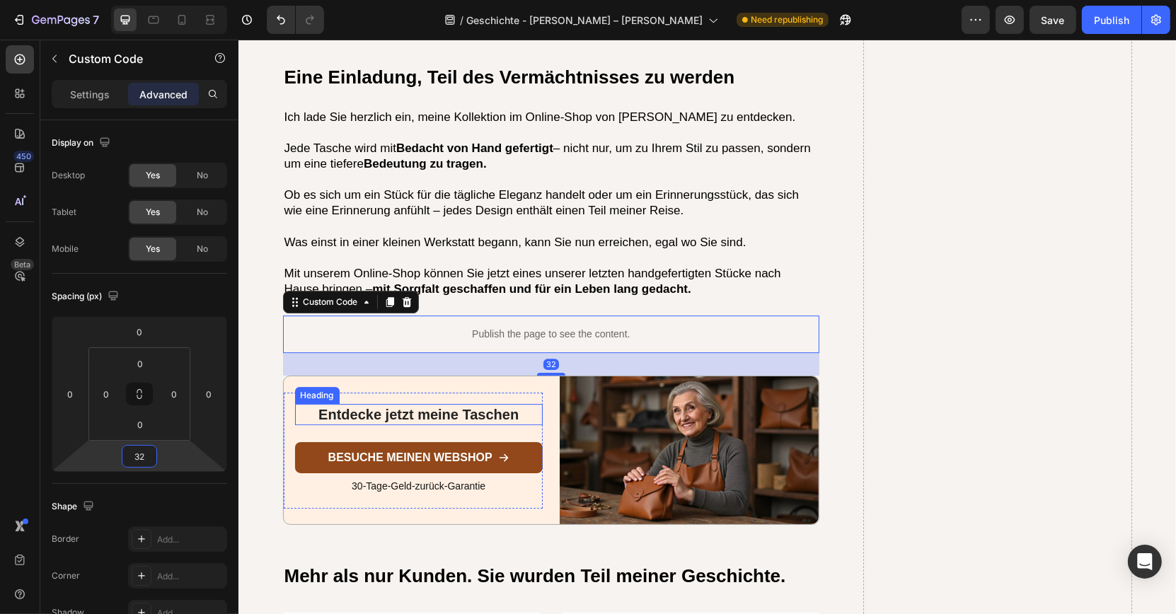
scroll to position [4239, 0]
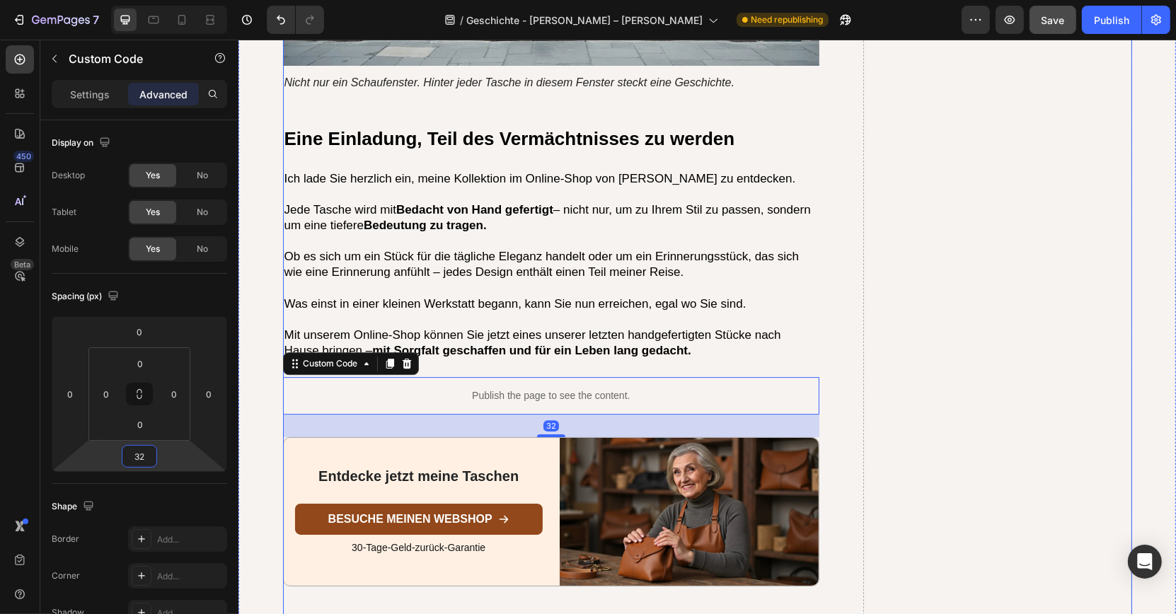
type input "32"
click at [1040, 32] on button "Save" at bounding box center [1053, 20] width 47 height 28
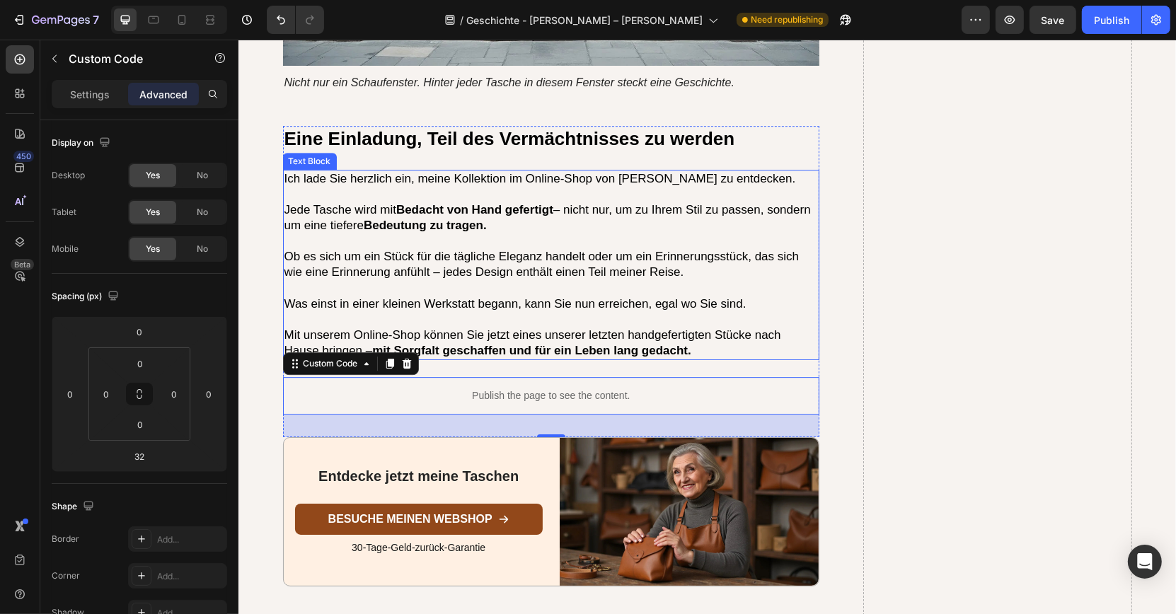
click at [413, 249] on p "Ob es sich um ein Stück für die tägliche Eleganz handelt oder um ein Erinnerung…" at bounding box center [551, 264] width 534 height 31
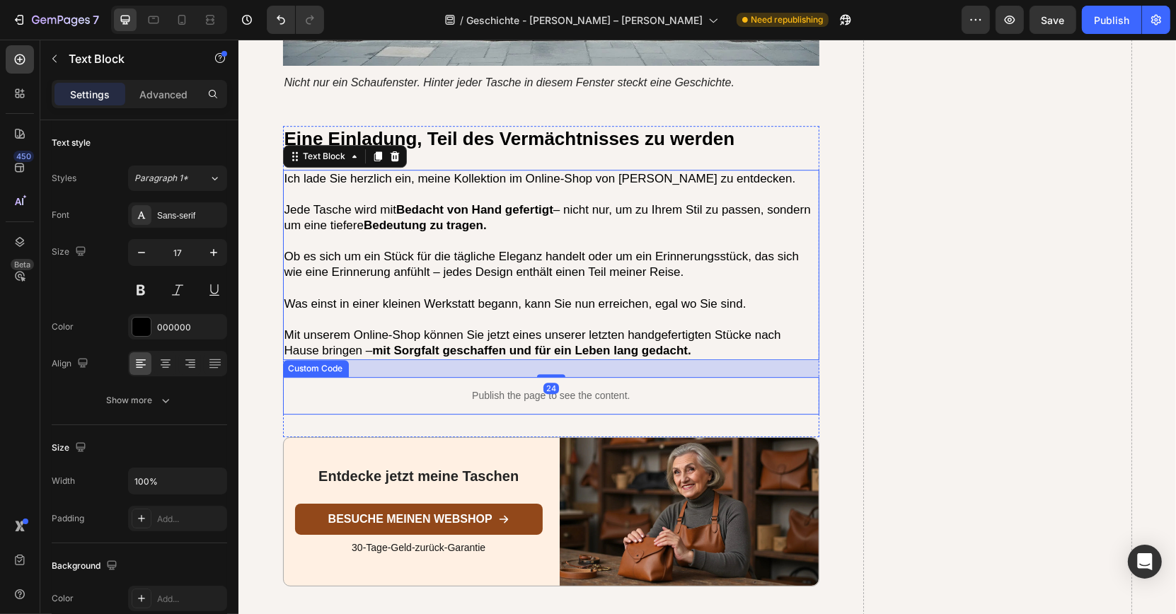
click at [442, 388] on p "Publish the page to see the content." at bounding box center [550, 395] width 537 height 15
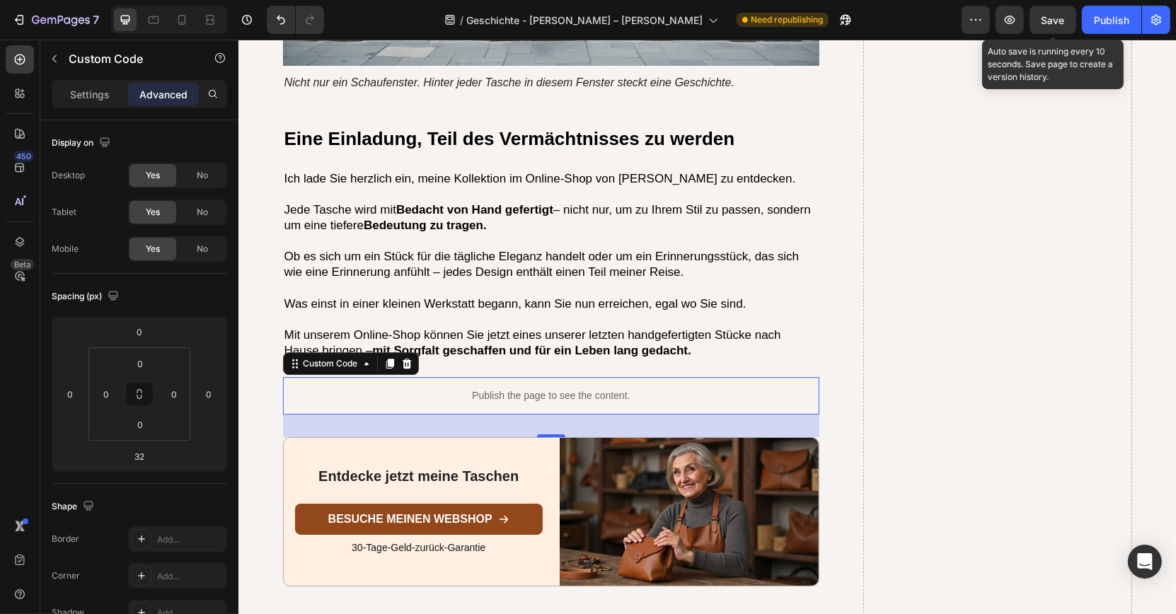
click at [1047, 25] on span "Save" at bounding box center [1053, 20] width 23 height 12
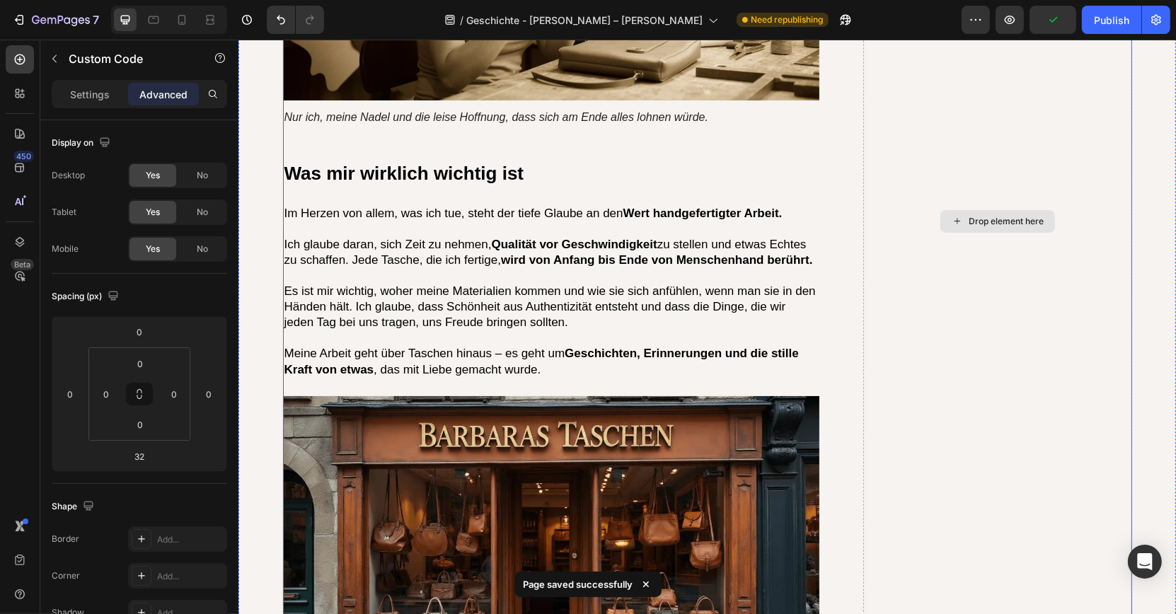
scroll to position [3547, 0]
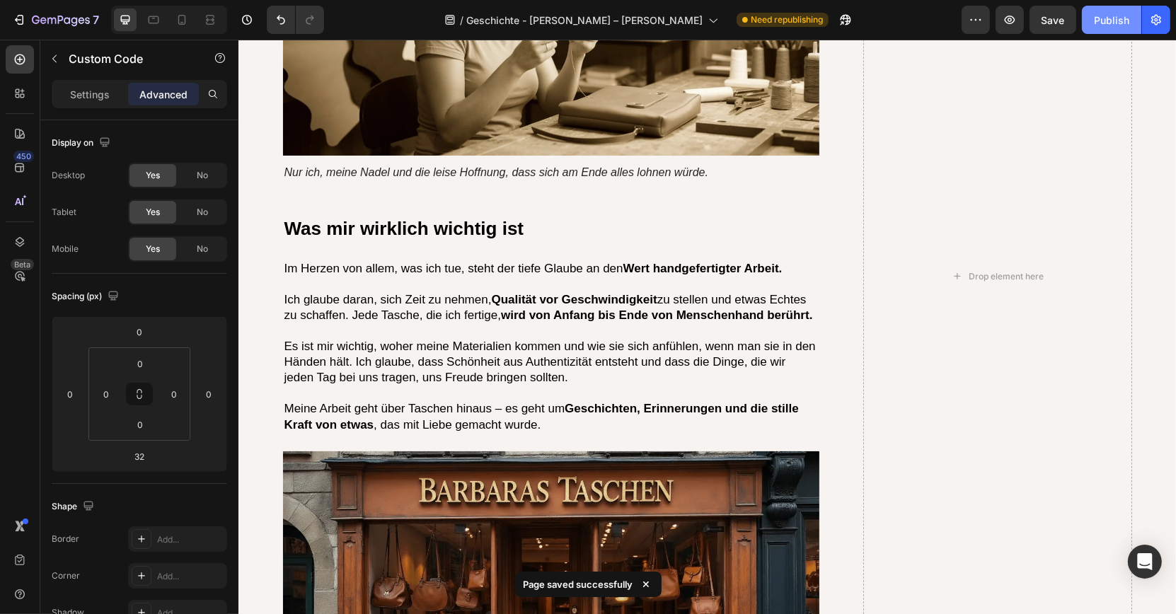
click at [1117, 25] on div "Publish" at bounding box center [1111, 20] width 35 height 15
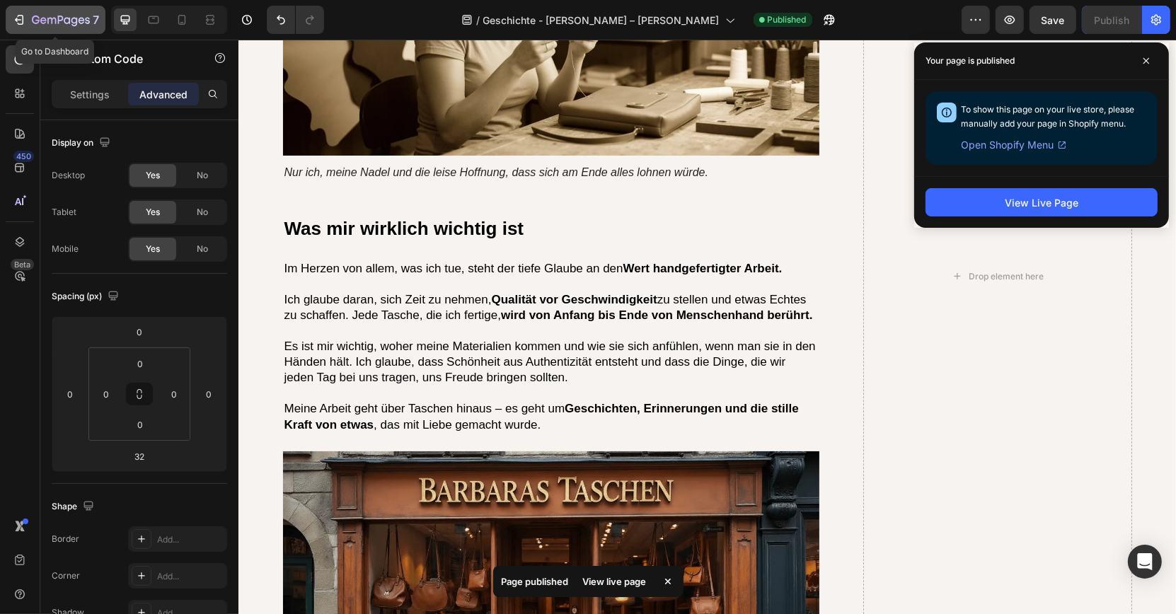
click at [42, 17] on icon "button" at bounding box center [61, 21] width 58 height 12
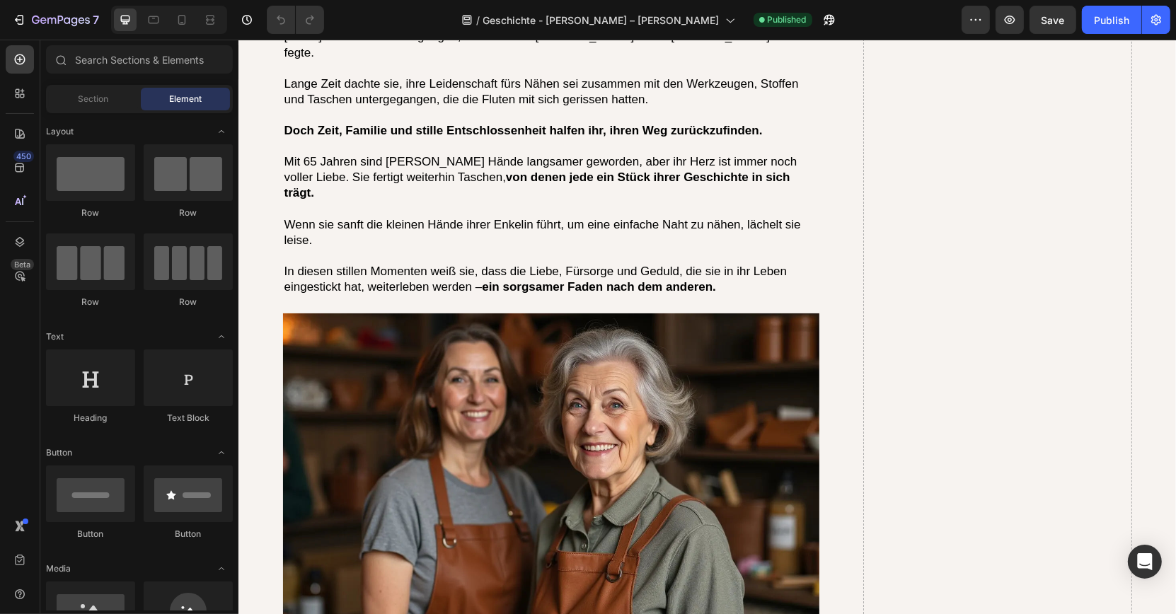
scroll to position [4664, 0]
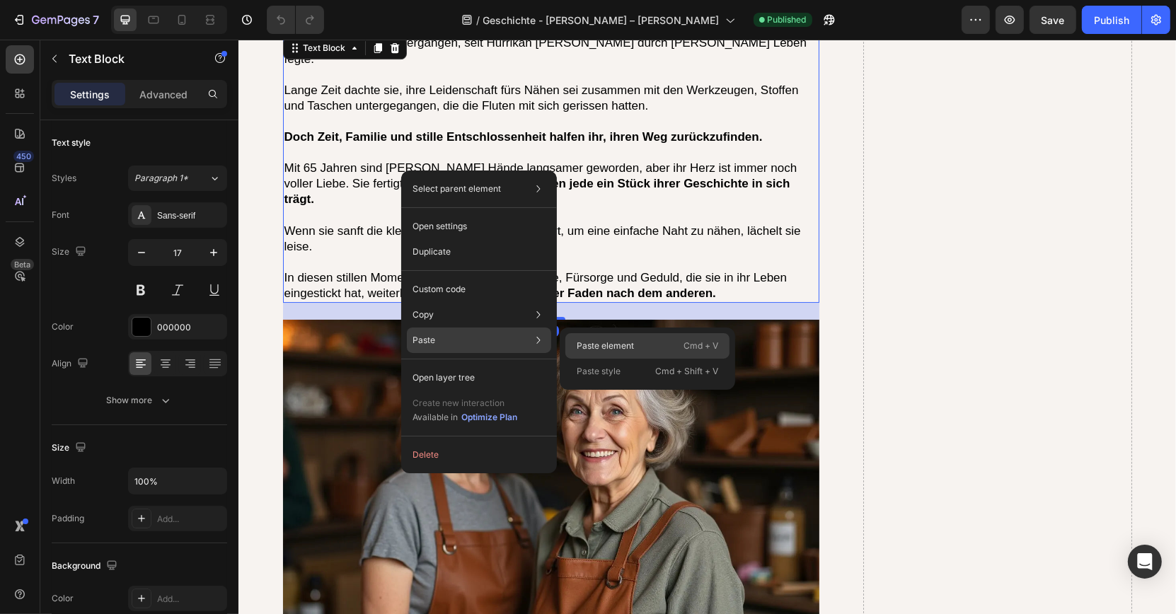
click at [589, 342] on p "Paste element" at bounding box center [605, 346] width 57 height 13
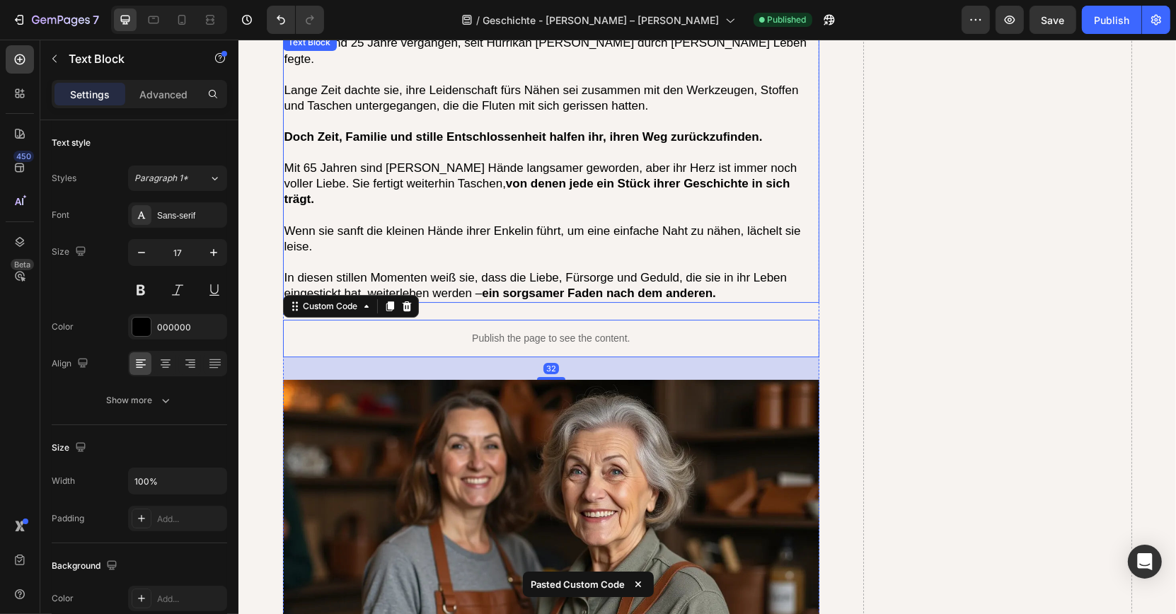
click at [506, 270] on p "In diesen stillen Momenten weiß sie, dass die Liebe, Fürsorge und Geduld, die s…" at bounding box center [551, 285] width 534 height 31
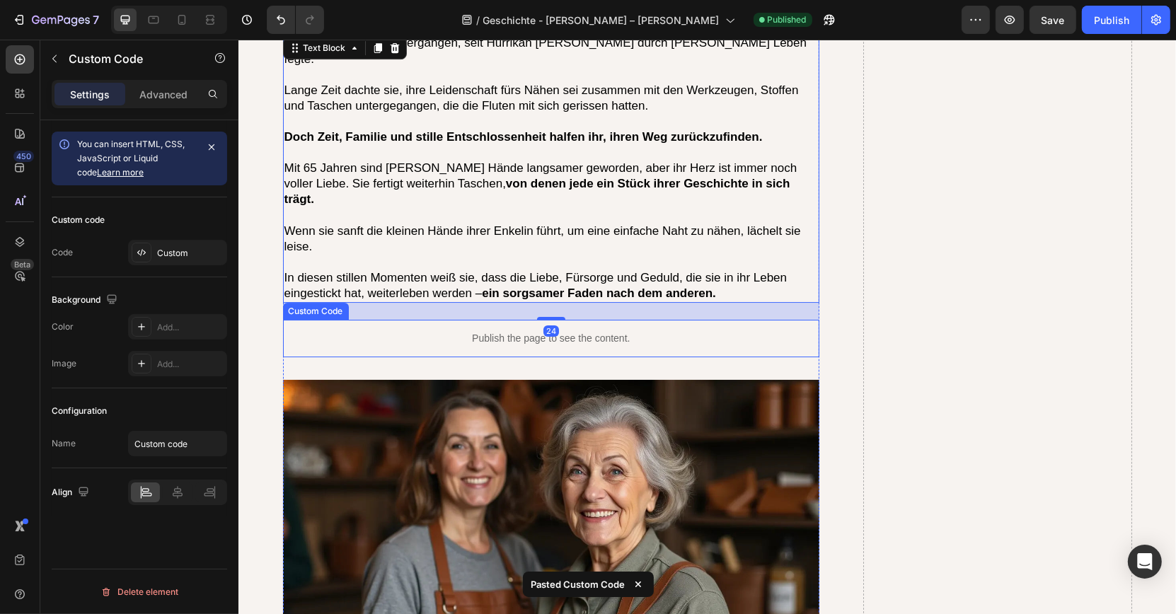
click at [476, 331] on p "Publish the page to see the content." at bounding box center [550, 338] width 537 height 15
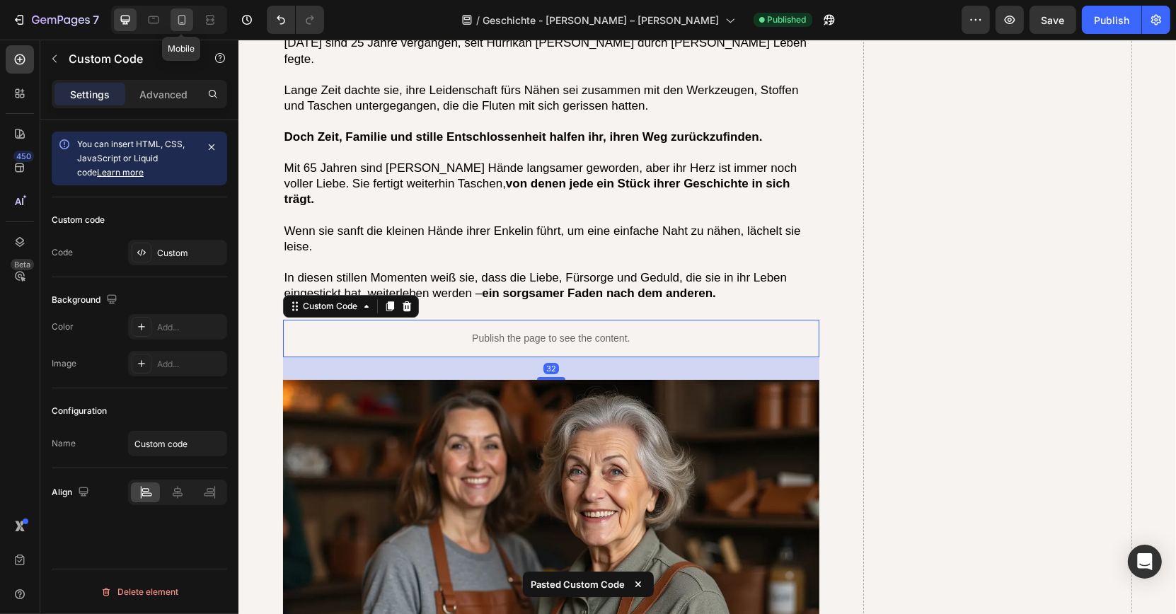
click at [190, 23] on div at bounding box center [182, 19] width 23 height 23
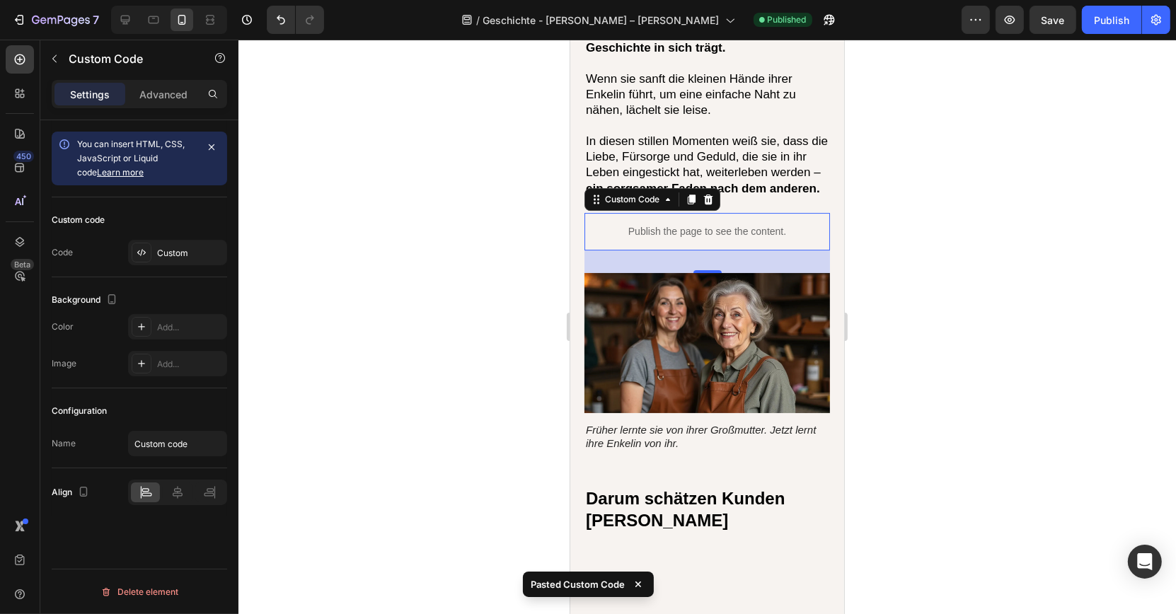
scroll to position [4684, 0]
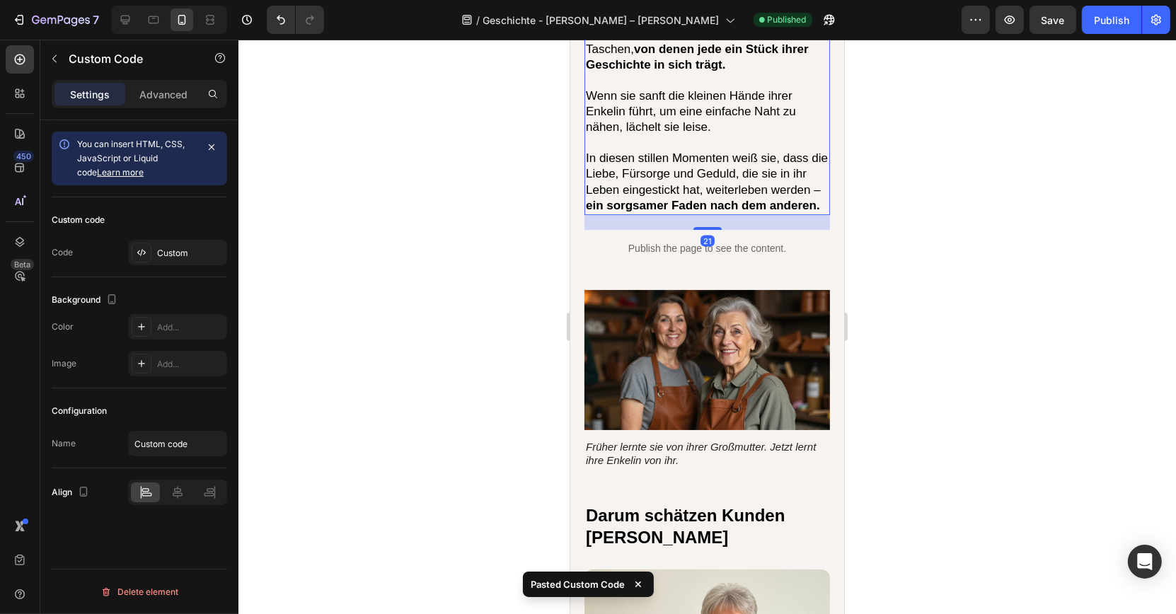
click at [717, 151] on p "In diesen stillen Momenten weiß sie, dass die Liebe, Fürsorge und Geduld, die s…" at bounding box center [706, 182] width 243 height 62
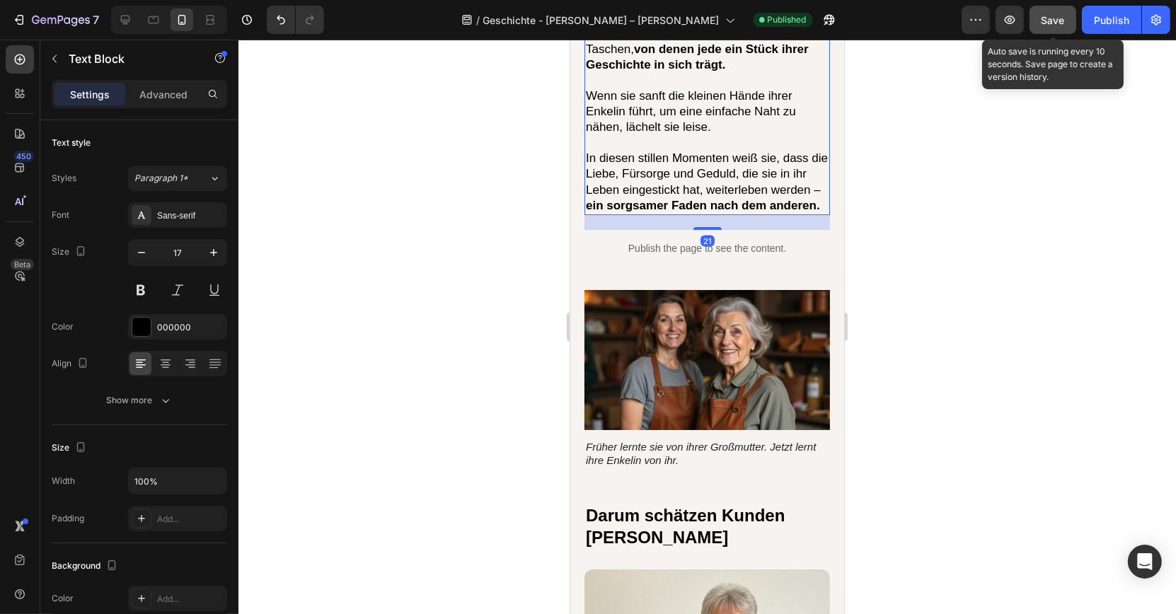
click at [1042, 28] on button "Save" at bounding box center [1053, 20] width 47 height 28
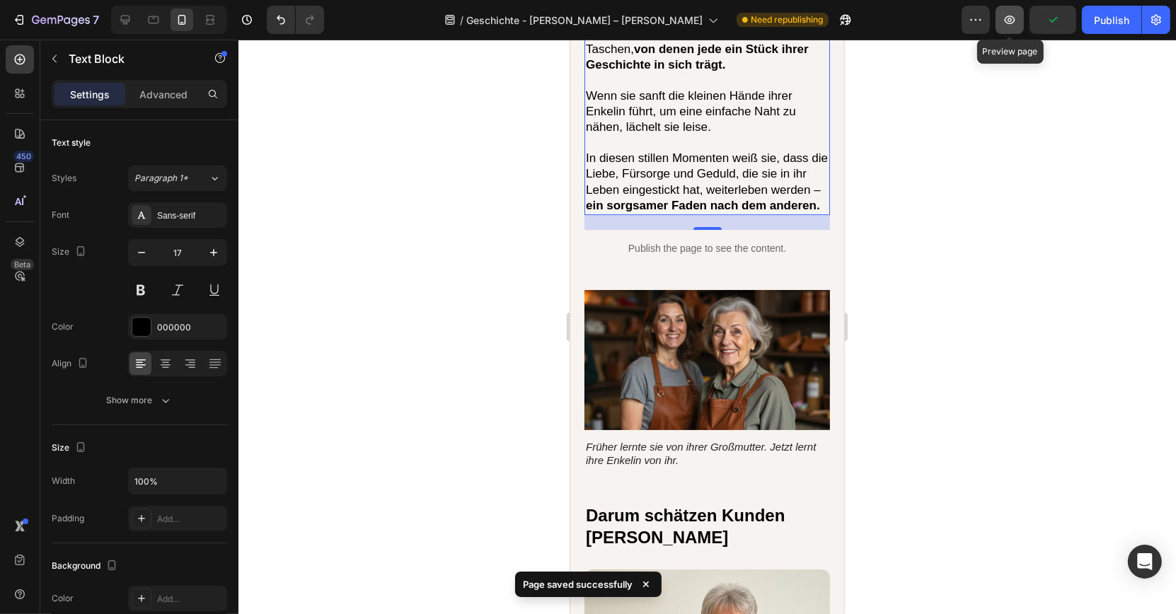
click at [1005, 27] on button "button" at bounding box center [1010, 20] width 28 height 28
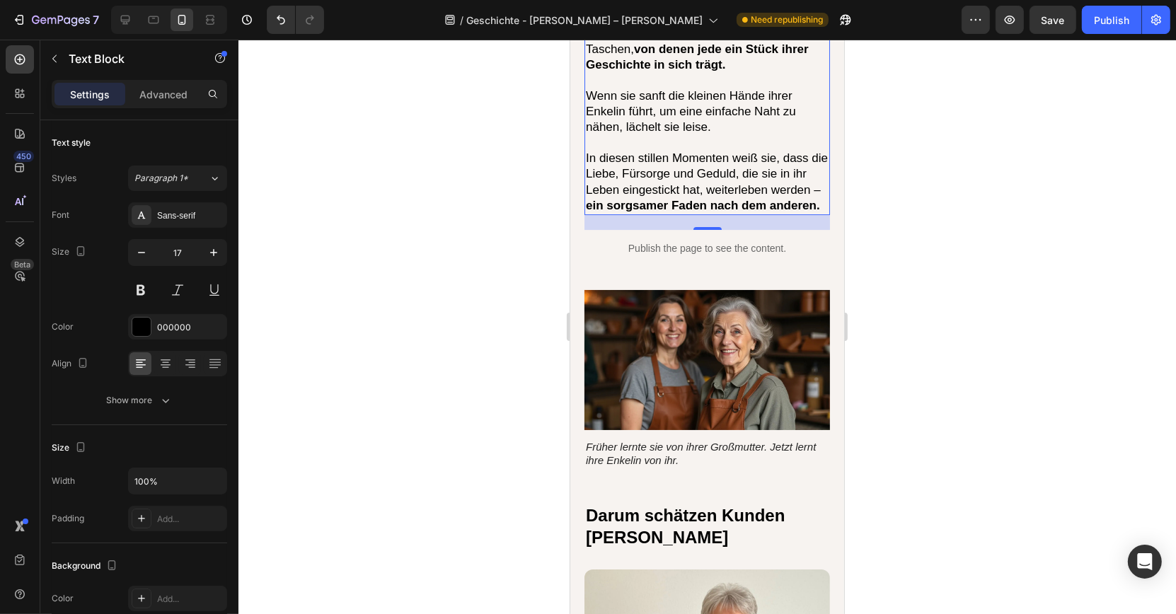
click at [633, 151] on p "In diesen stillen Momenten weiß sie, dass die Liebe, Fürsorge und Geduld, die s…" at bounding box center [706, 182] width 243 height 62
click at [1120, 23] on div "Publish" at bounding box center [1111, 20] width 35 height 15
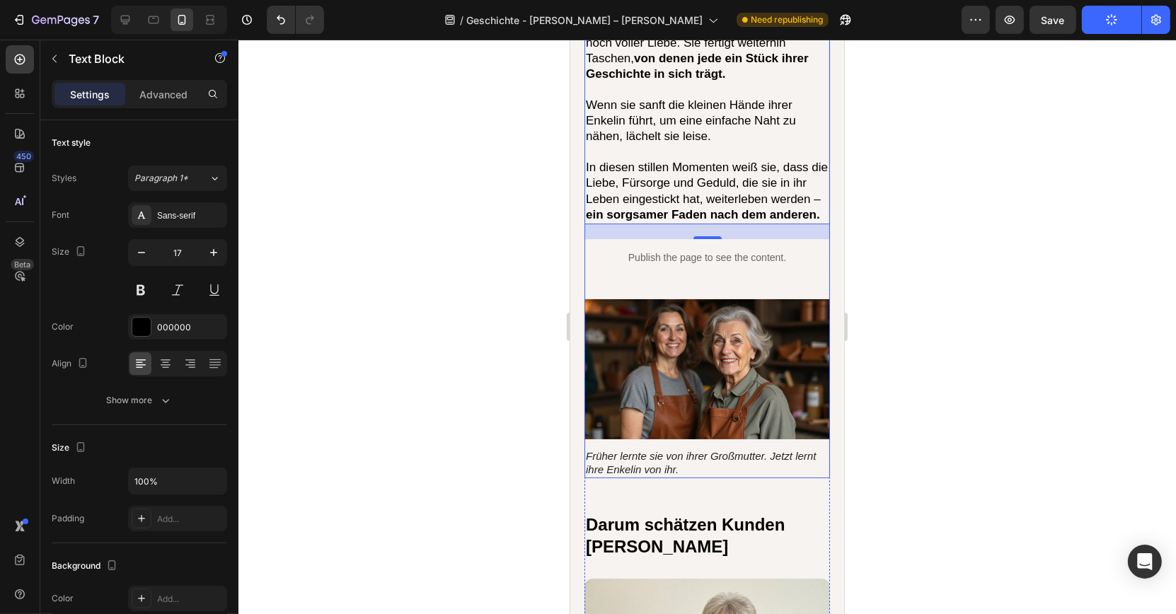
scroll to position [4502, 0]
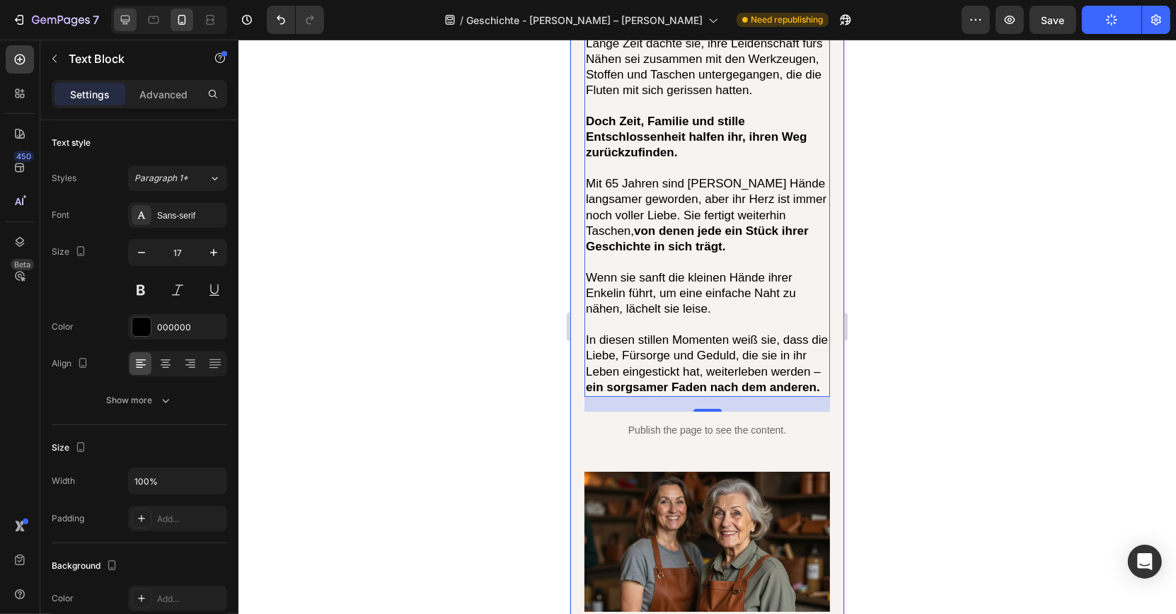
click at [128, 22] on icon at bounding box center [125, 20] width 14 height 14
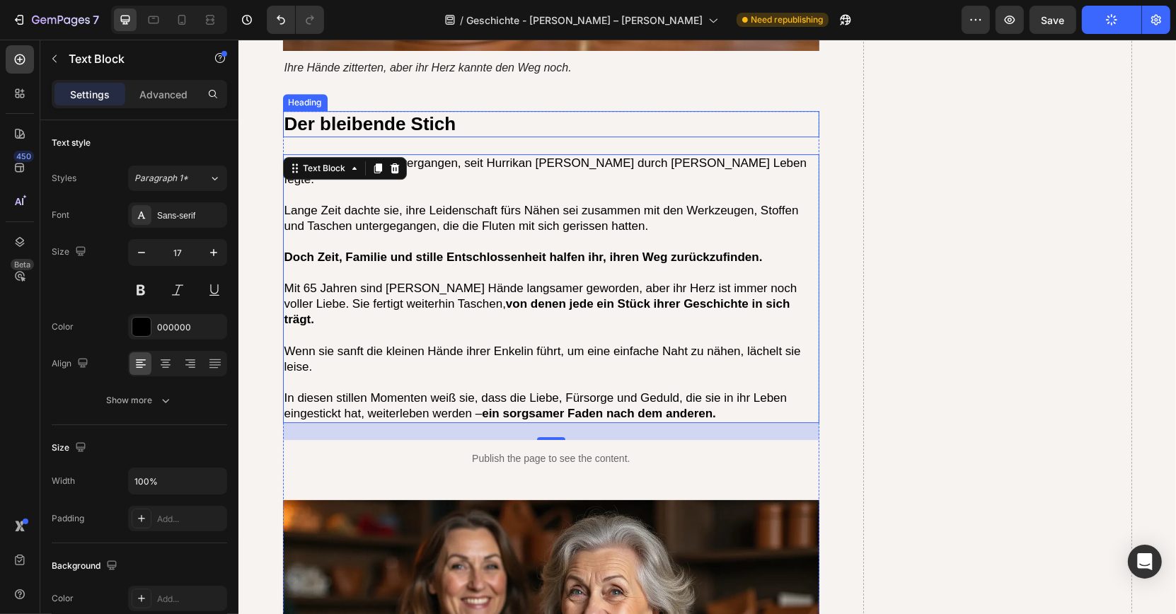
scroll to position [4547, 0]
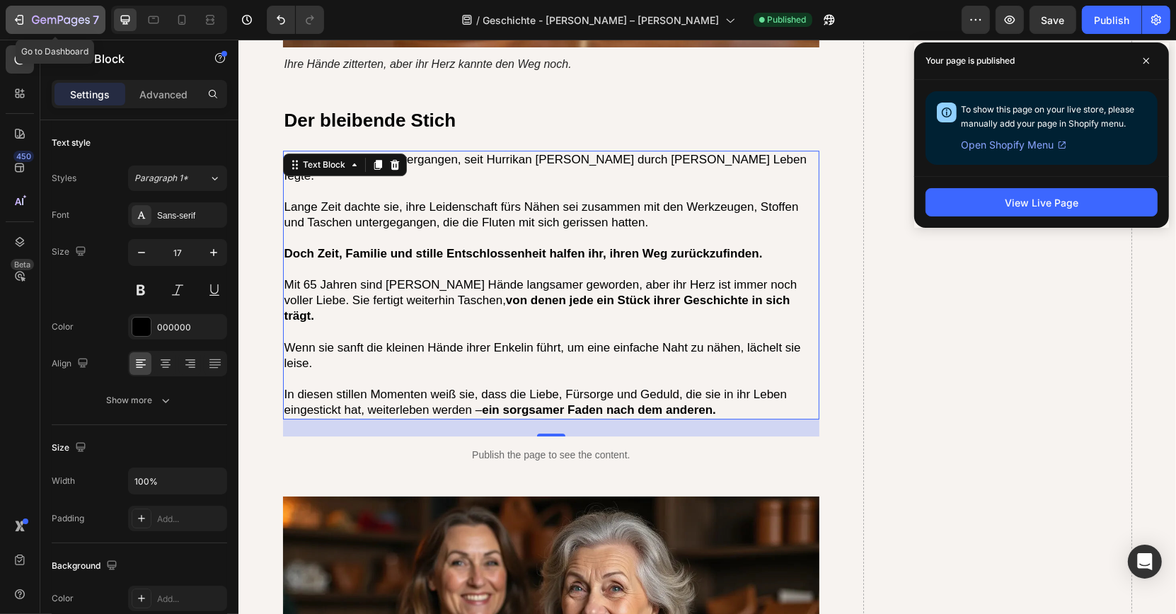
click at [54, 25] on icon "button" at bounding box center [61, 21] width 58 height 12
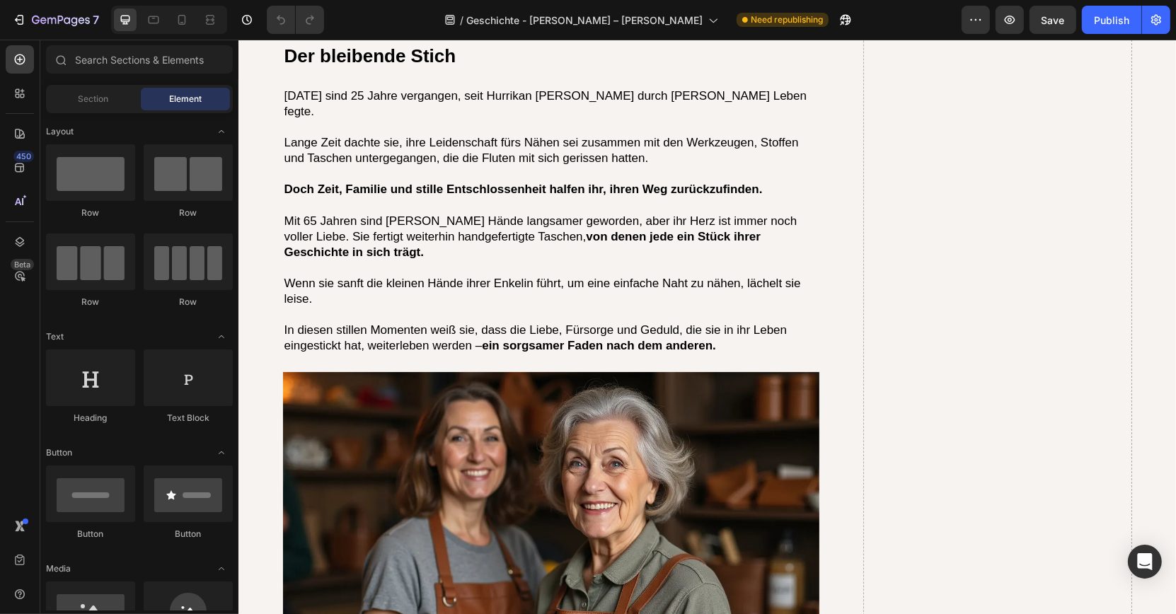
scroll to position [4452, 0]
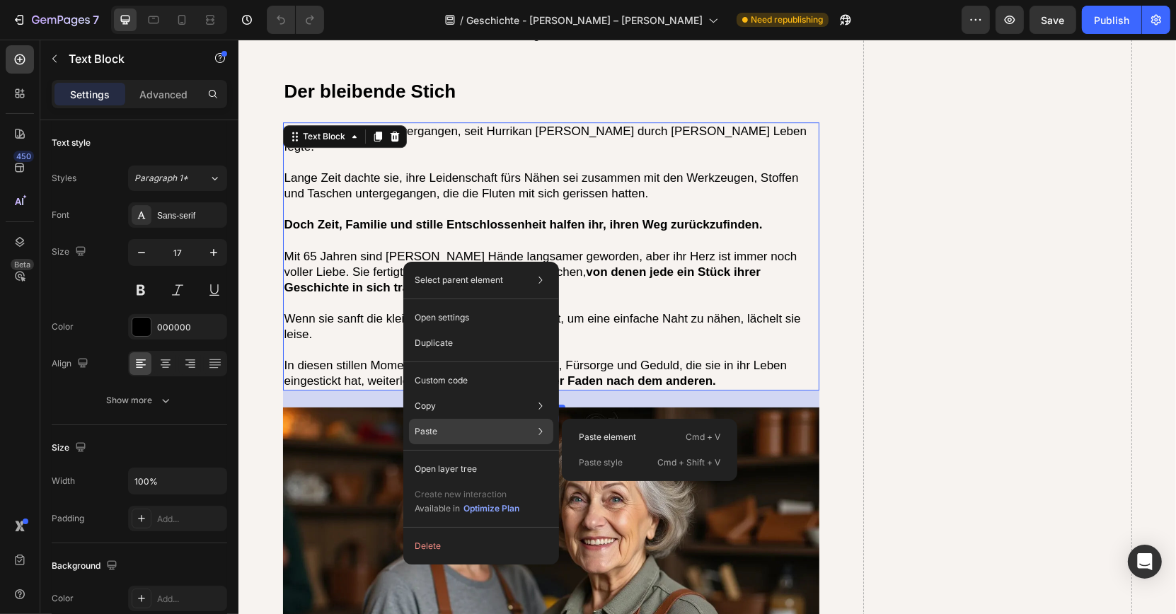
click at [482, 428] on div "Paste Paste element Cmd + V Paste style Cmd + Shift + V" at bounding box center [481, 431] width 144 height 25
click at [586, 431] on p "Paste element" at bounding box center [607, 437] width 57 height 13
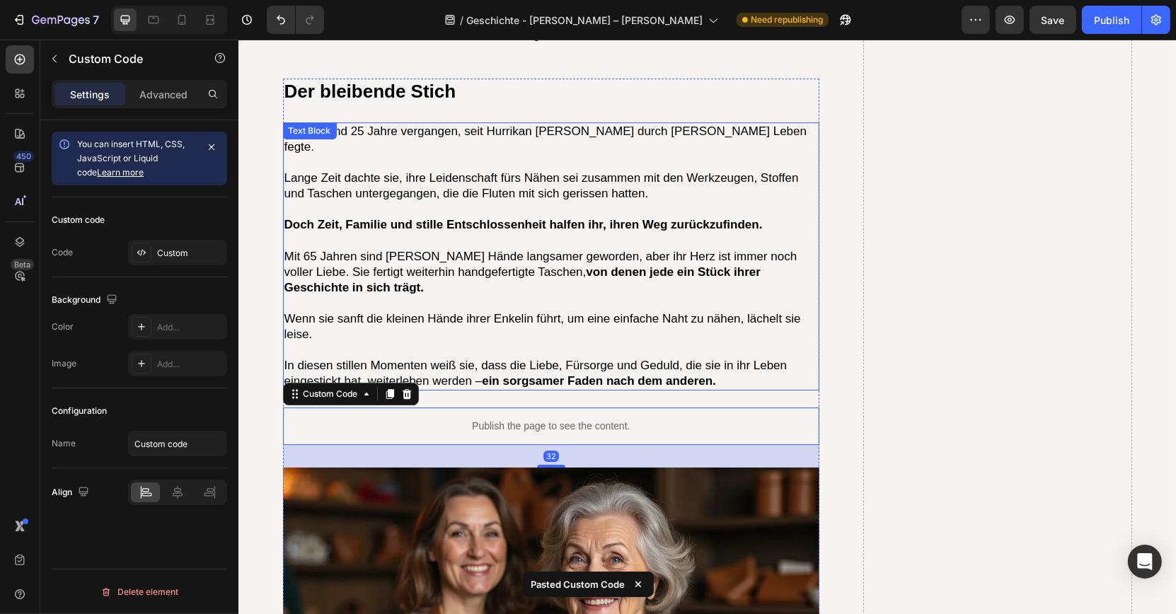
click at [495, 342] on p at bounding box center [551, 350] width 534 height 16
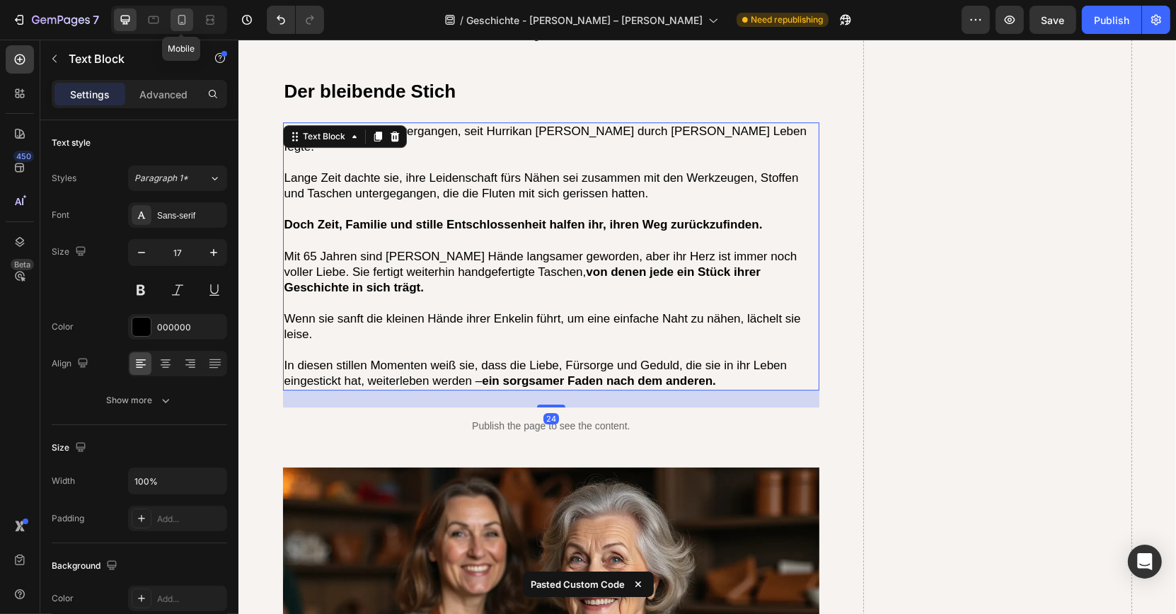
click at [178, 25] on icon at bounding box center [182, 20] width 14 height 14
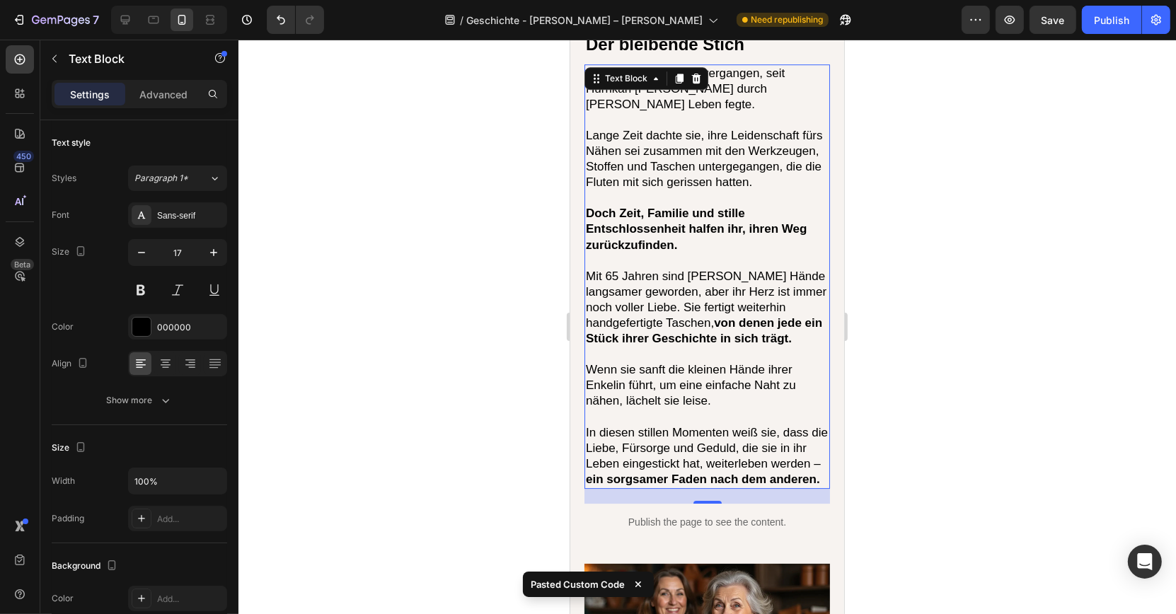
scroll to position [4316, 0]
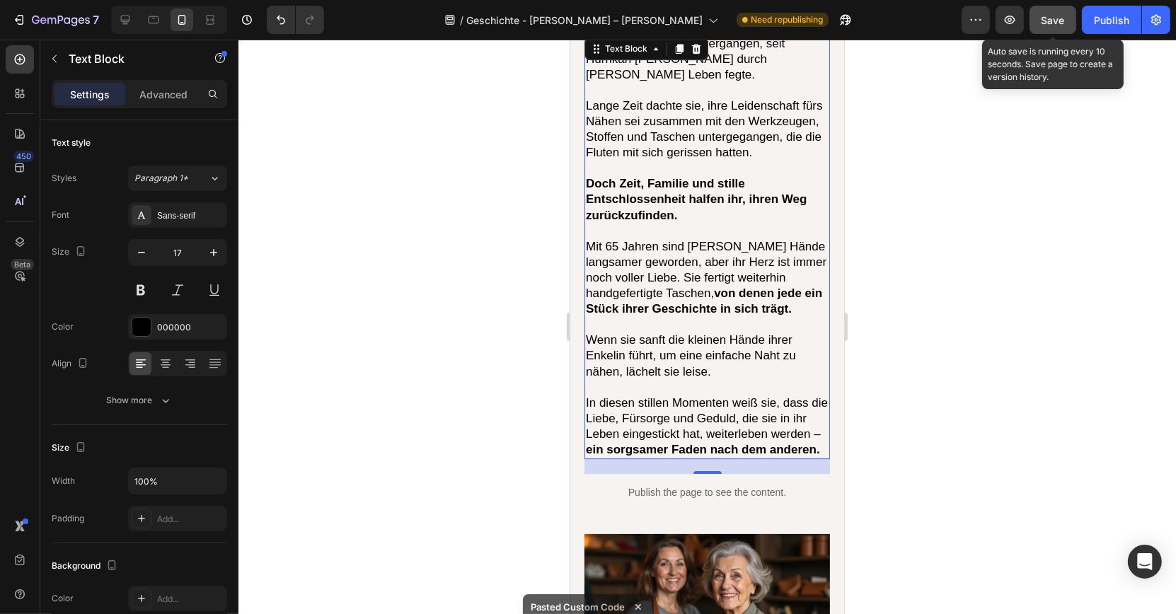
click at [1045, 11] on button "Save" at bounding box center [1053, 20] width 47 height 28
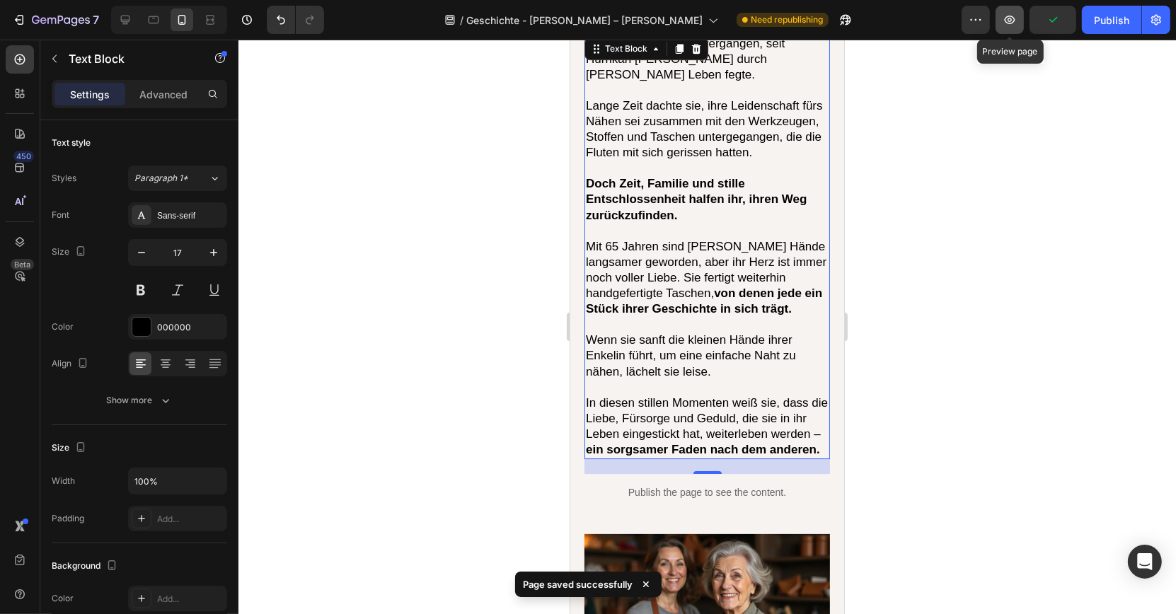
click at [1015, 21] on icon "button" at bounding box center [1010, 20] width 11 height 8
click at [1043, 19] on span "Save" at bounding box center [1053, 20] width 23 height 12
click at [1117, 23] on div "Publish" at bounding box center [1111, 20] width 35 height 15
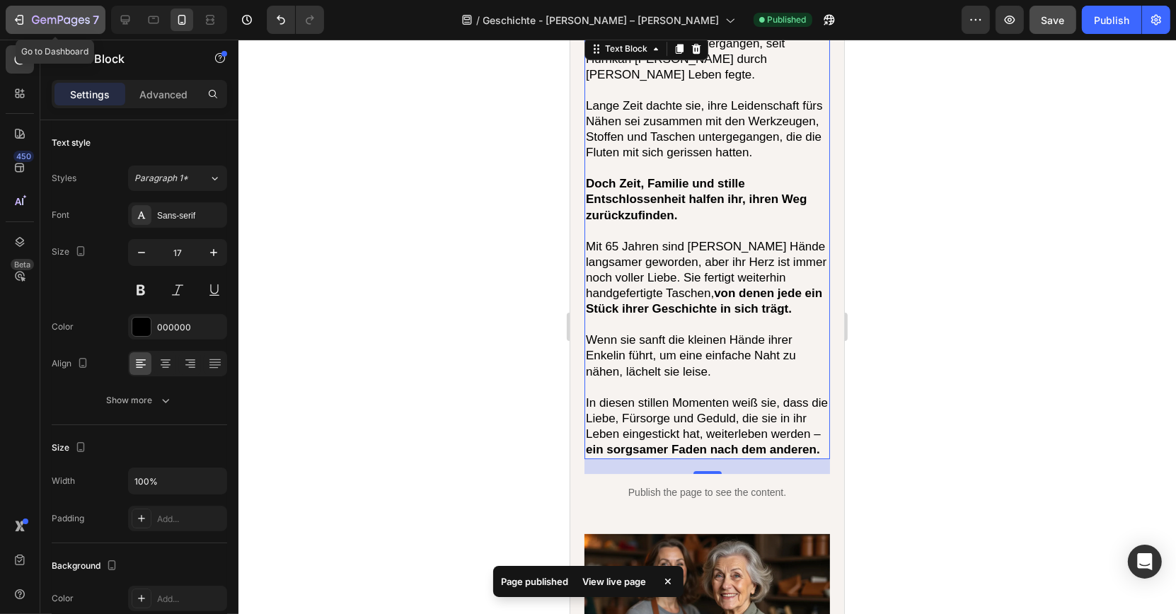
click at [91, 19] on div "7" at bounding box center [65, 19] width 67 height 17
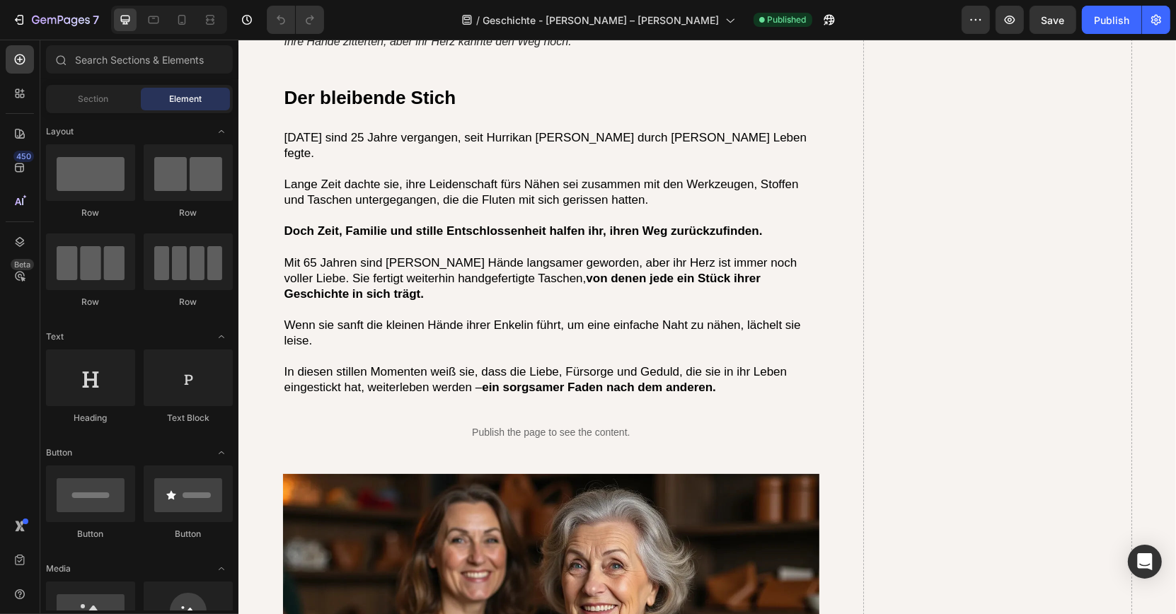
scroll to position [4339, 0]
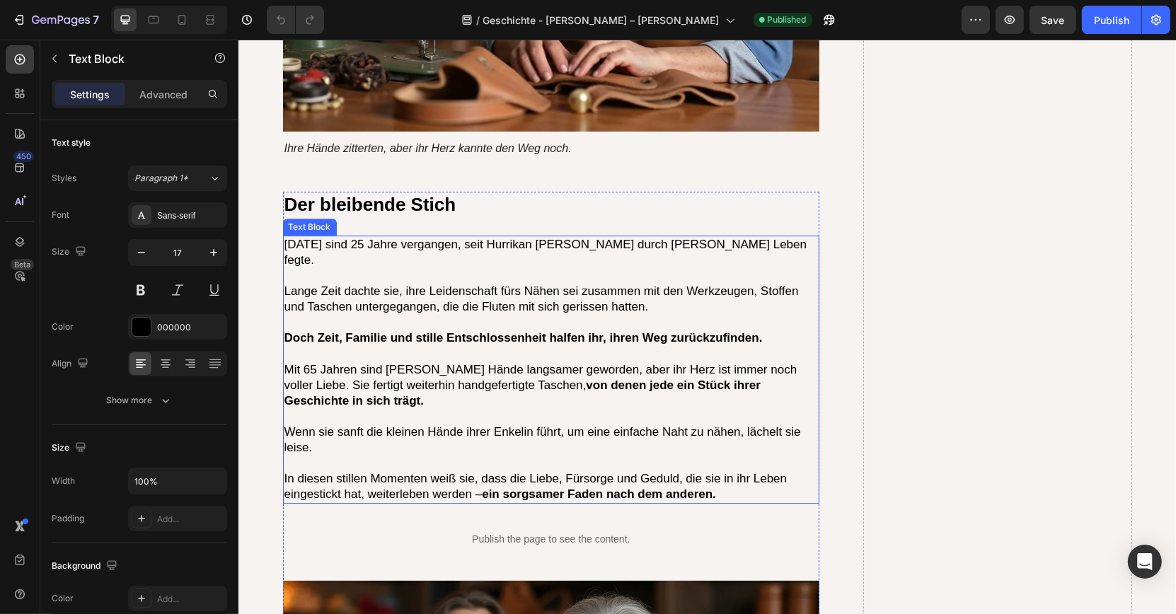
click at [336, 471] on p "In diesen stillen Momenten weiß sie, dass die Liebe, Fürsorge und Geduld, die s…" at bounding box center [551, 486] width 534 height 31
click at [398, 425] on p "Wenn sie sanft die kleinen Hände ihrer Enkelin führt, um eine einfache Naht zu …" at bounding box center [551, 440] width 534 height 31
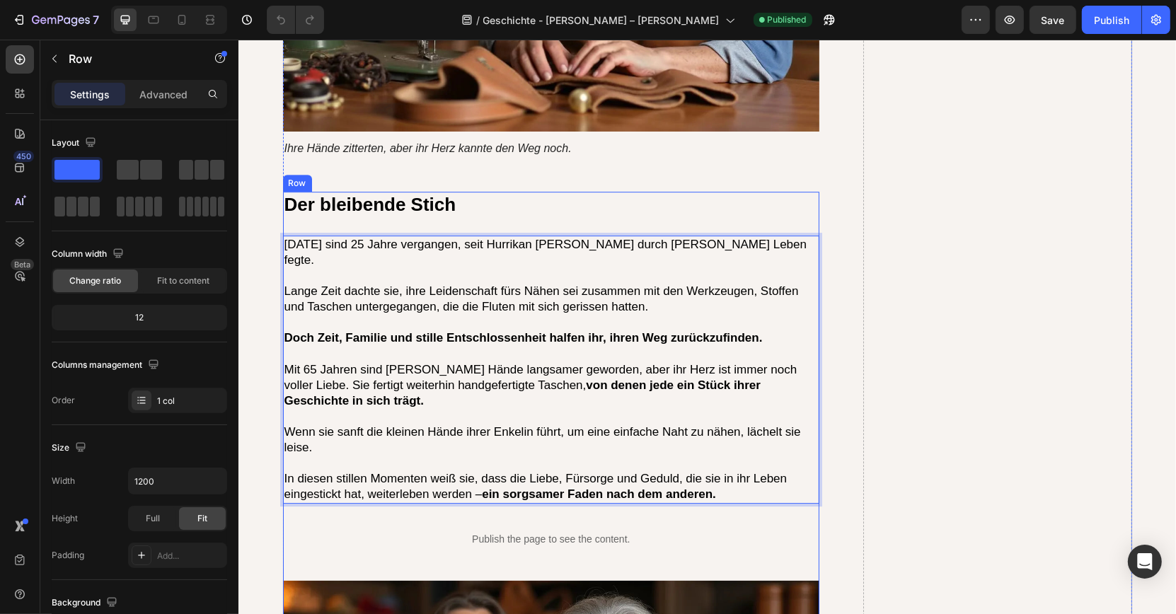
click at [429, 192] on div "Der bleibende Stich Heading Heute sind 25 Jahre vergangen, seit Hurrikan Katrin…" at bounding box center [550, 561] width 537 height 739
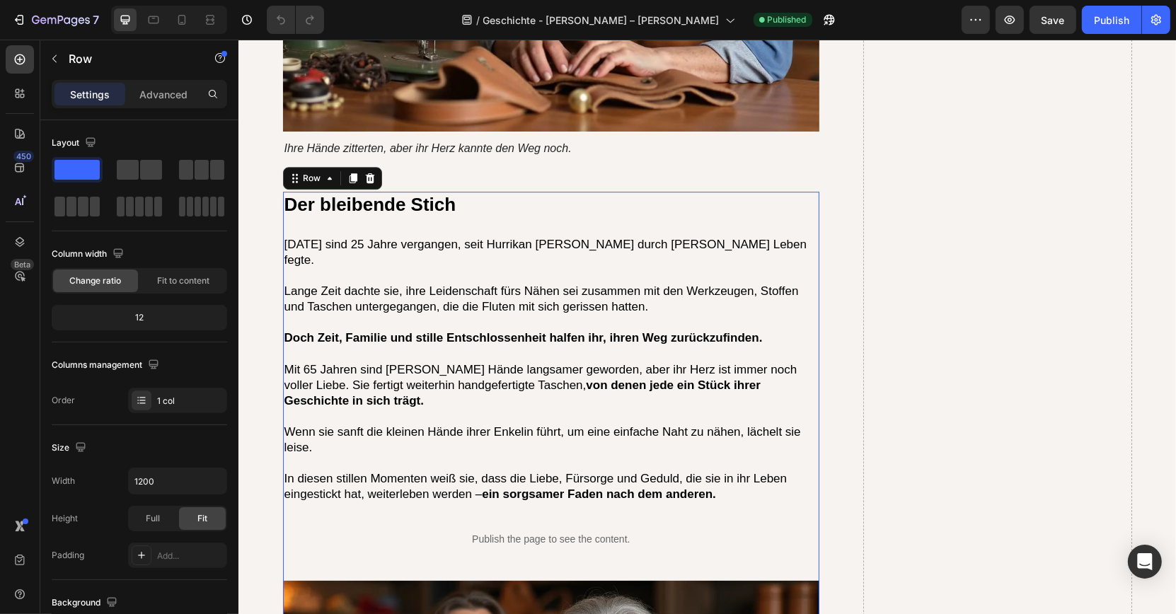
click at [375, 490] on div "Der bleibende Stich Heading Heute sind 25 Jahre vergangen, seit Hurrikan Katrin…" at bounding box center [550, 561] width 537 height 739
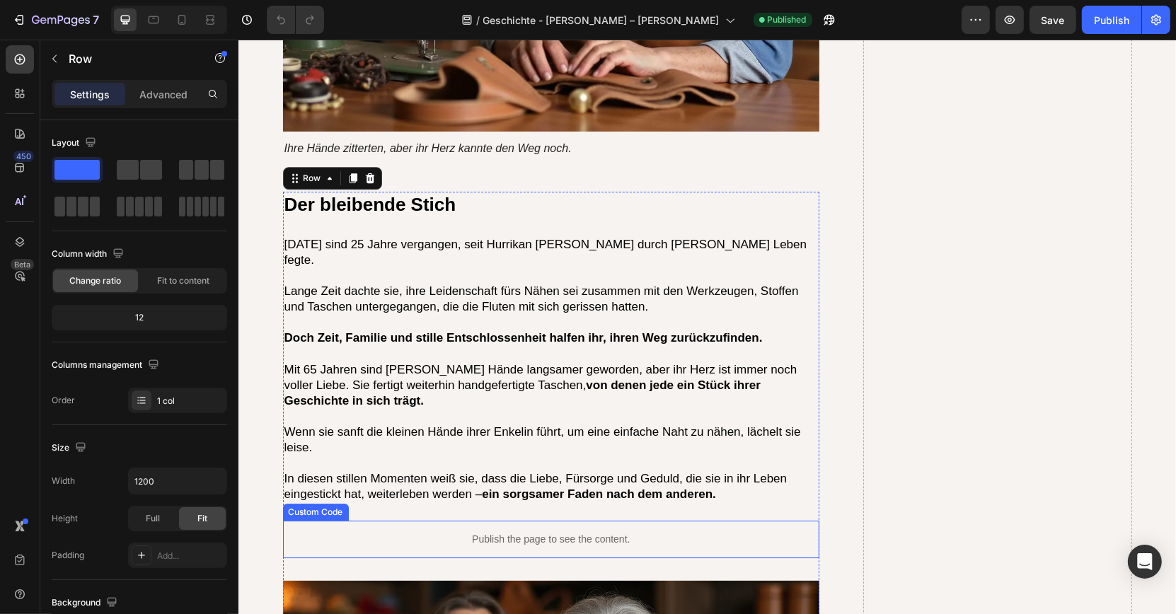
click at [375, 521] on div "Publish the page to see the content." at bounding box center [550, 540] width 537 height 38
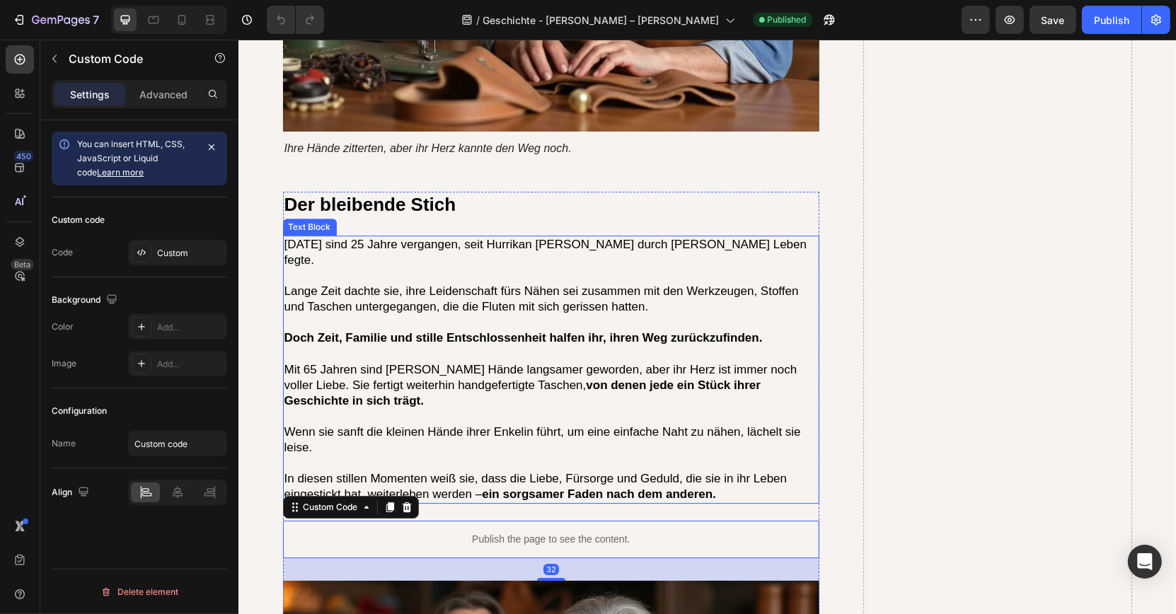
click at [401, 471] on p "In diesen stillen Momenten weiß sie, dass die Liebe, Fürsorge und Geduld, die s…" at bounding box center [551, 486] width 534 height 31
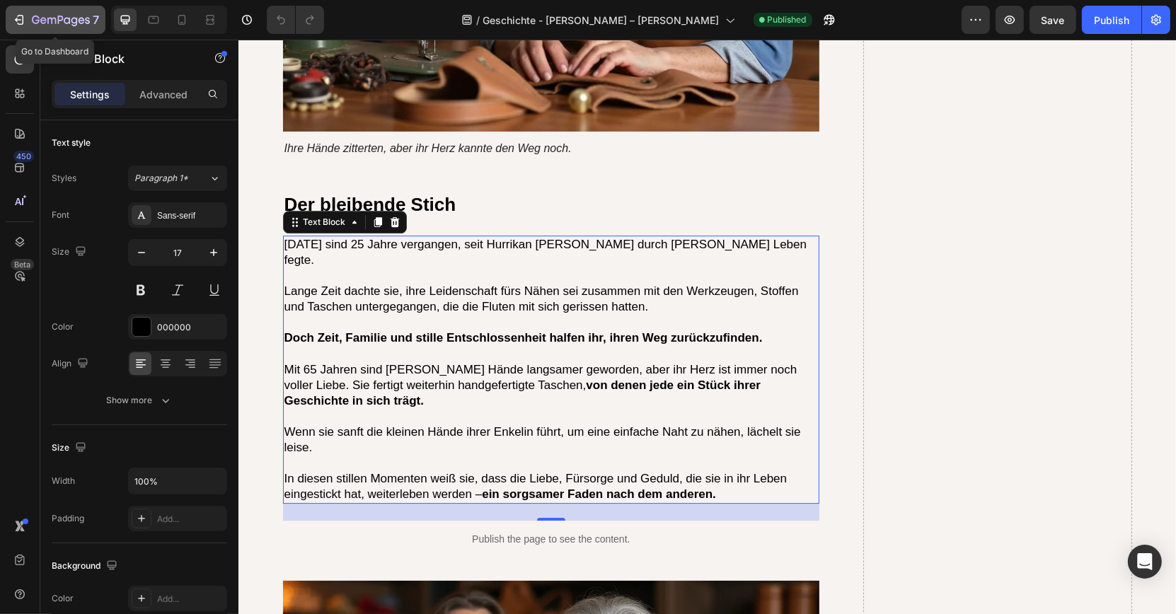
click at [69, 21] on icon "button" at bounding box center [67, 20] width 6 height 6
